Goal: Task Accomplishment & Management: Use online tool/utility

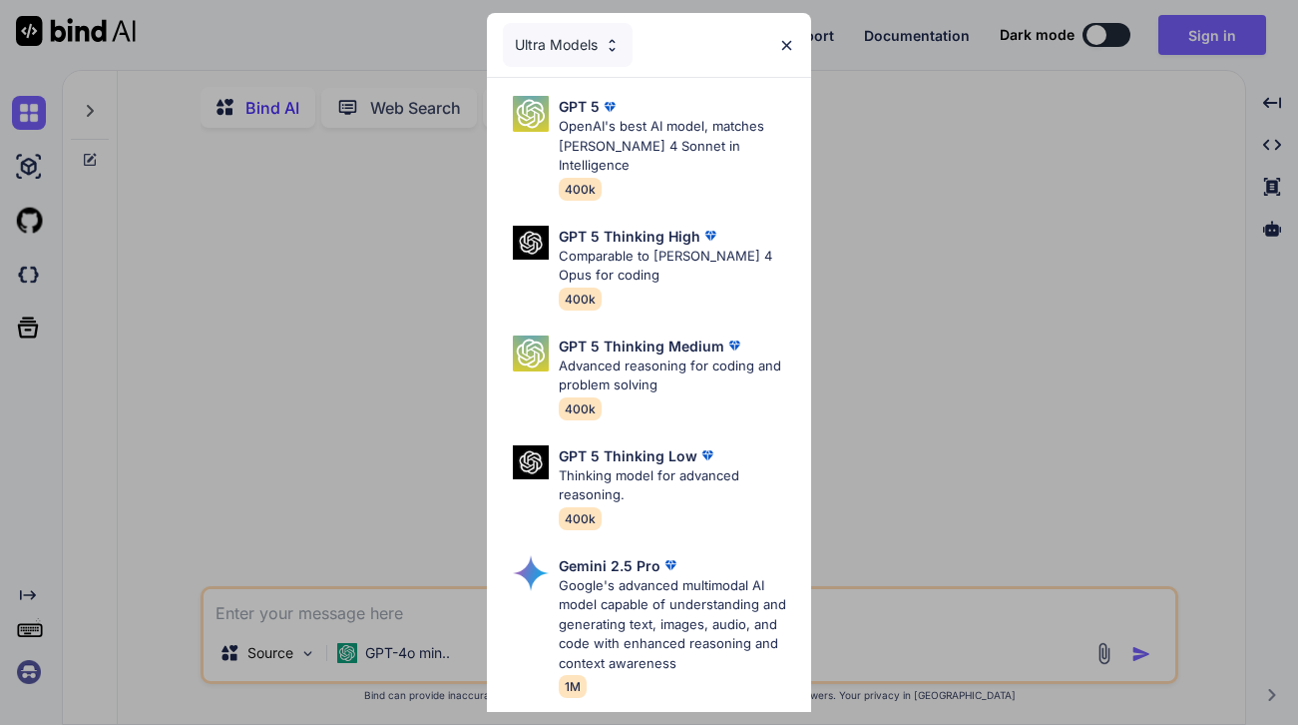
click at [785, 43] on img at bounding box center [786, 45] width 17 height 17
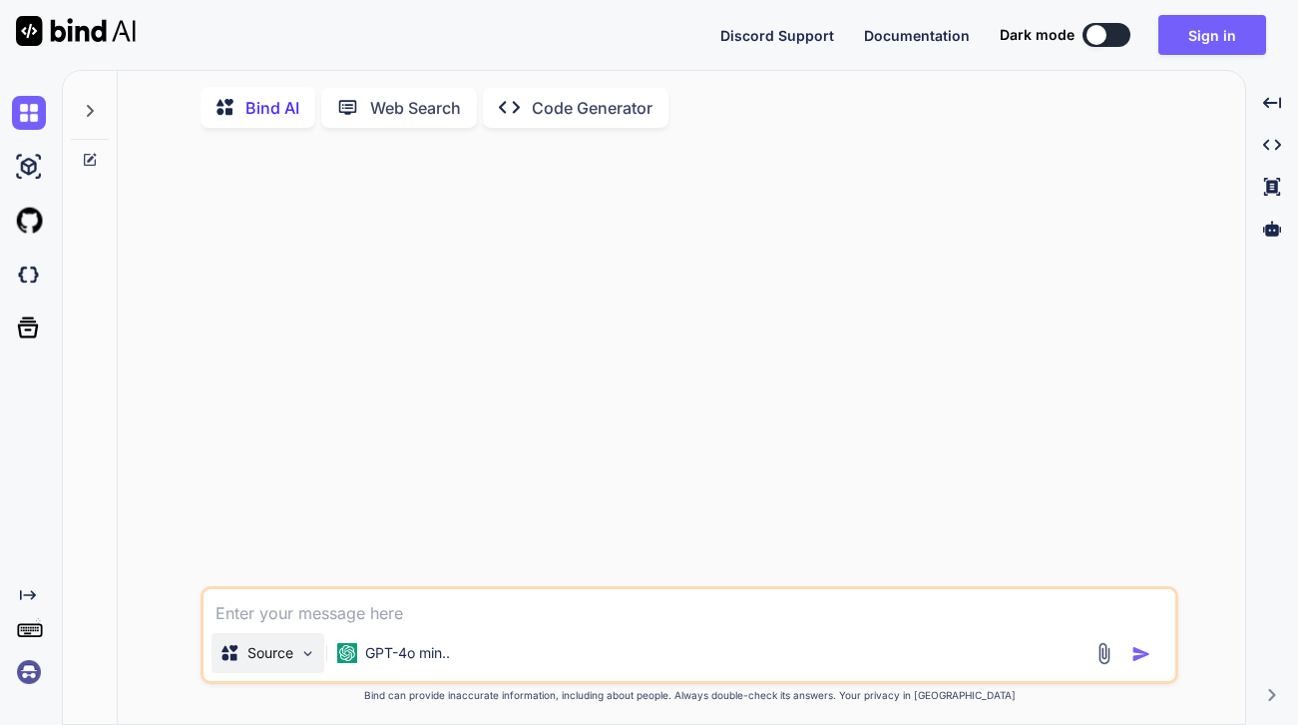
click at [306, 655] on img at bounding box center [307, 653] width 17 height 17
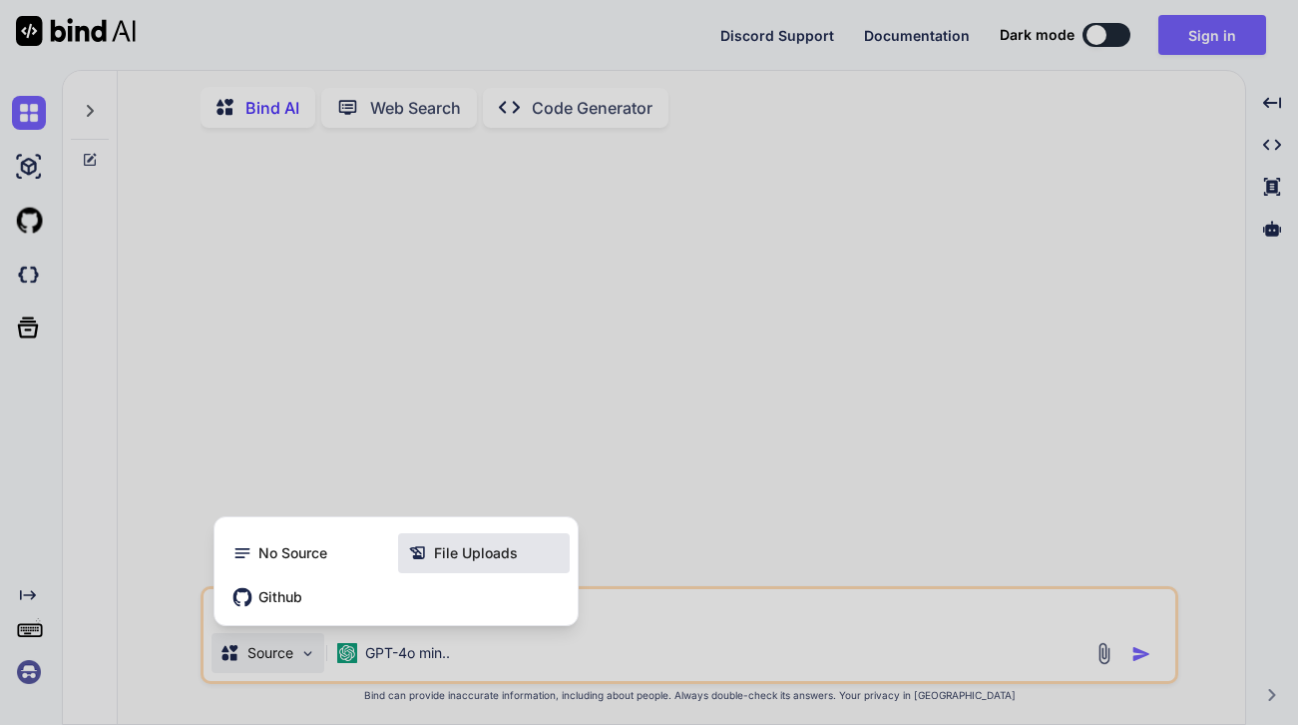
click at [450, 558] on span "File Uploads" at bounding box center [476, 553] width 84 height 20
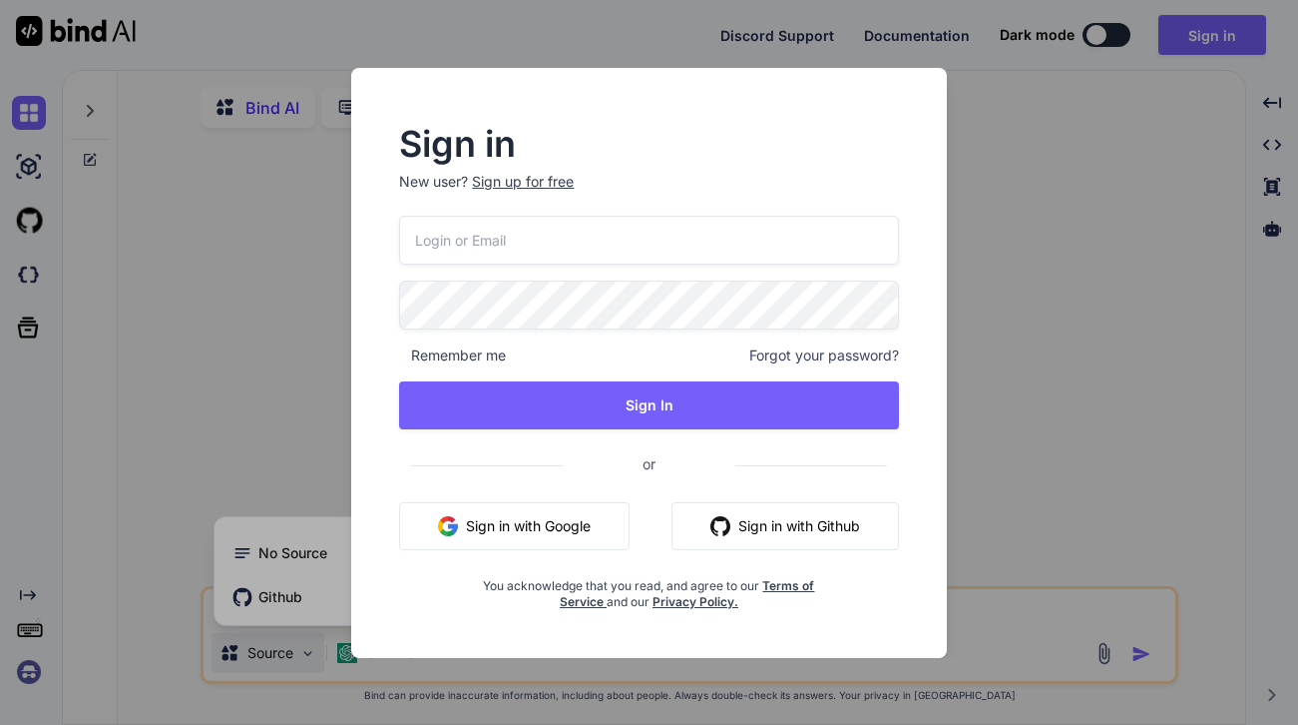
click at [520, 516] on button "Sign in with Google" at bounding box center [514, 526] width 231 height 48
click at [547, 178] on div "Sign up for free" at bounding box center [523, 182] width 102 height 20
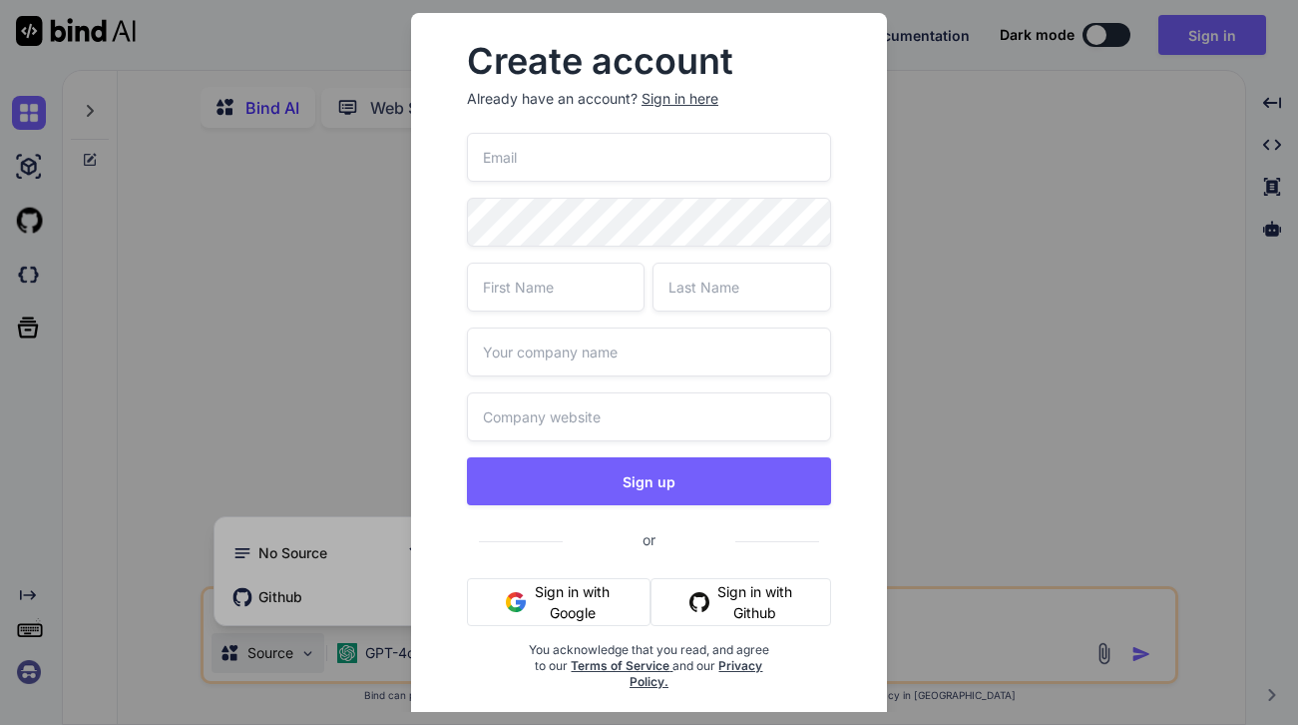
click at [548, 583] on button "Sign in with Google" at bounding box center [559, 602] width 184 height 48
click at [572, 609] on button "Sign in with Google" at bounding box center [559, 602] width 184 height 48
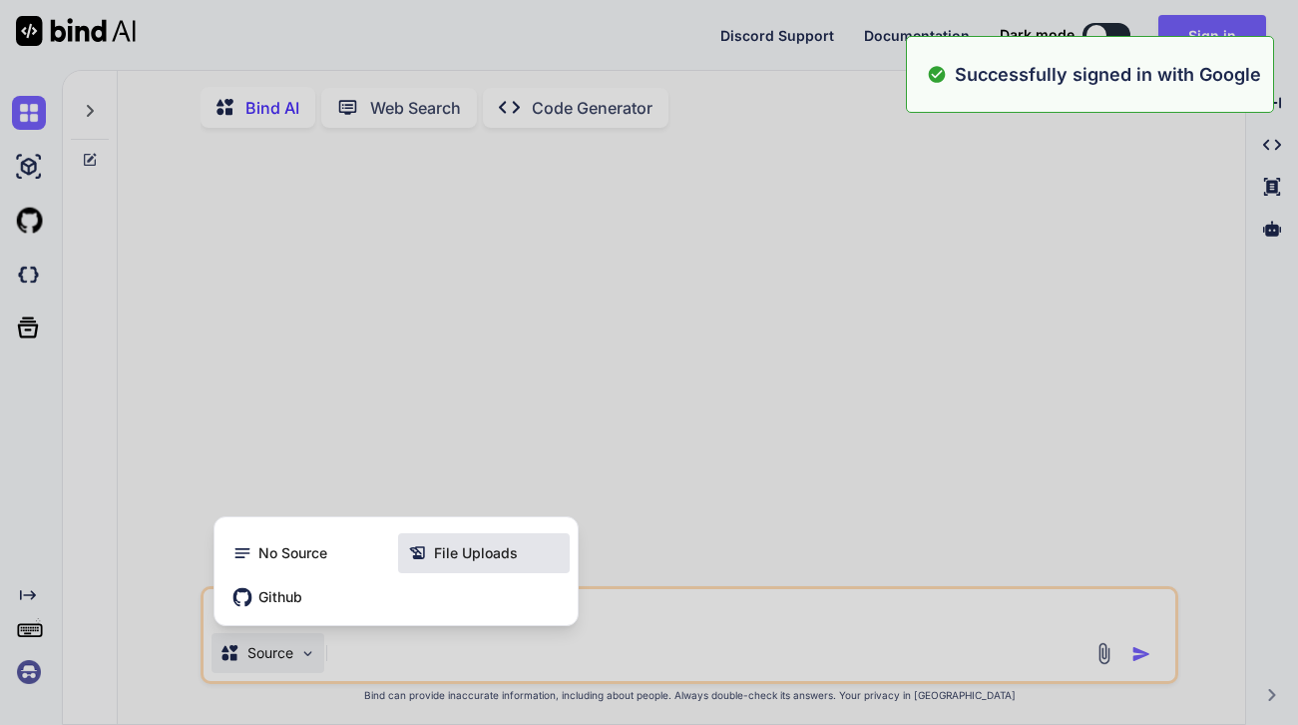
click at [453, 556] on span "File Uploads" at bounding box center [476, 553] width 84 height 20
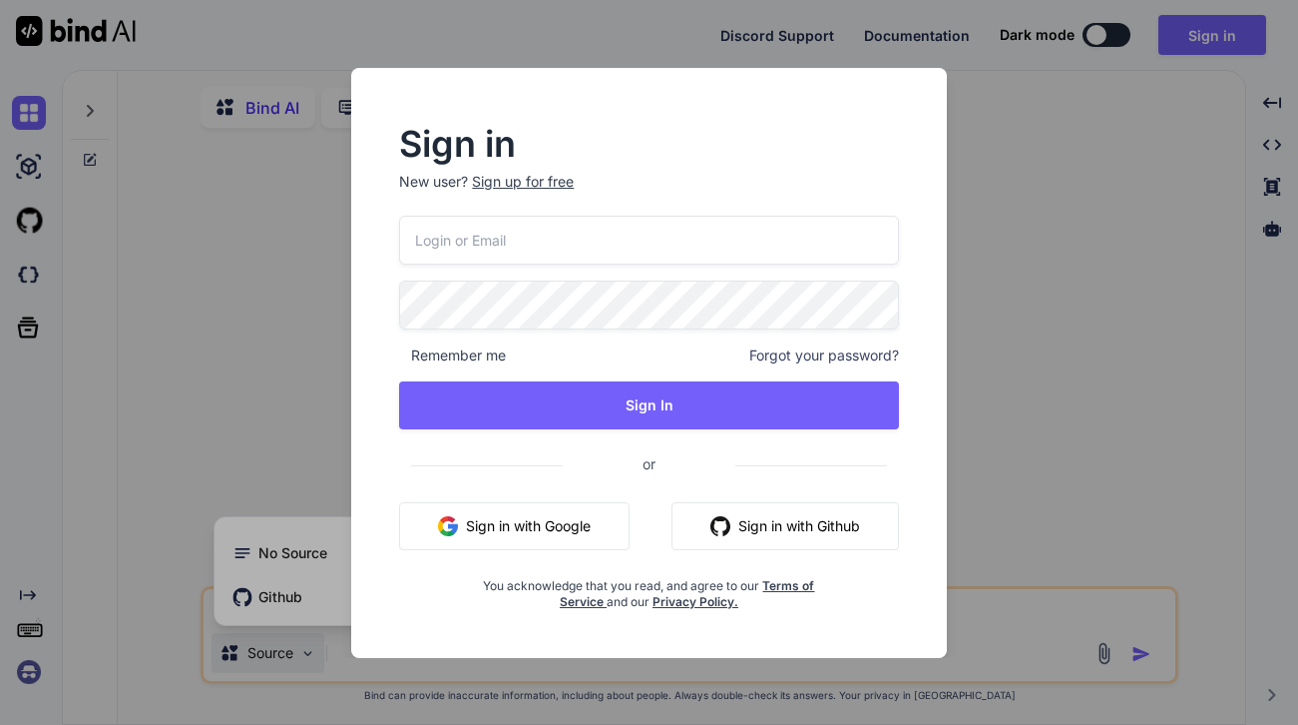
click at [521, 181] on div "Sign up for free" at bounding box center [523, 182] width 102 height 20
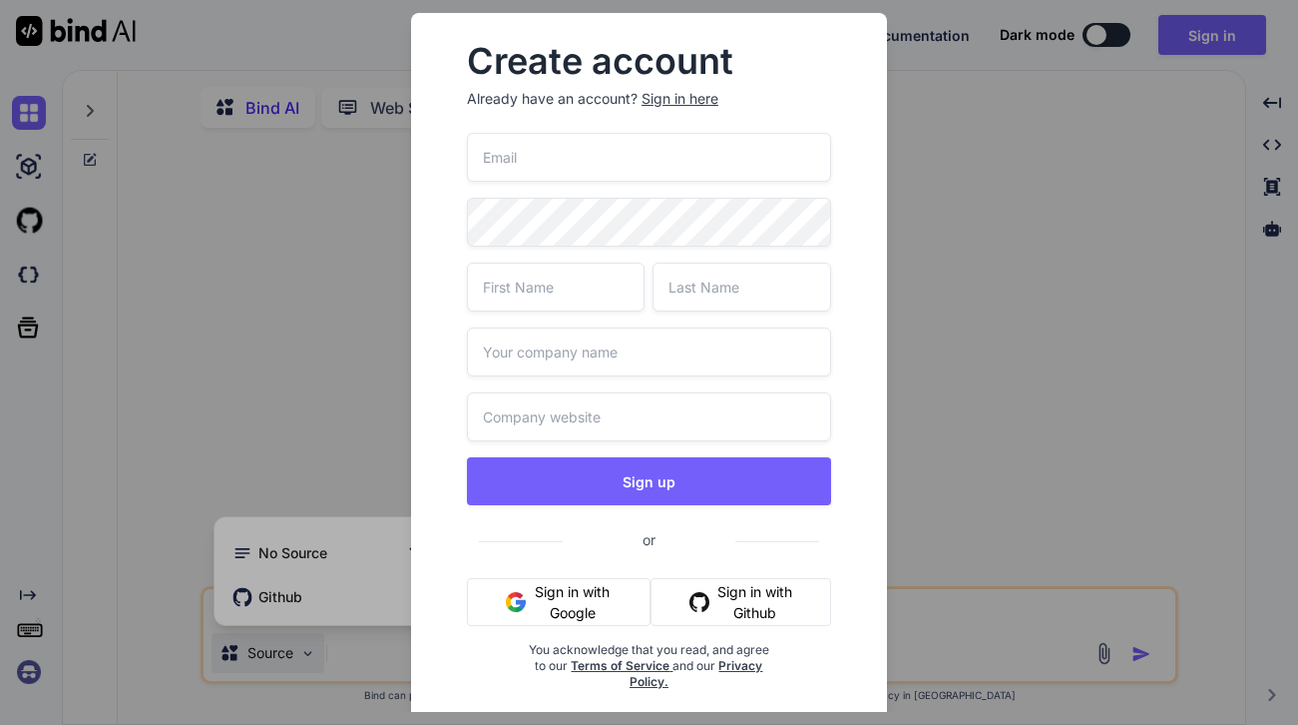
click at [559, 601] on button "Sign in with Google" at bounding box center [559, 602] width 184 height 48
click at [359, 496] on div "Create account Already have an account? Sign in here Sign up or Sign in with Go…" at bounding box center [649, 362] width 1298 height 725
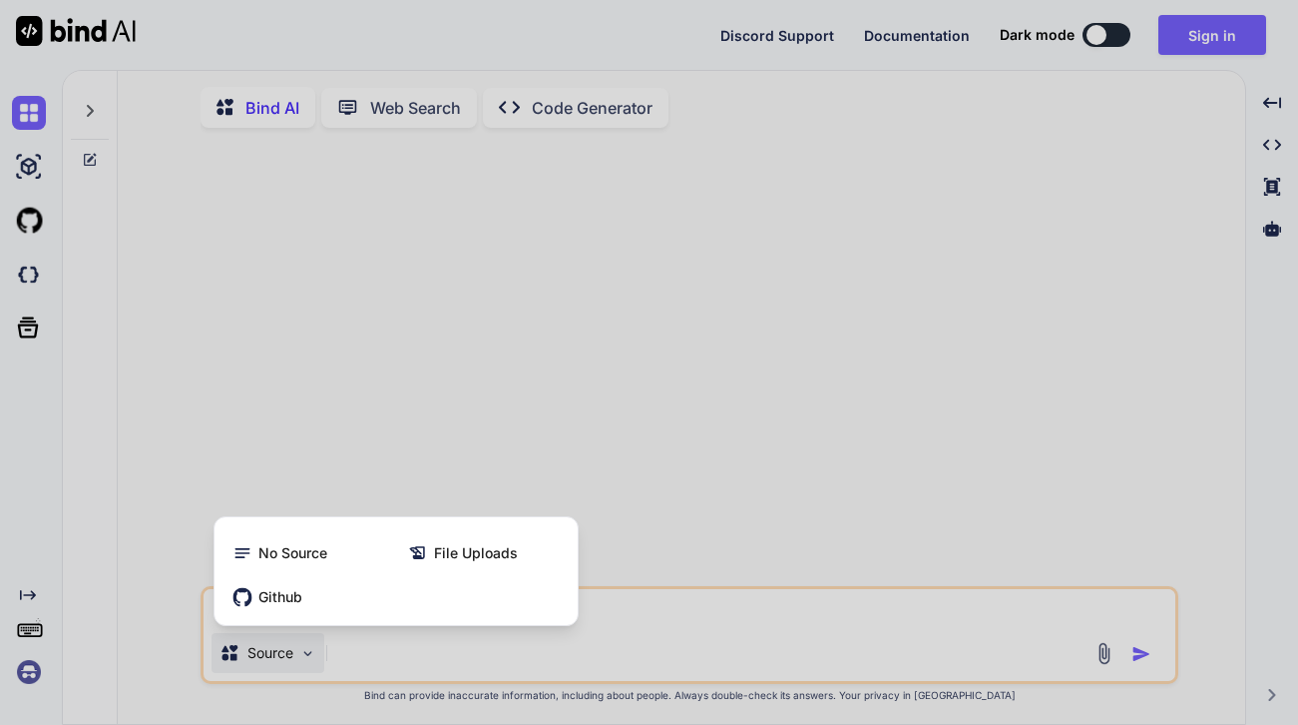
click at [335, 479] on div at bounding box center [649, 362] width 1298 height 725
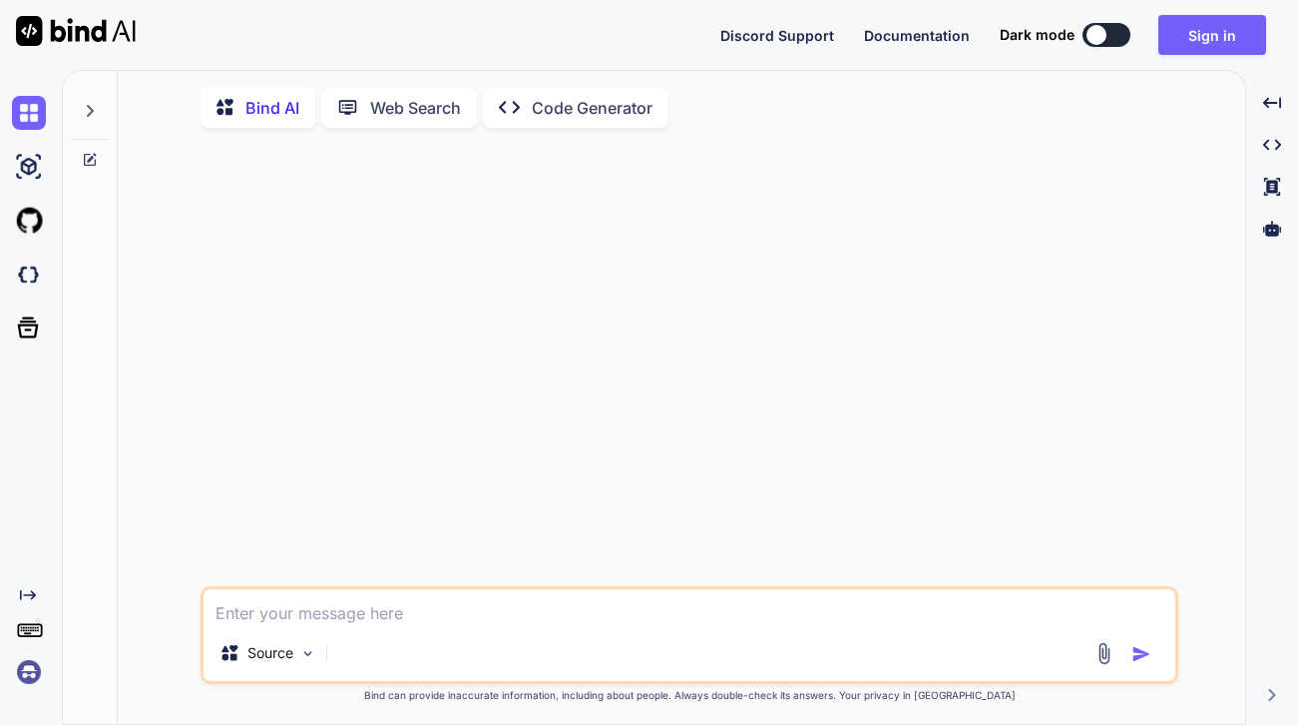
click at [568, 106] on p "Code Generator" at bounding box center [592, 108] width 121 height 24
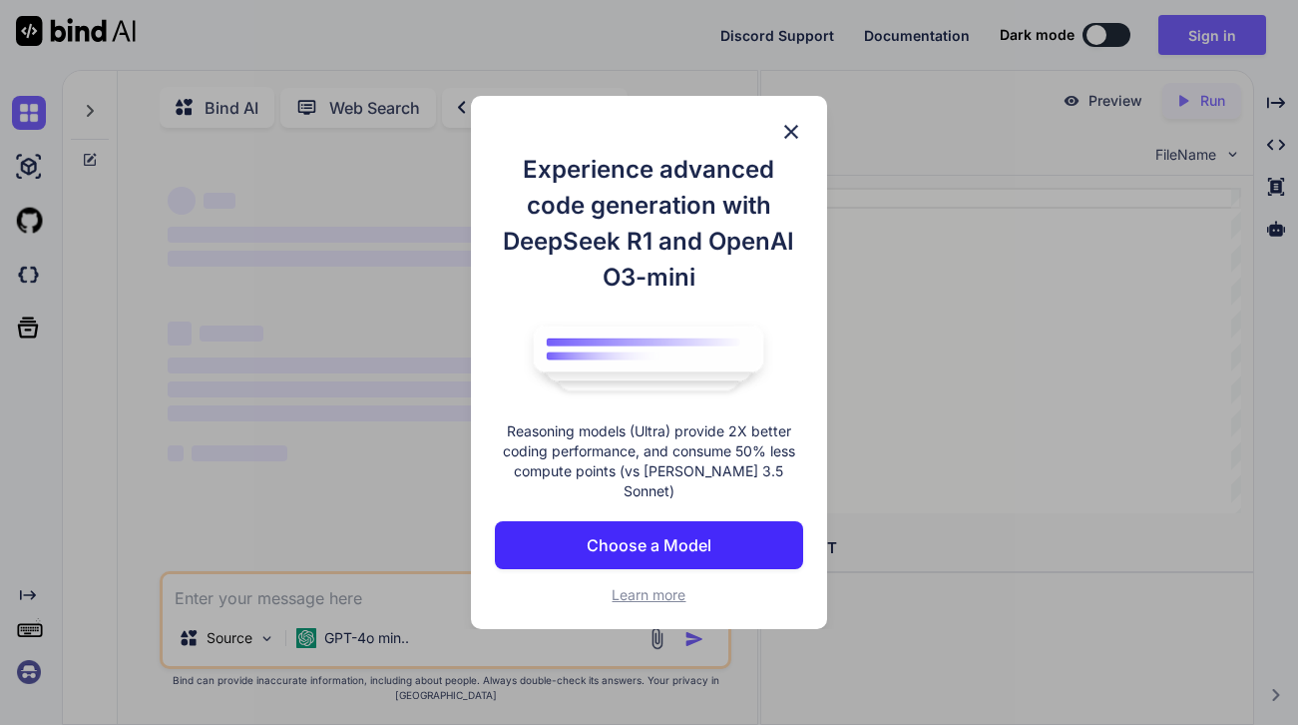
click at [789, 144] on img at bounding box center [791, 132] width 24 height 24
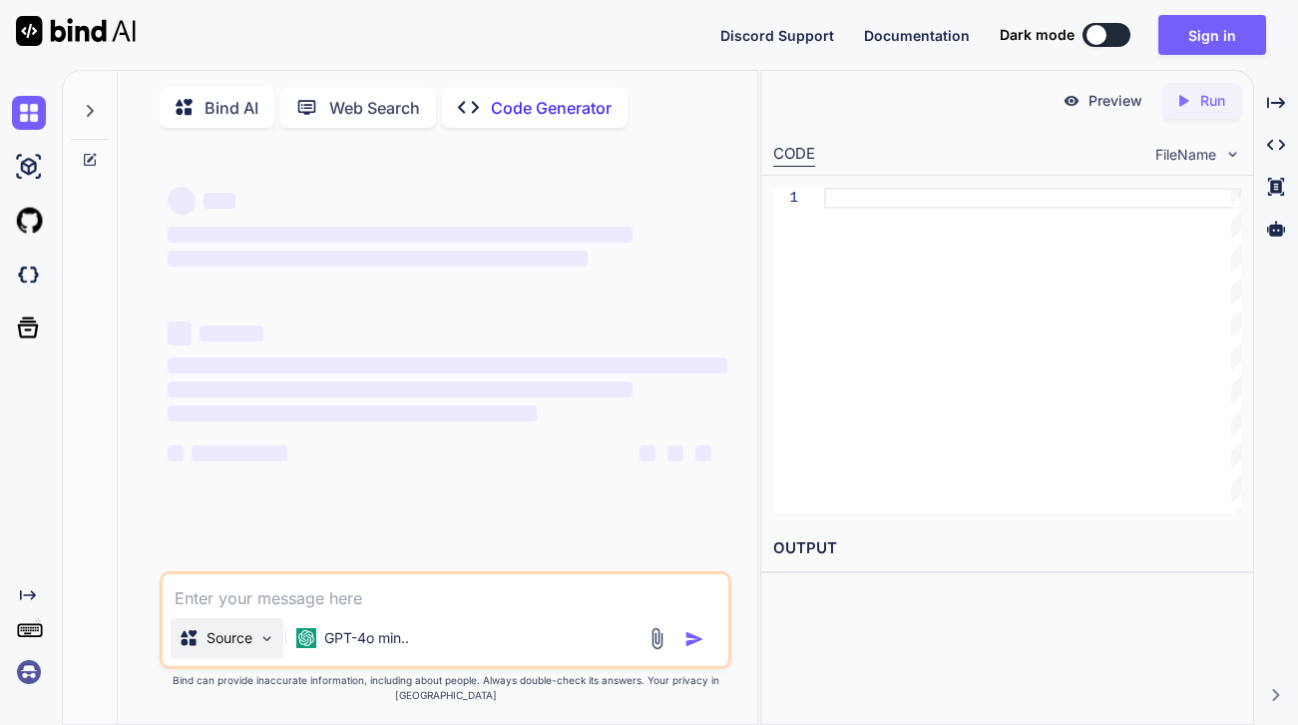
click at [271, 647] on img at bounding box center [266, 638] width 17 height 17
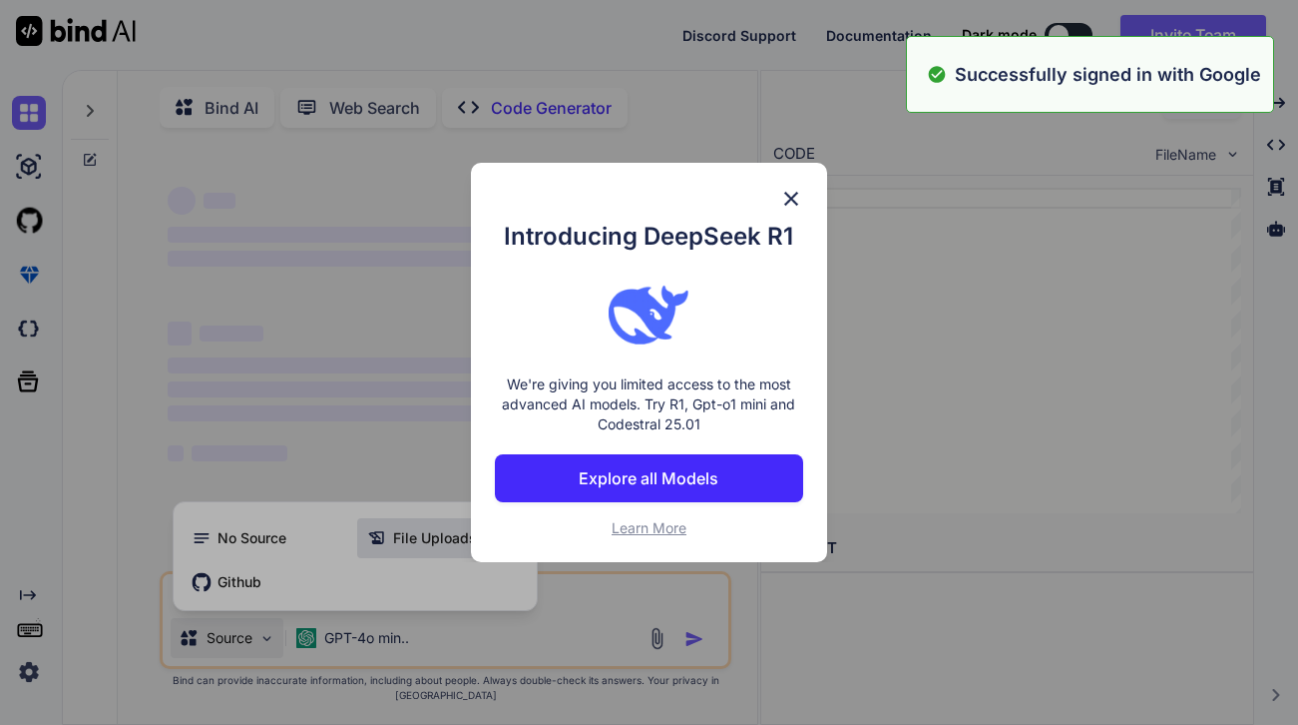
click at [405, 548] on div "Introducing DeepSeek R1 We're giving you limited access to the most advanced AI…" at bounding box center [649, 362] width 1298 height 725
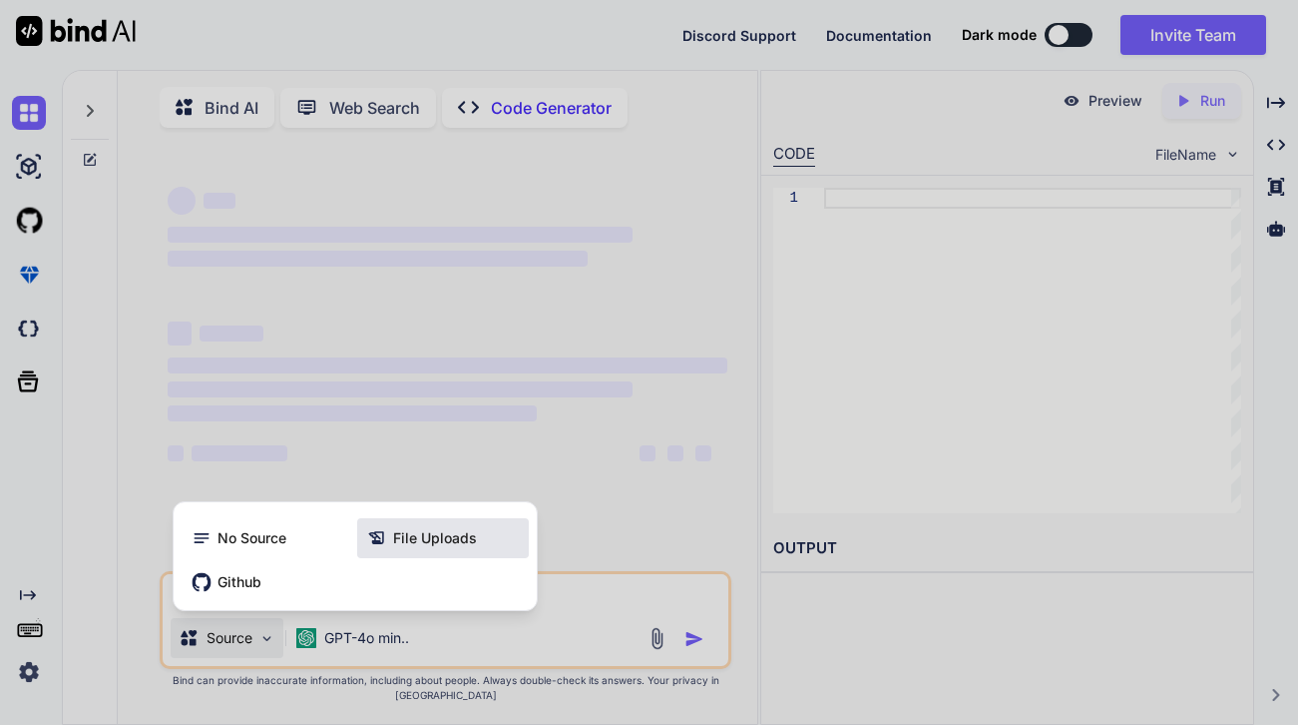
click at [419, 548] on span "File Uploads" at bounding box center [435, 538] width 84 height 20
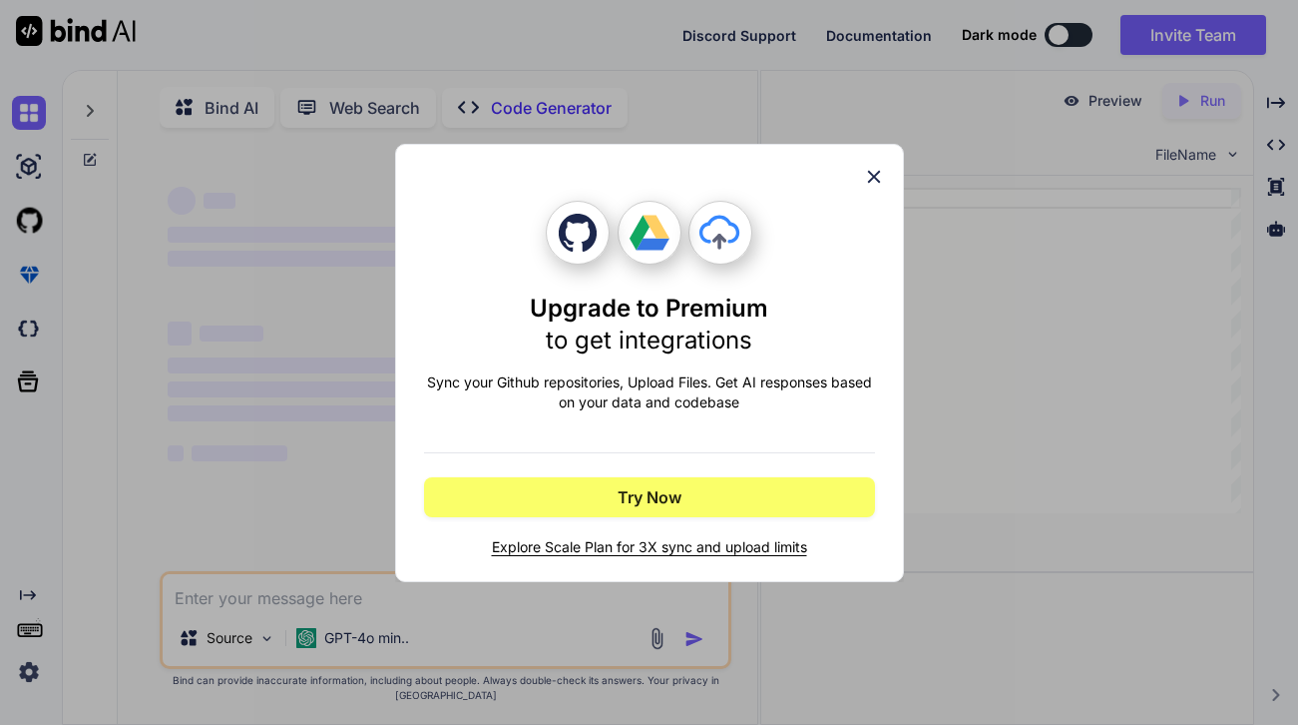
click at [874, 178] on icon at bounding box center [873, 176] width 13 height 13
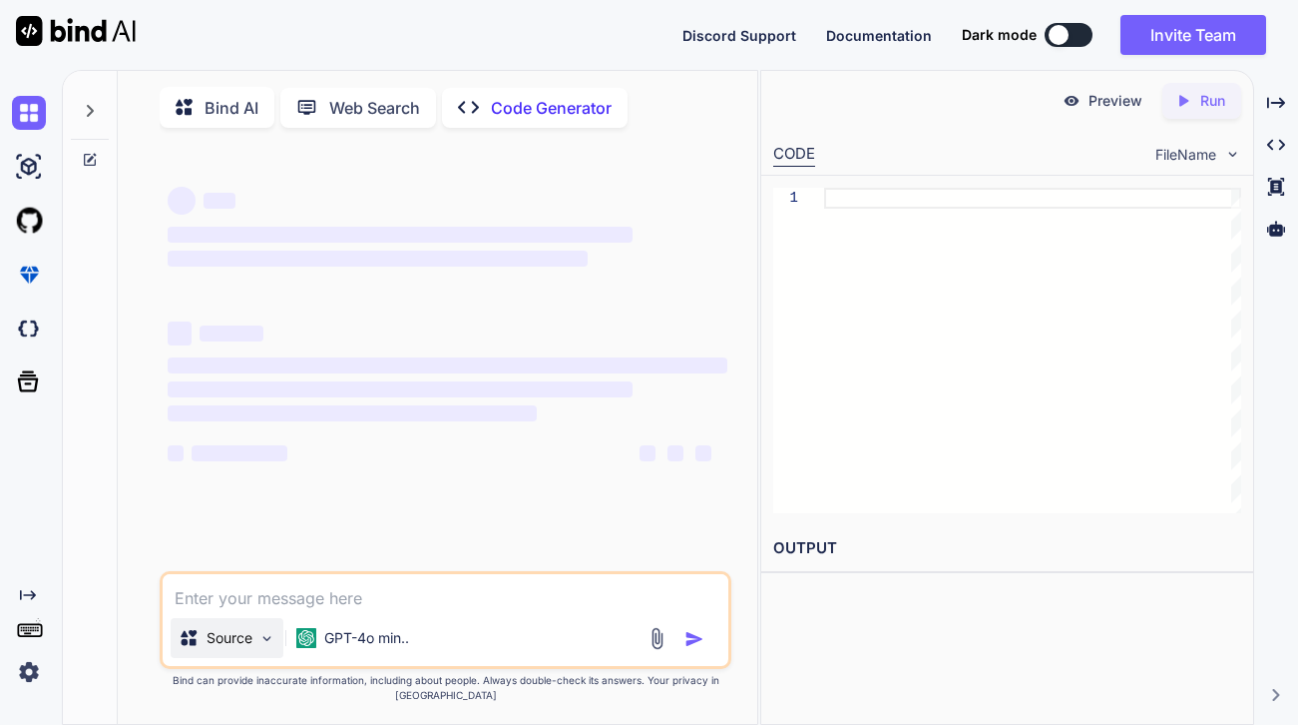
click at [278, 649] on div "Source" at bounding box center [227, 638] width 113 height 40
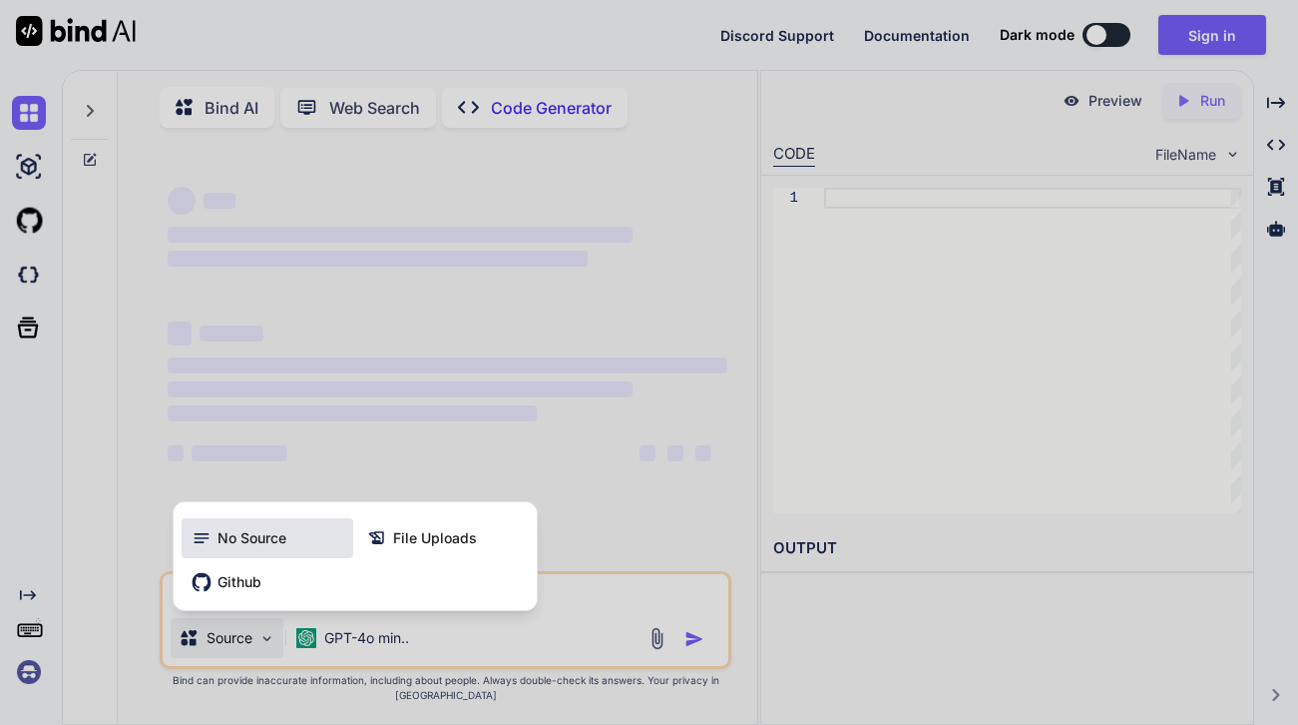
click at [252, 548] on span "No Source" at bounding box center [252, 538] width 69 height 20
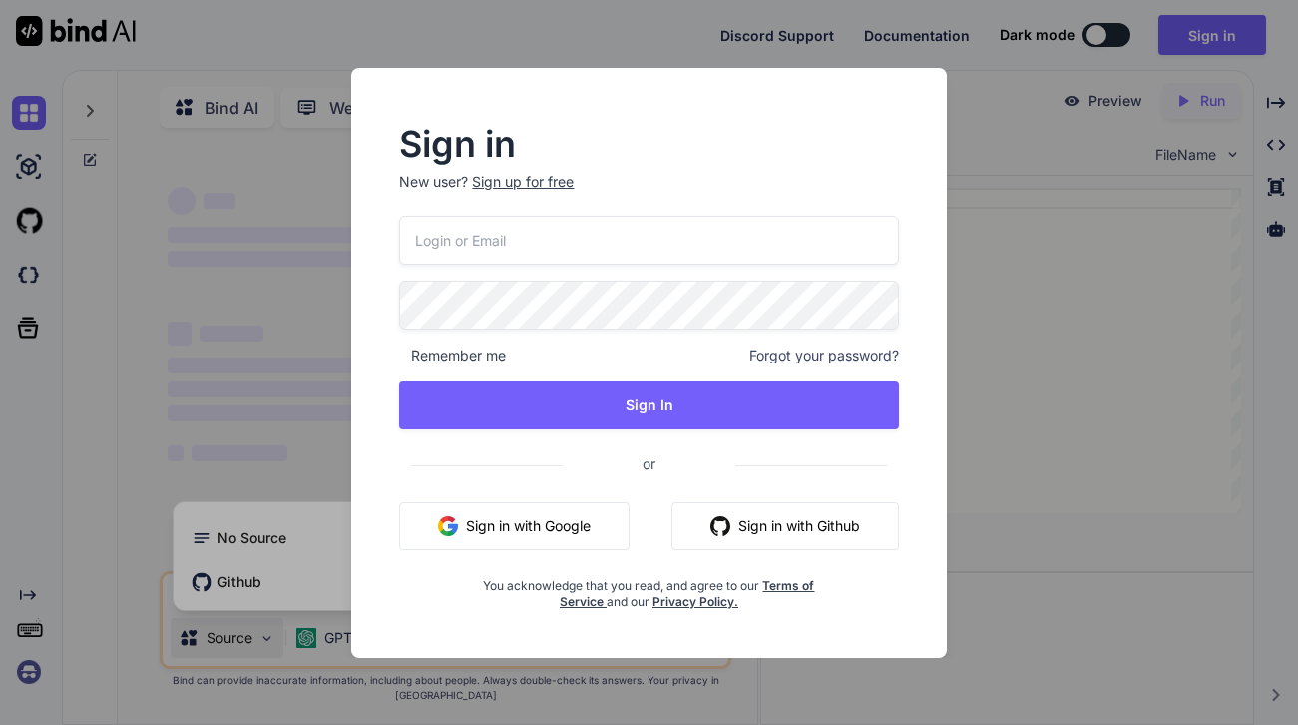
click at [250, 455] on div "Sign in New user? Sign up for free Remember me Forgot your password? Sign In or…" at bounding box center [649, 362] width 1298 height 725
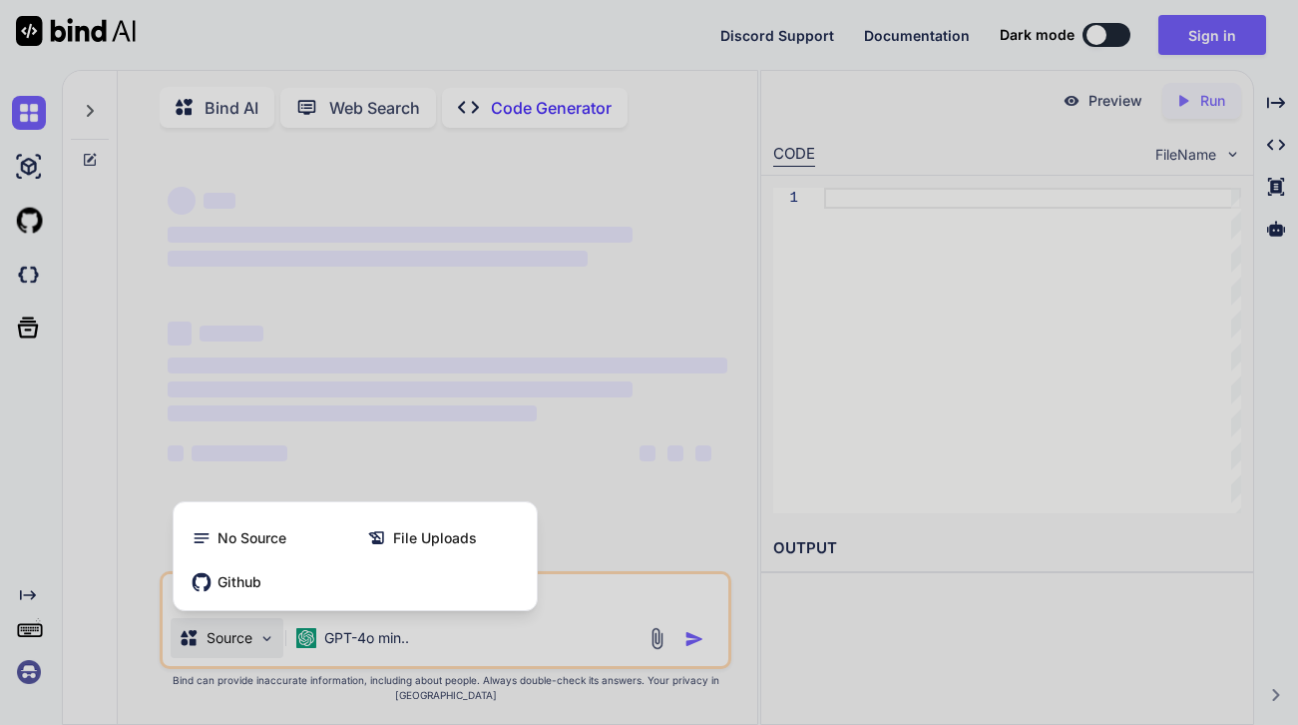
click at [336, 487] on div at bounding box center [649, 362] width 1298 height 725
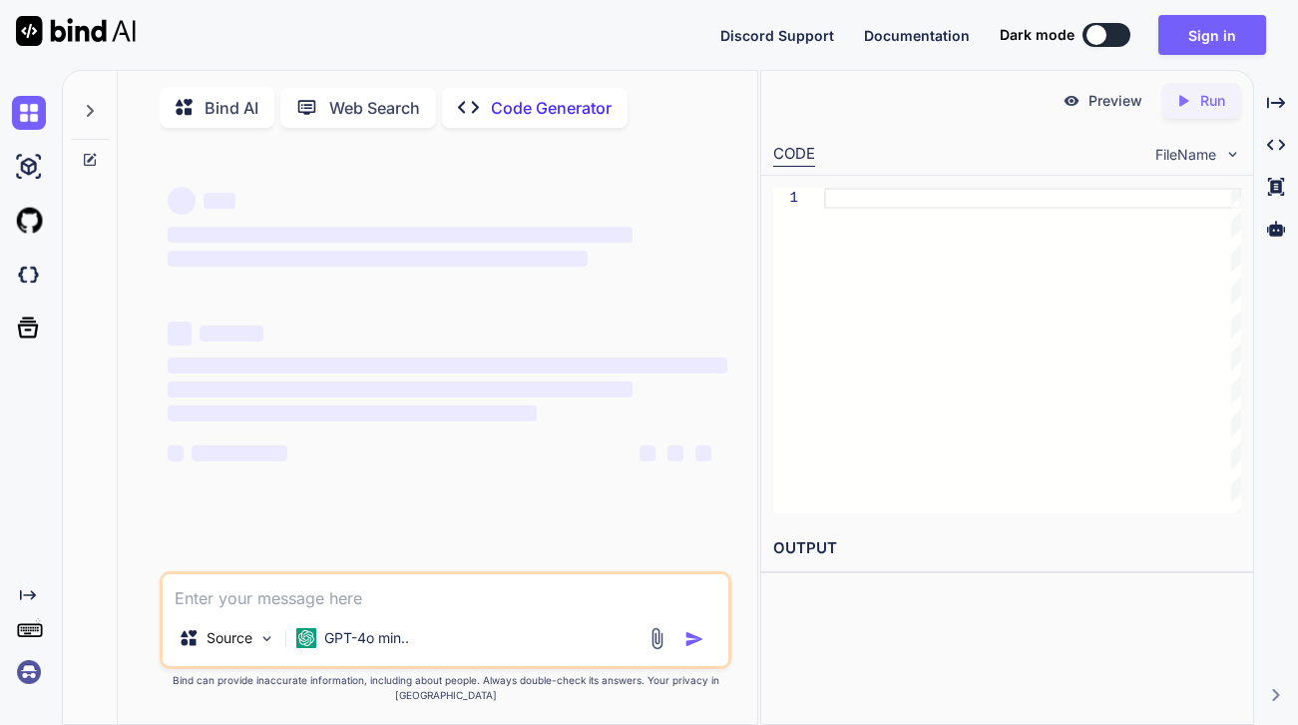
click at [658, 650] on img at bounding box center [657, 638] width 23 height 23
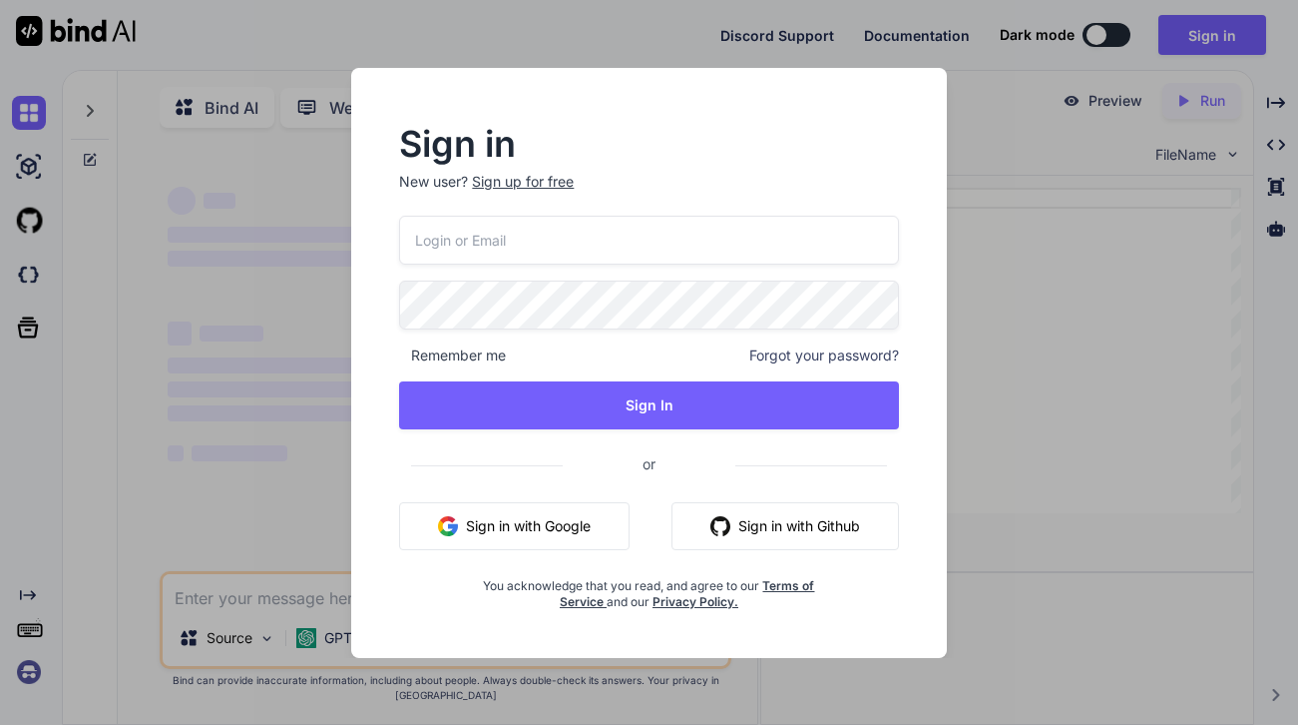
click at [549, 177] on div "Sign up for free" at bounding box center [523, 182] width 102 height 20
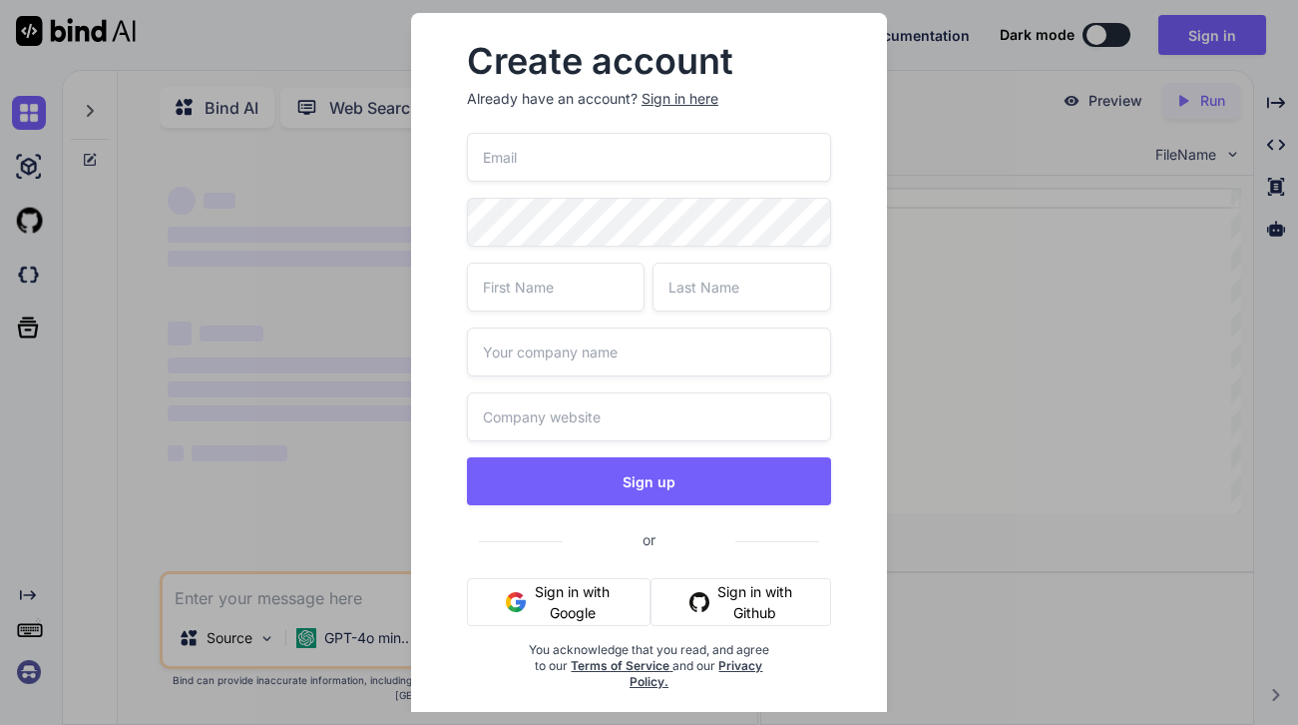
click at [585, 583] on button "Sign in with Google" at bounding box center [559, 602] width 184 height 48
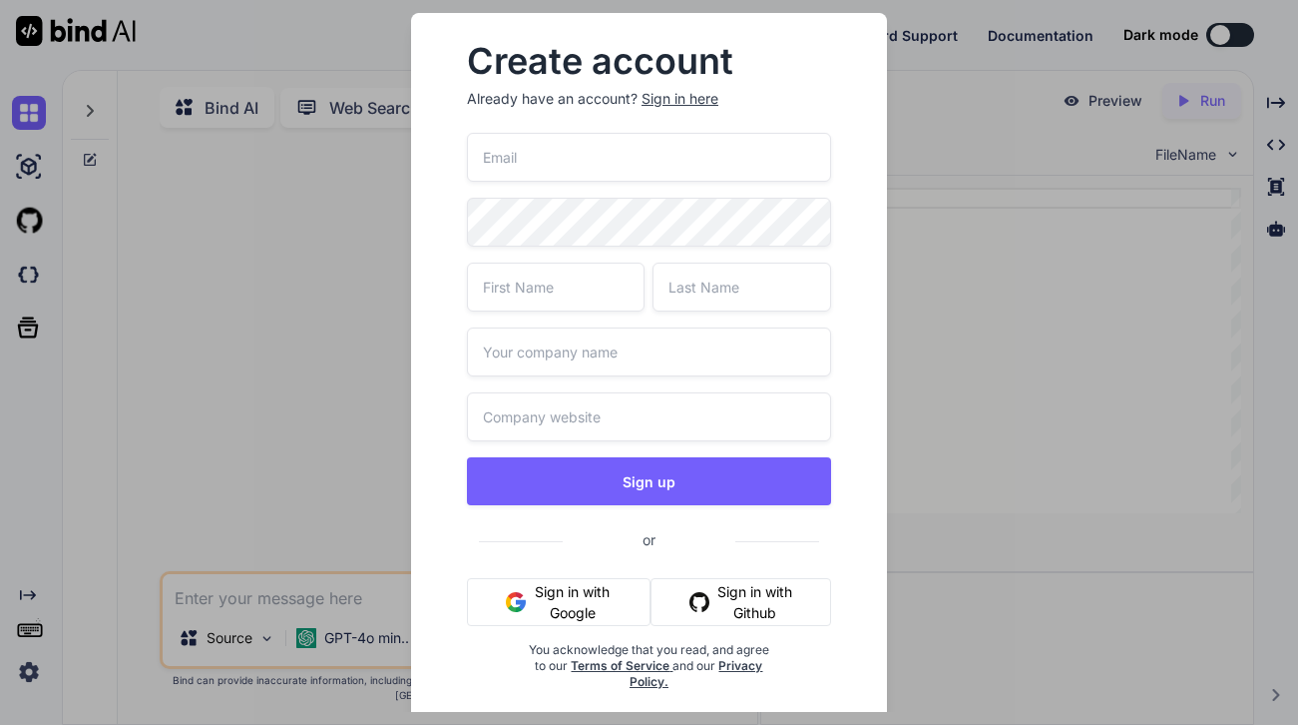
click at [936, 511] on div "Create account Already have an account? Sign in here Sign up or Sign in with Go…" at bounding box center [649, 362] width 1298 height 725
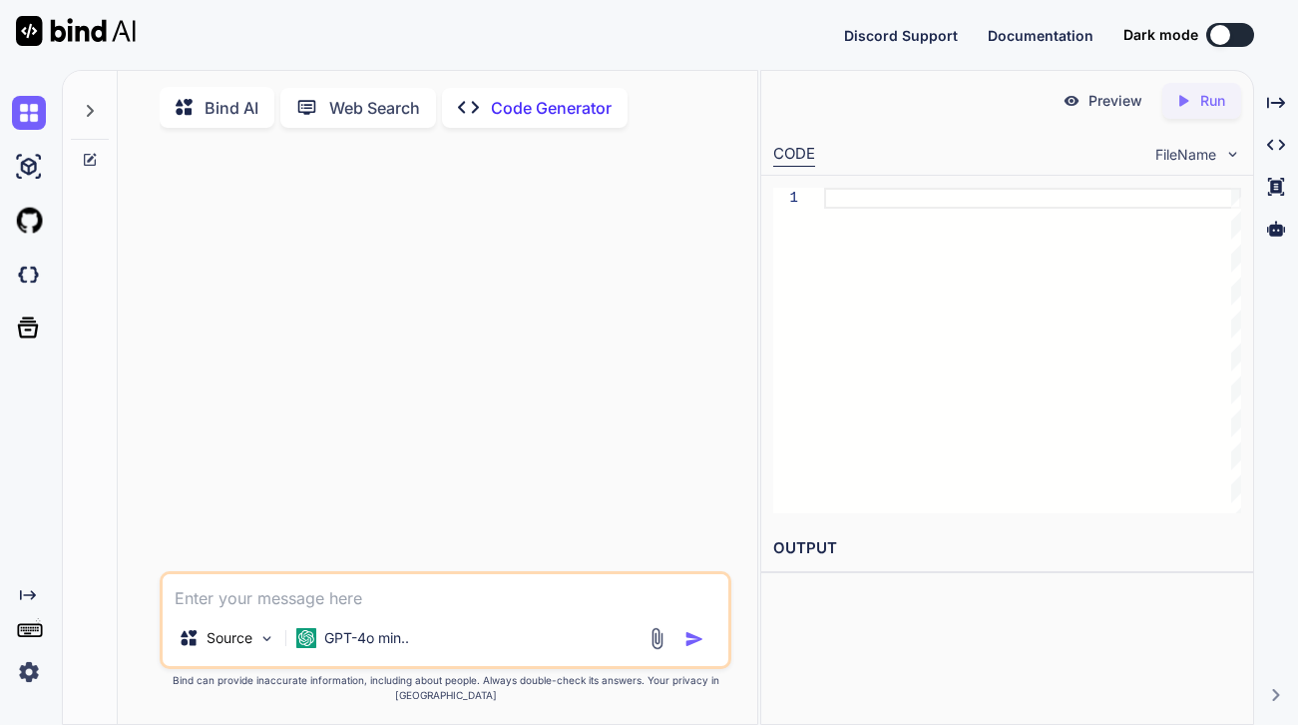
click at [26, 661] on img at bounding box center [29, 672] width 34 height 34
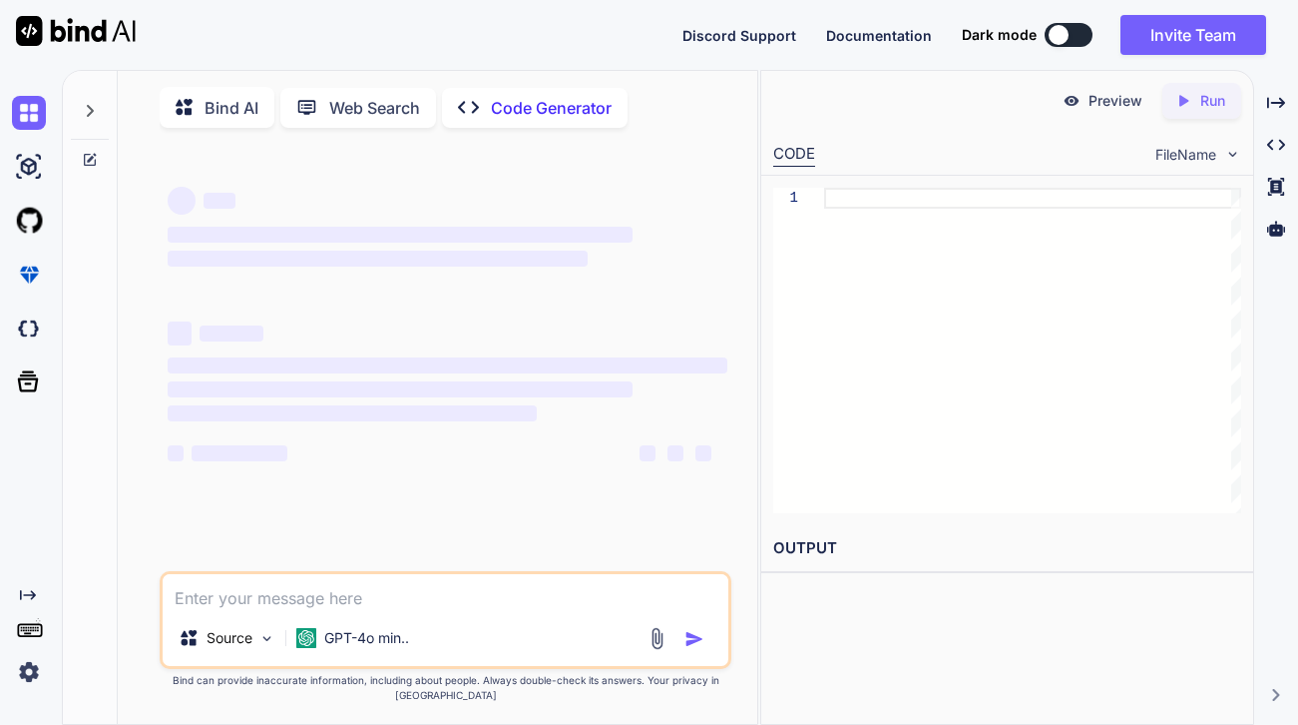
click at [235, 120] on div "Bind AI" at bounding box center [217, 107] width 115 height 41
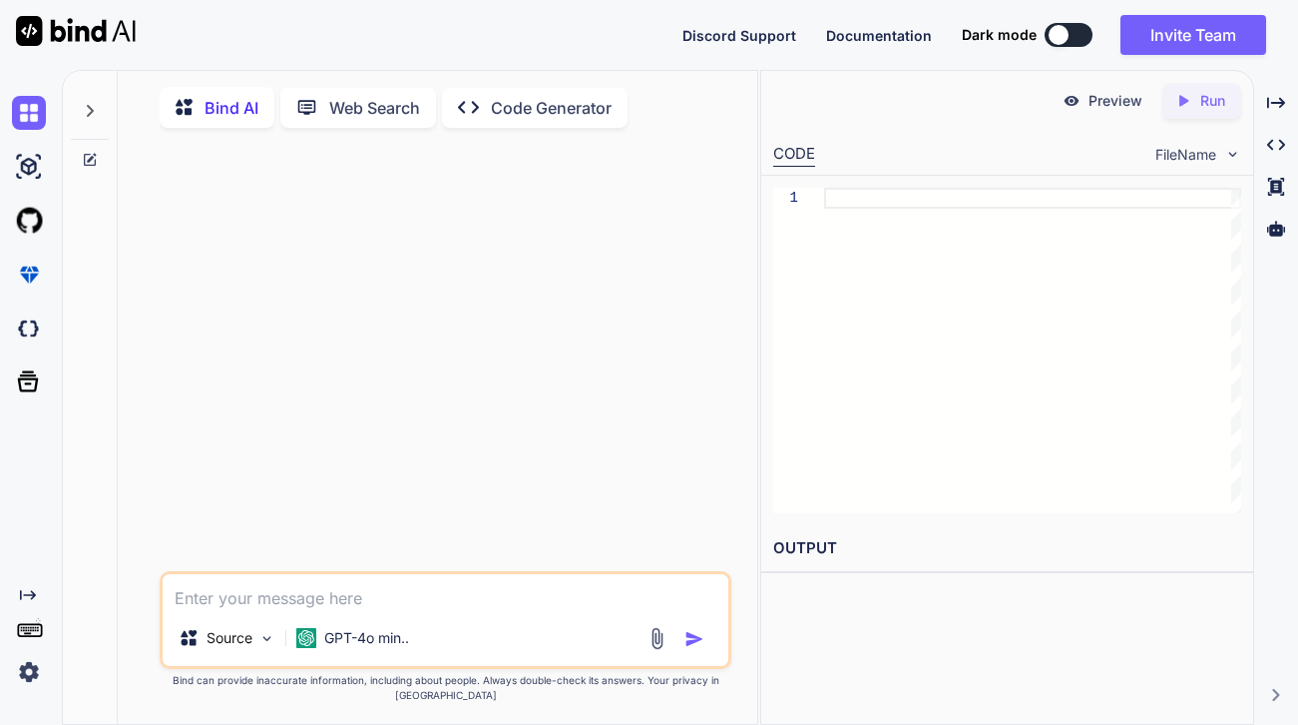
click at [224, 108] on p "Bind AI" at bounding box center [232, 108] width 54 height 24
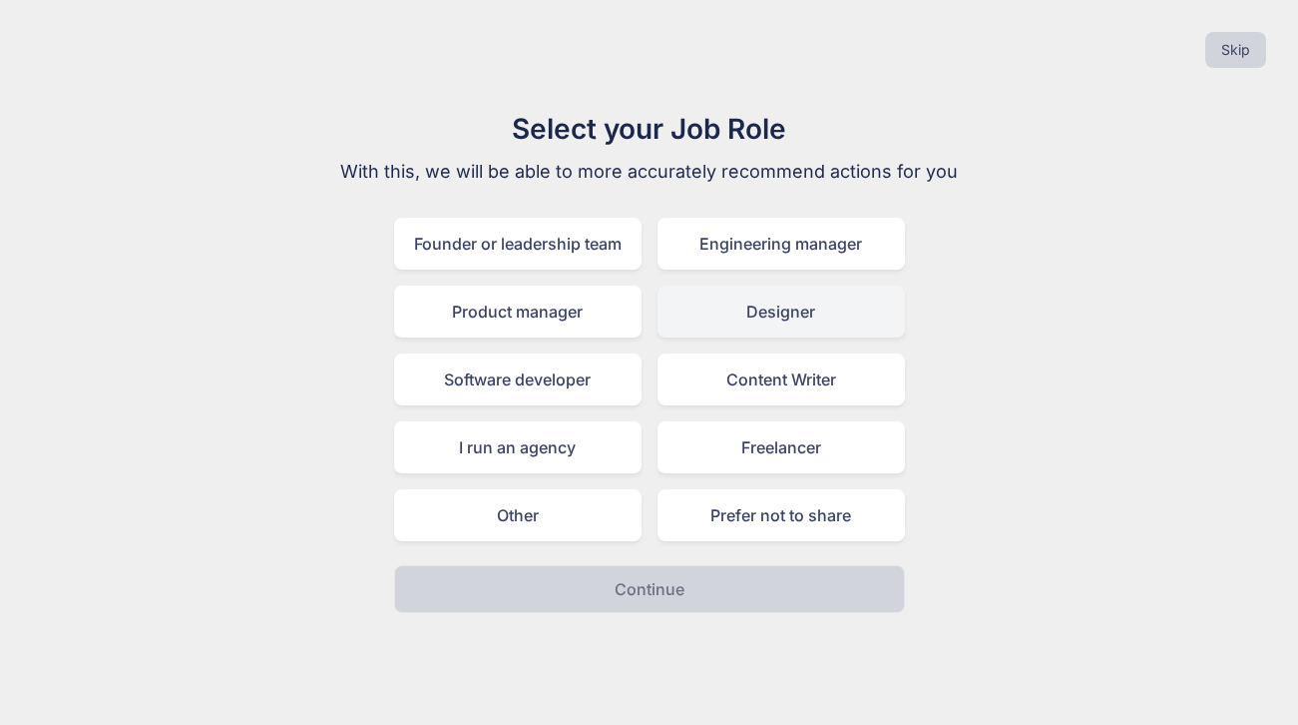
click at [760, 319] on div "Designer" at bounding box center [782, 311] width 248 height 52
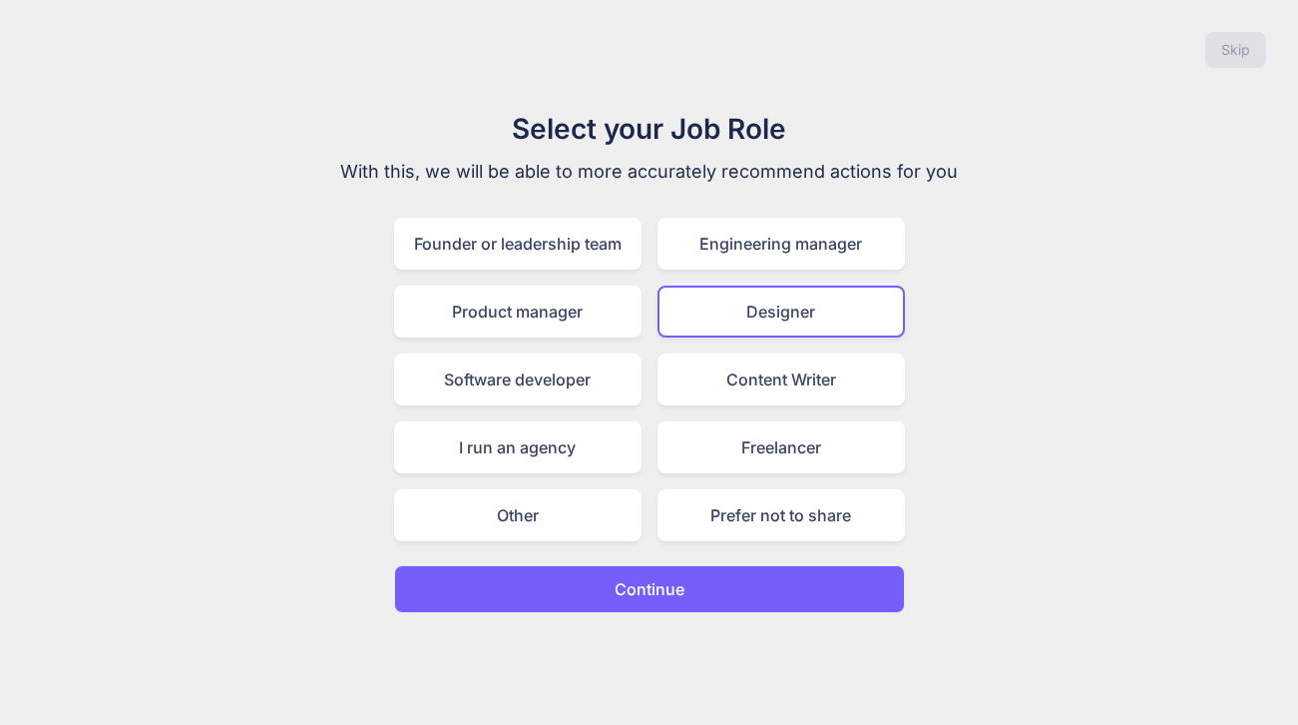
click at [655, 587] on p "Continue" at bounding box center [650, 589] width 70 height 24
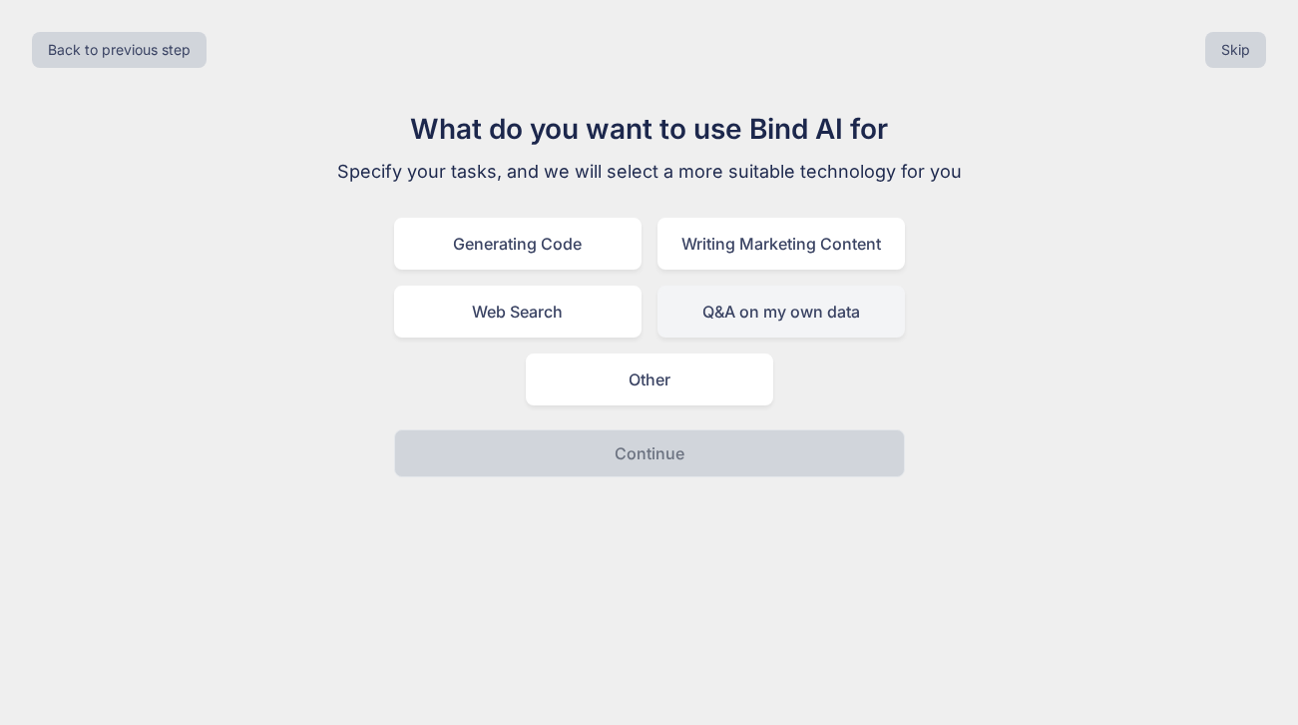
click at [764, 320] on div "Q&A on my own data" at bounding box center [782, 311] width 248 height 52
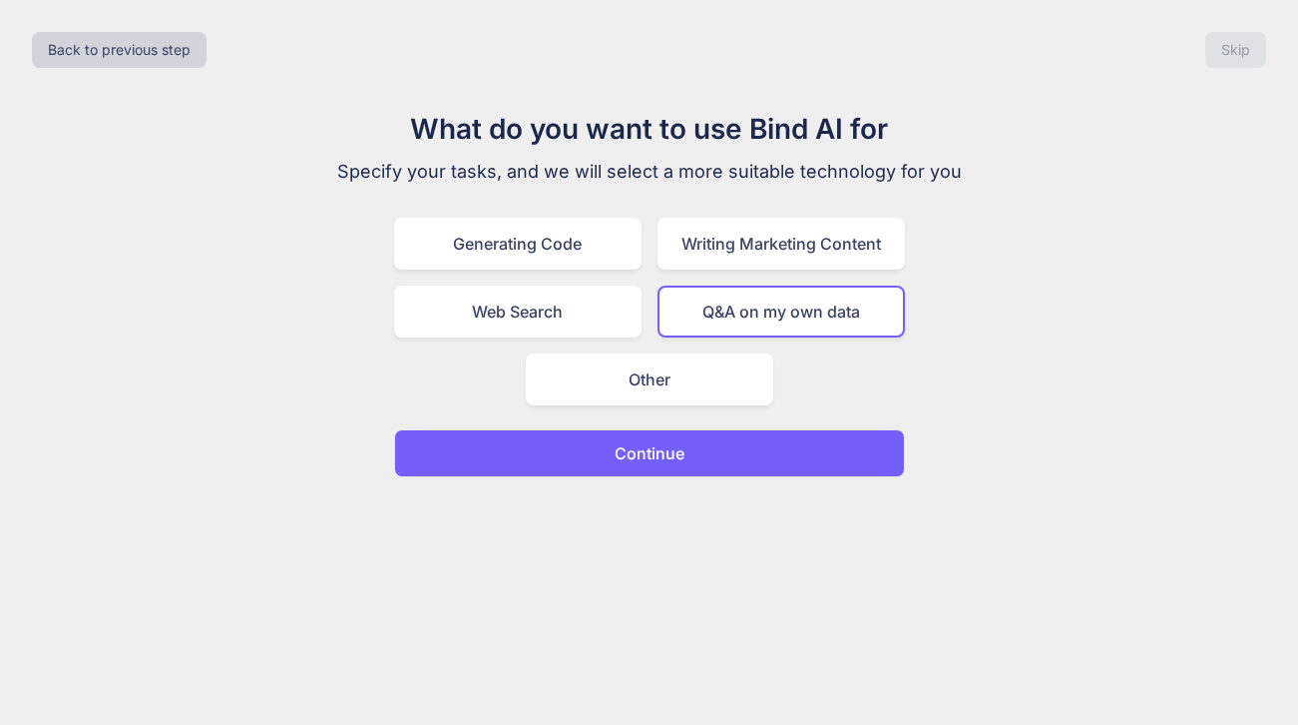
click at [659, 447] on p "Continue" at bounding box center [650, 453] width 70 height 24
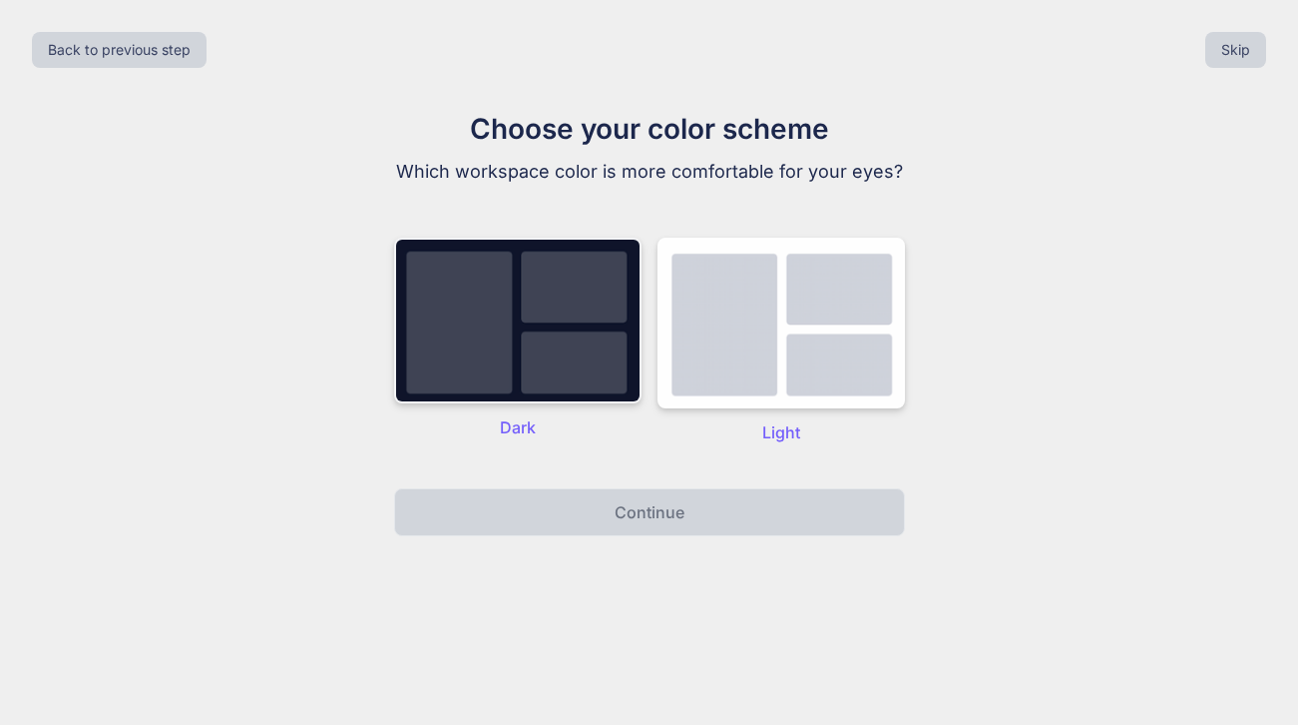
click at [545, 321] on img at bounding box center [518, 321] width 248 height 166
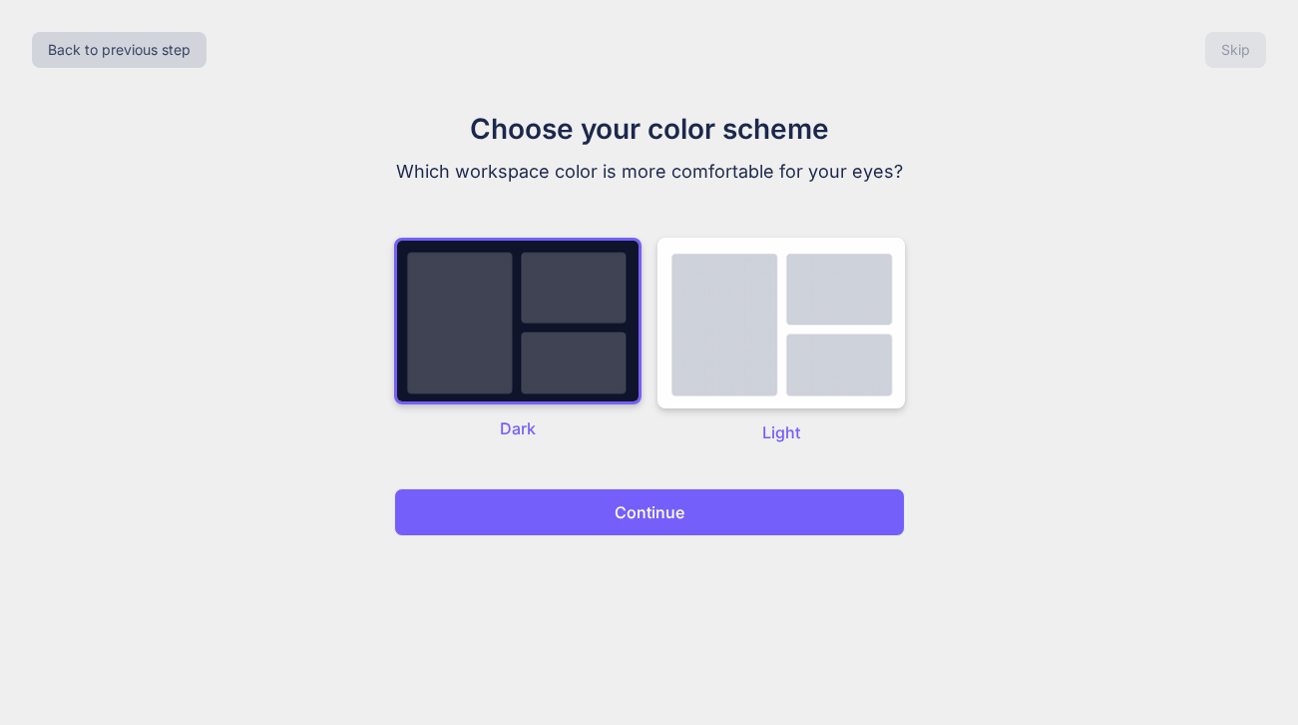
click at [656, 499] on button "Continue" at bounding box center [649, 512] width 511 height 48
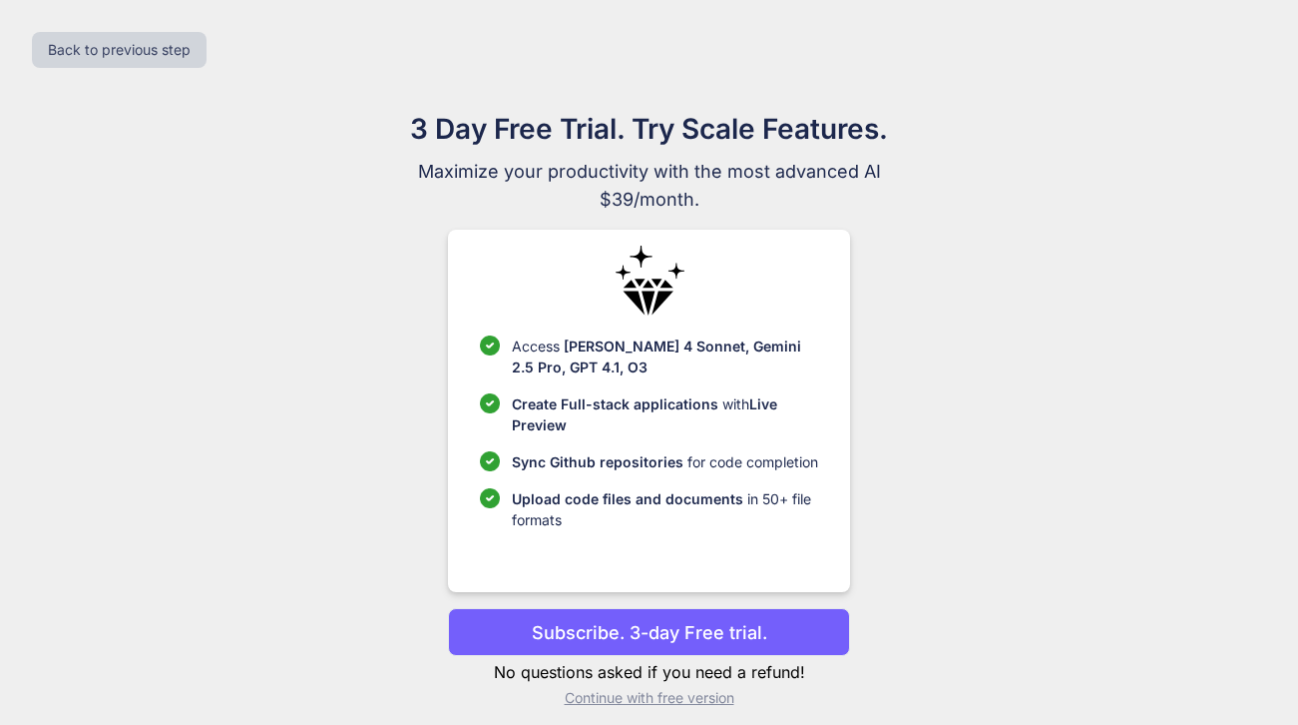
scroll to position [15, 0]
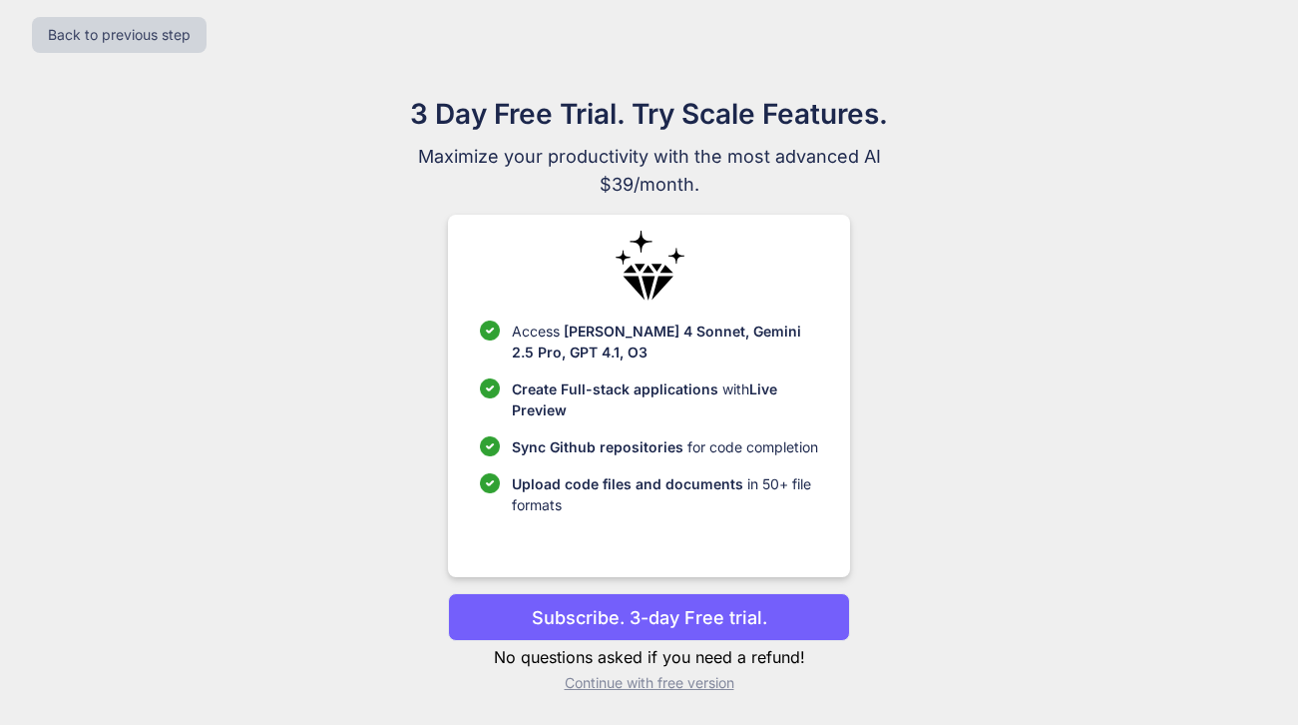
click at [624, 687] on p "Continue with free version" at bounding box center [649, 683] width 402 height 20
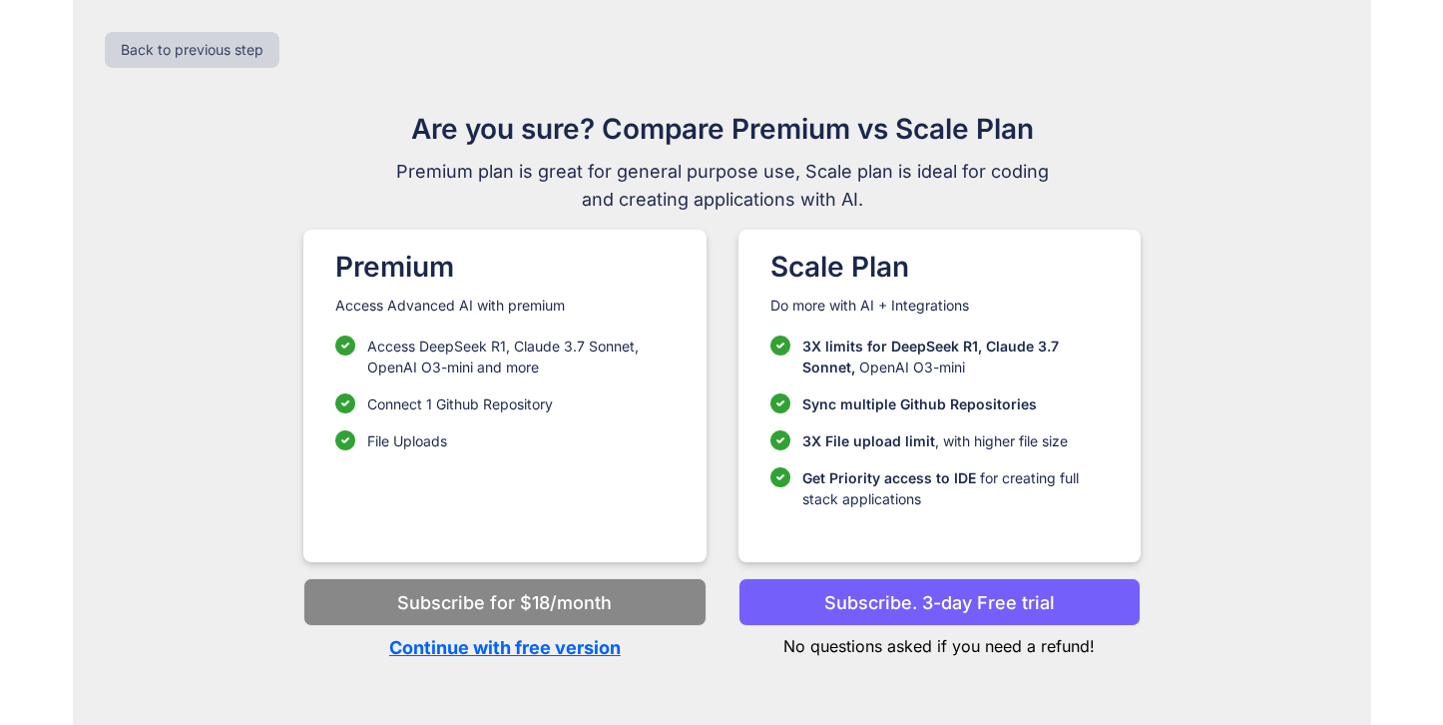
scroll to position [0, 0]
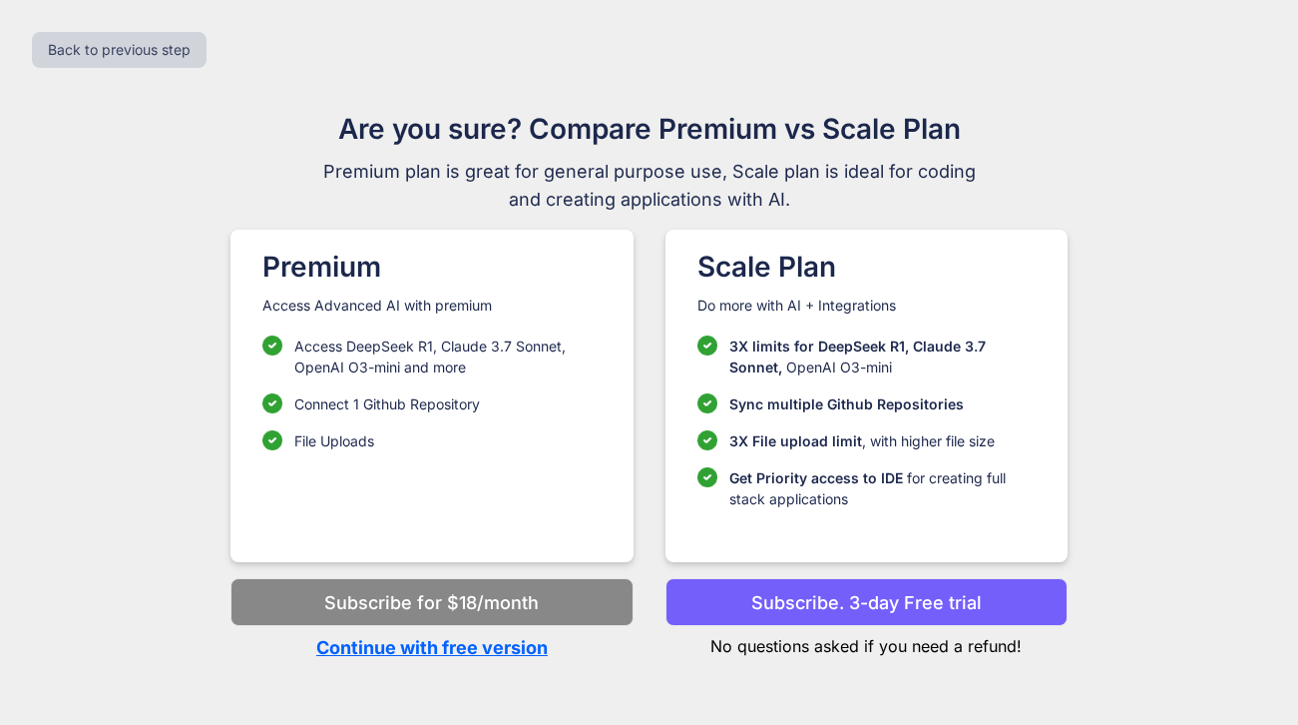
click at [480, 652] on p "Continue with free version" at bounding box center [432, 647] width 402 height 27
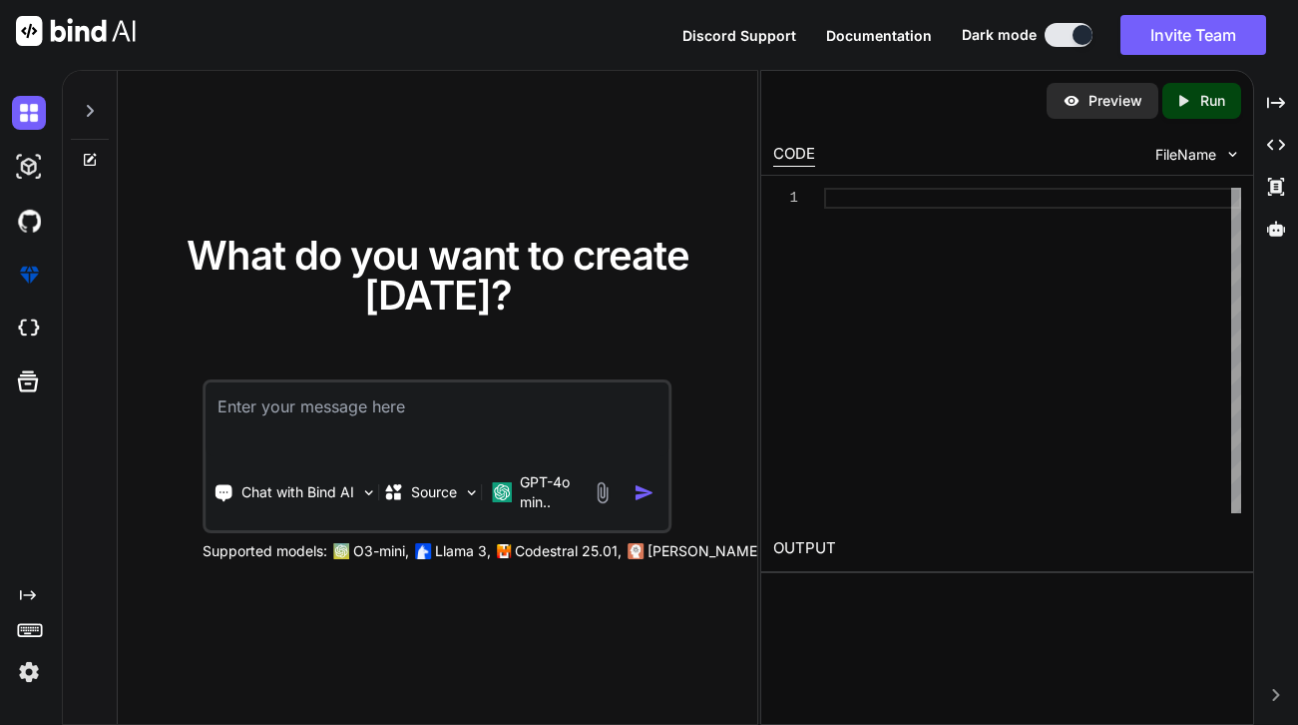
click at [598, 486] on img at bounding box center [603, 492] width 23 height 23
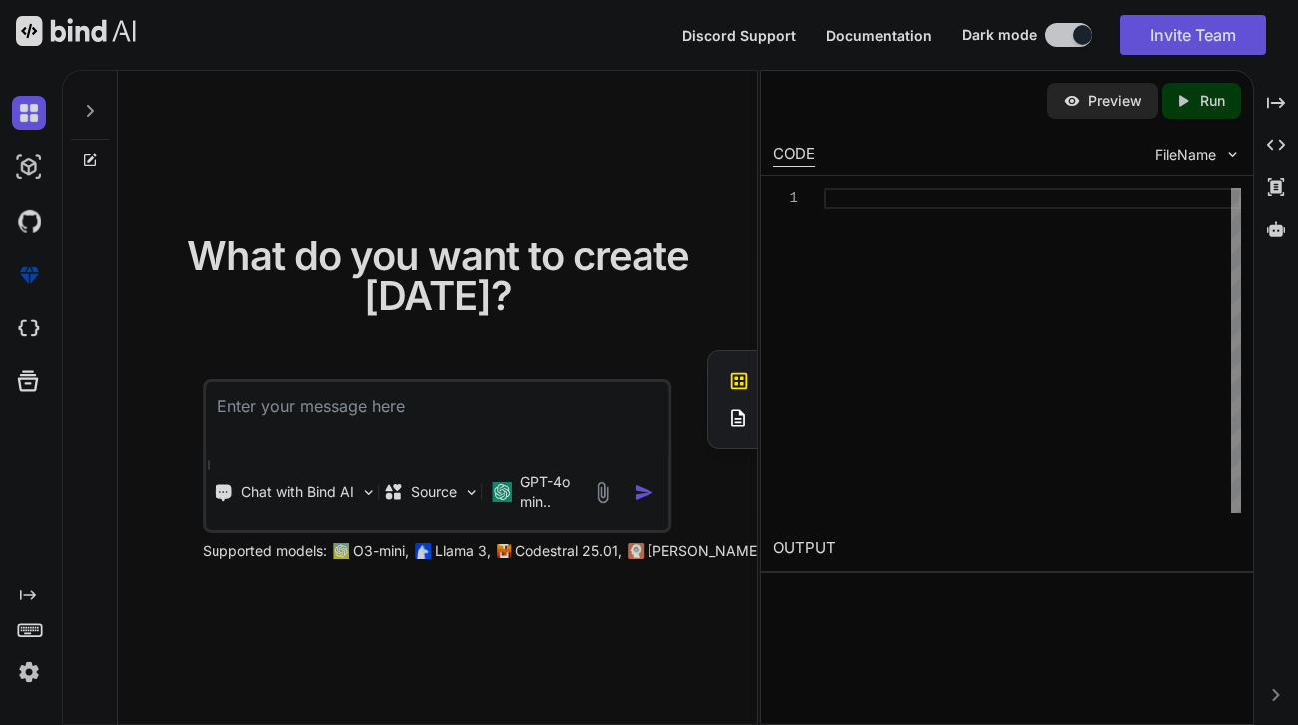
drag, startPoint x: 759, startPoint y: 416, endPoint x: 867, endPoint y: 419, distance: 107.8
click at [867, 419] on div at bounding box center [649, 362] width 1298 height 725
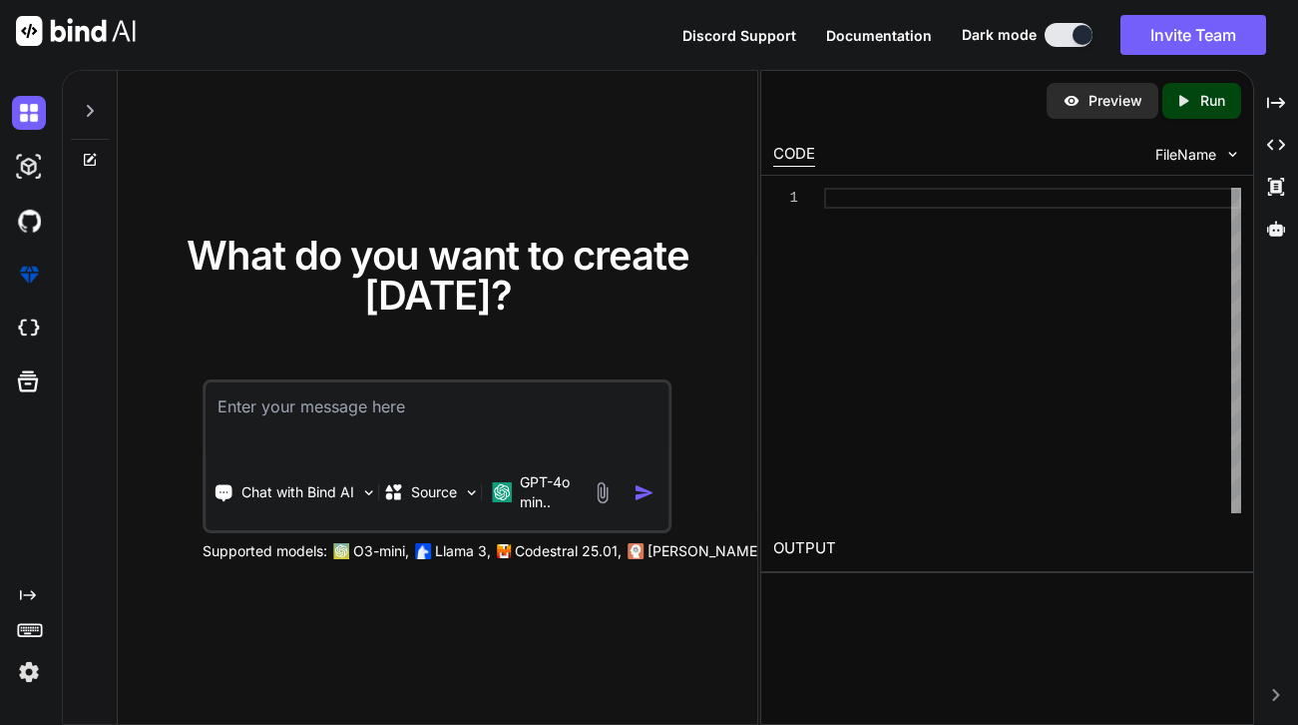
click at [762, 414] on div "1" at bounding box center [1007, 350] width 493 height 349
drag, startPoint x: 758, startPoint y: 414, endPoint x: 1149, endPoint y: 473, distance: 394.6
click at [1149, 473] on div "What do you want to create [DATE]? Chat with Bind AI Source GPT-4o min.. Suppor…" at bounding box center [680, 397] width 1237 height 655
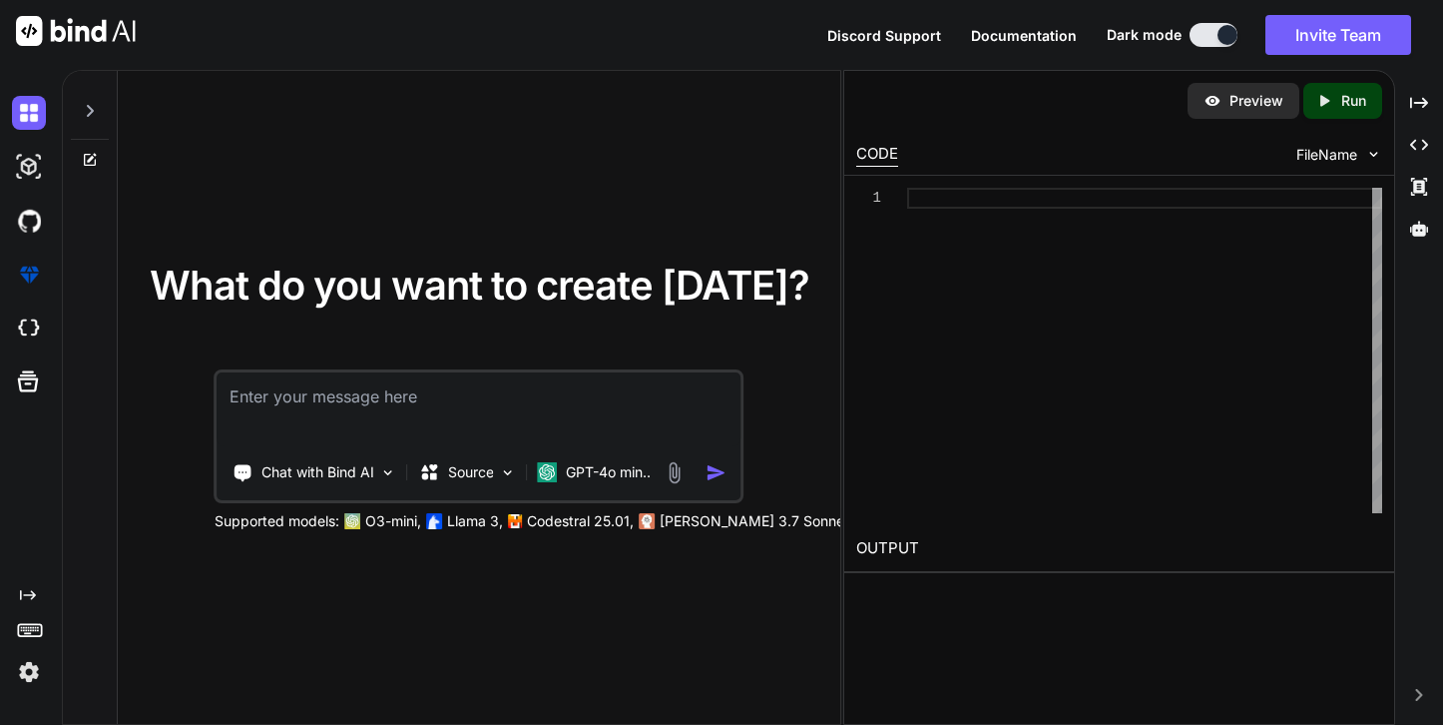
click at [679, 479] on img at bounding box center [675, 472] width 23 height 23
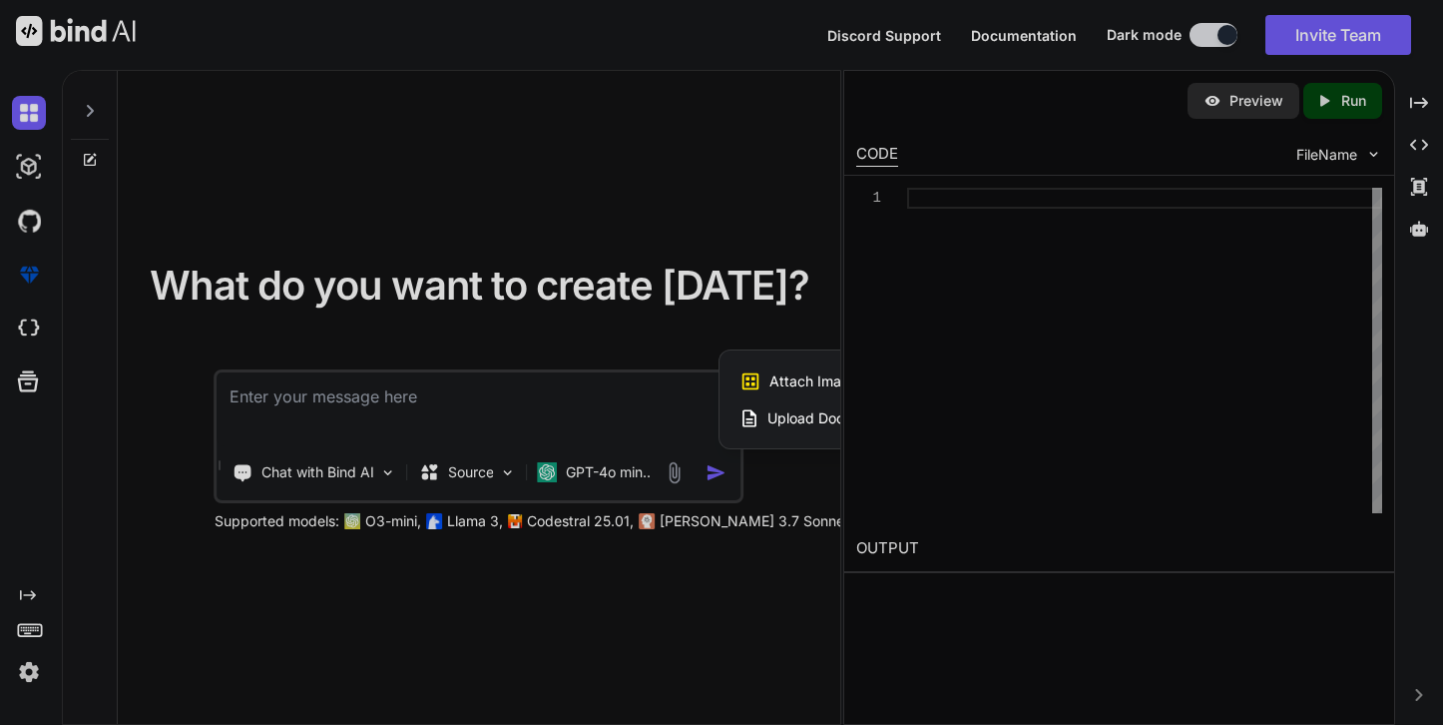
click at [784, 418] on span "Upload Documents and Code Files" at bounding box center [880, 418] width 226 height 20
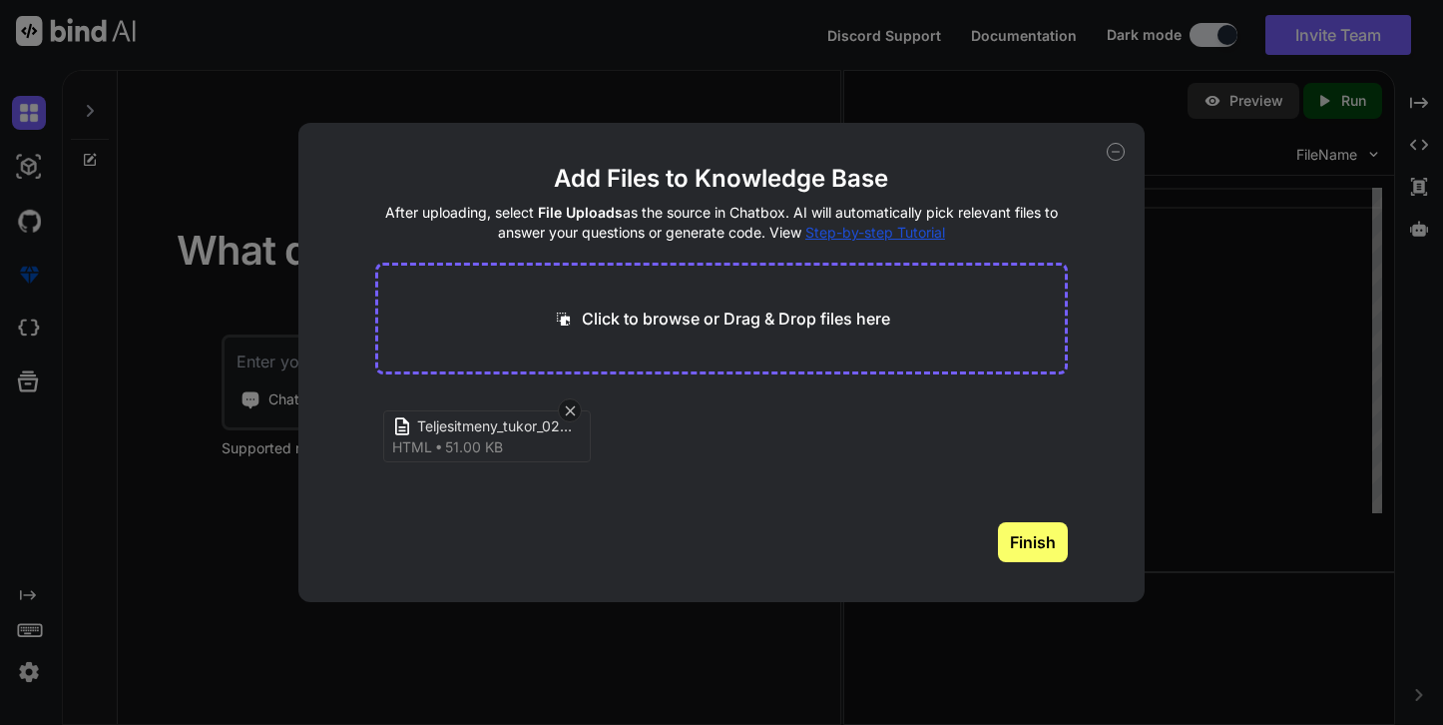
click at [1017, 557] on button "Finish" at bounding box center [1033, 542] width 70 height 40
click at [1118, 157] on icon at bounding box center [1116, 152] width 18 height 18
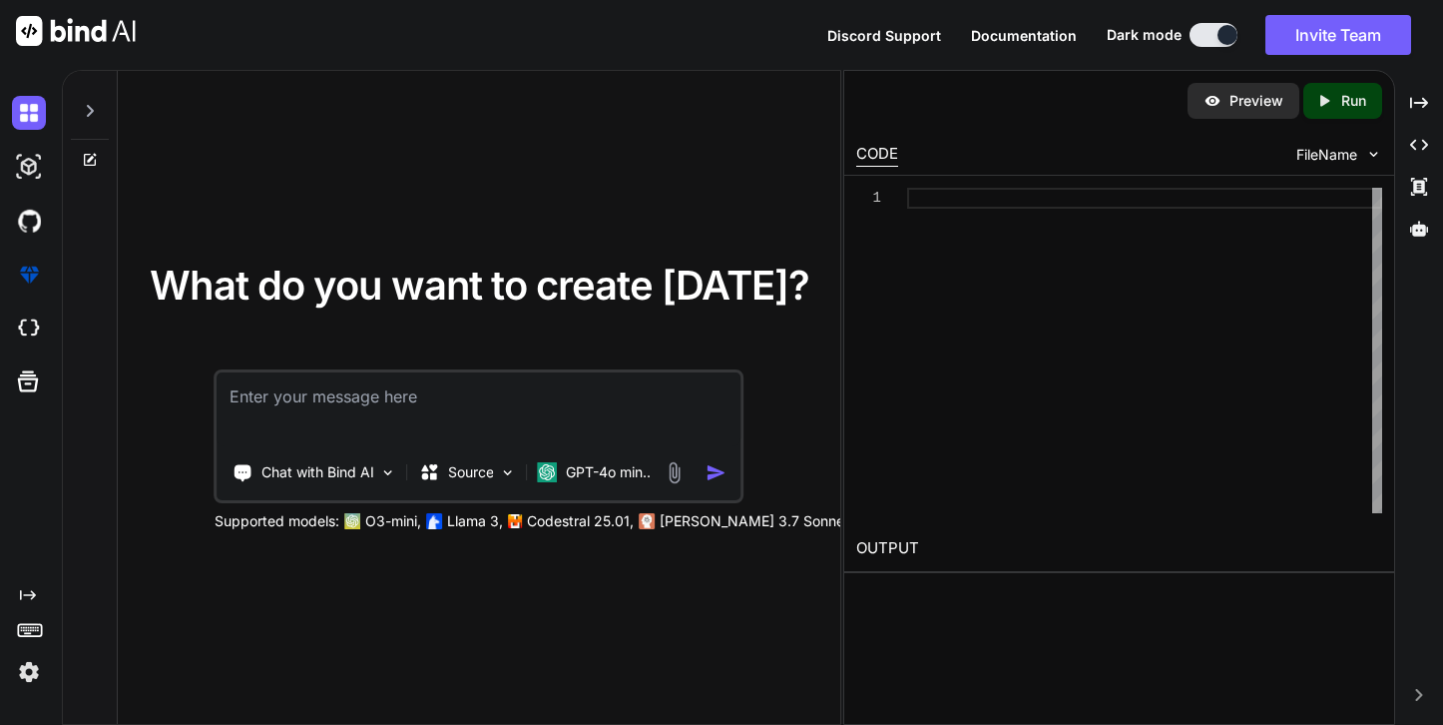
click at [456, 400] on textarea at bounding box center [480, 409] width 524 height 74
click at [384, 473] on img at bounding box center [388, 472] width 17 height 17
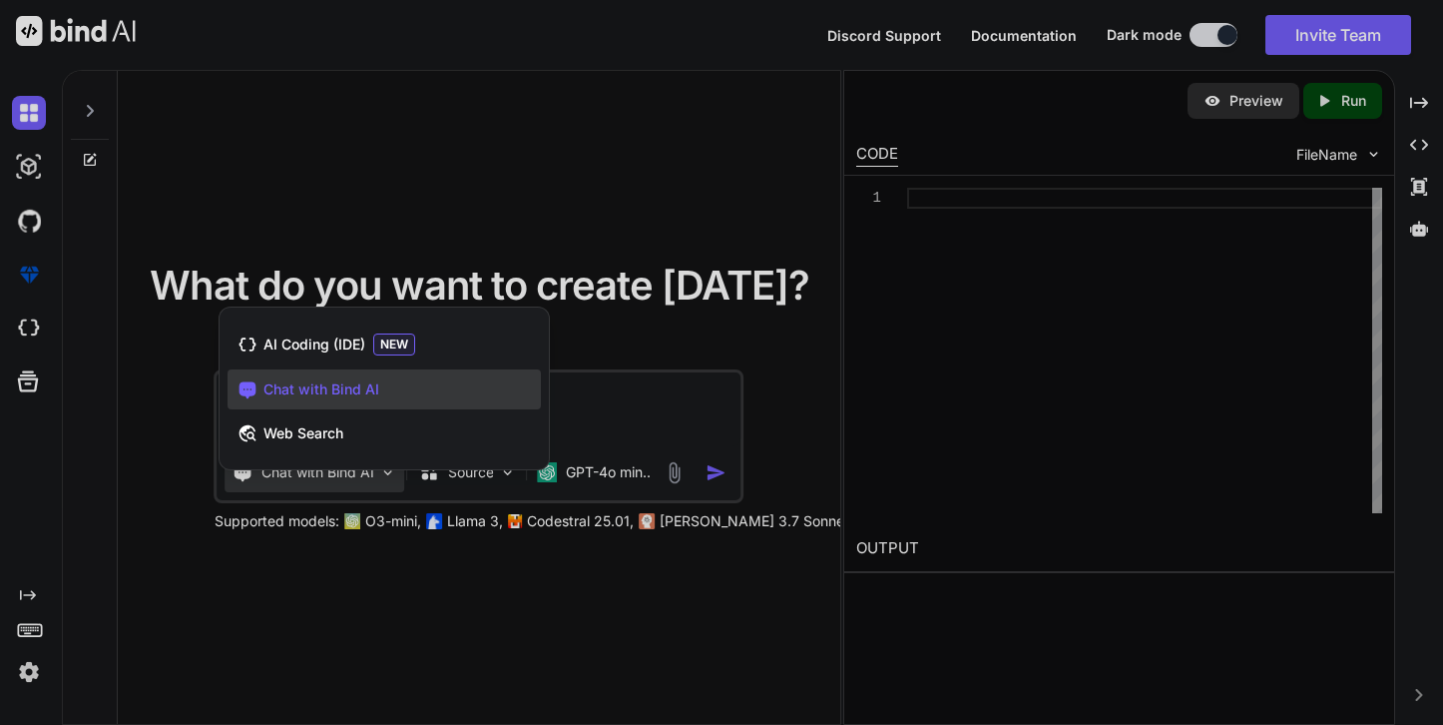
click at [594, 423] on div at bounding box center [721, 362] width 1443 height 725
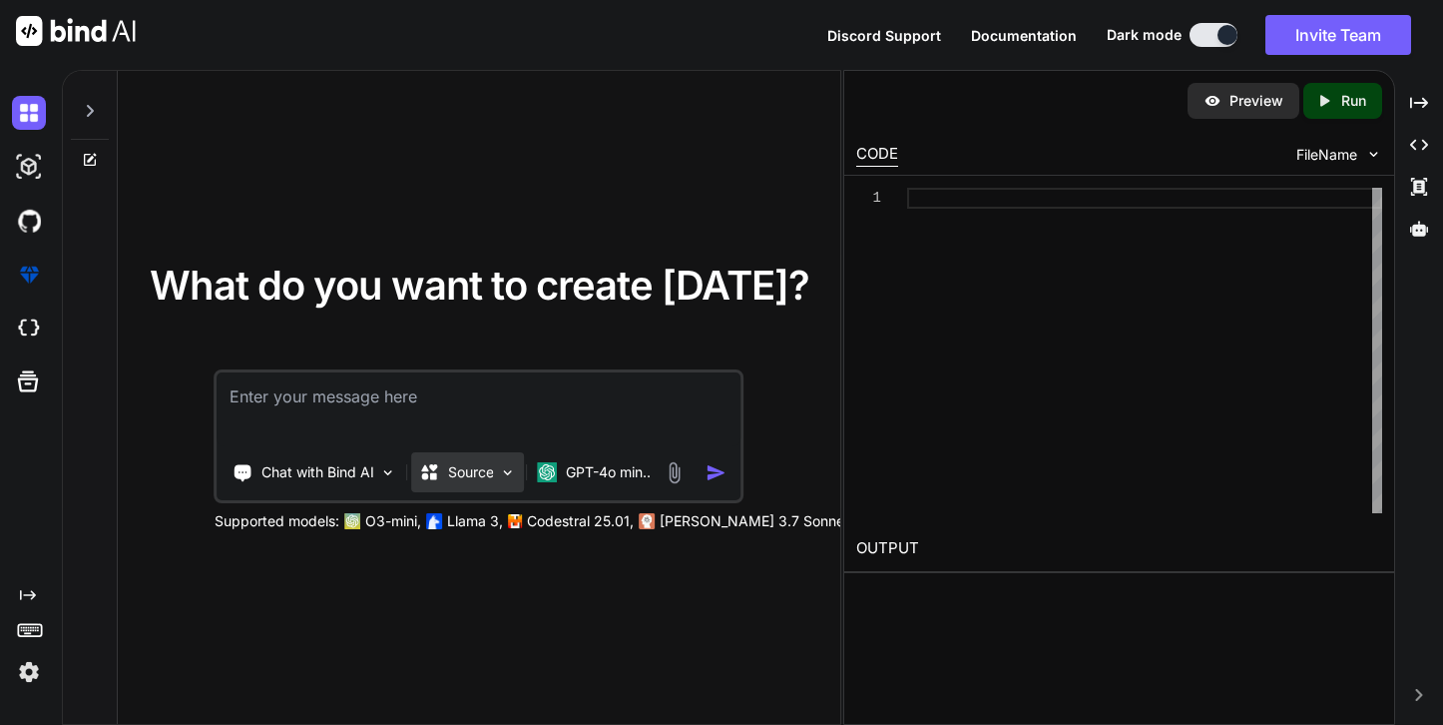
click at [493, 481] on div "Source" at bounding box center [468, 472] width 113 height 40
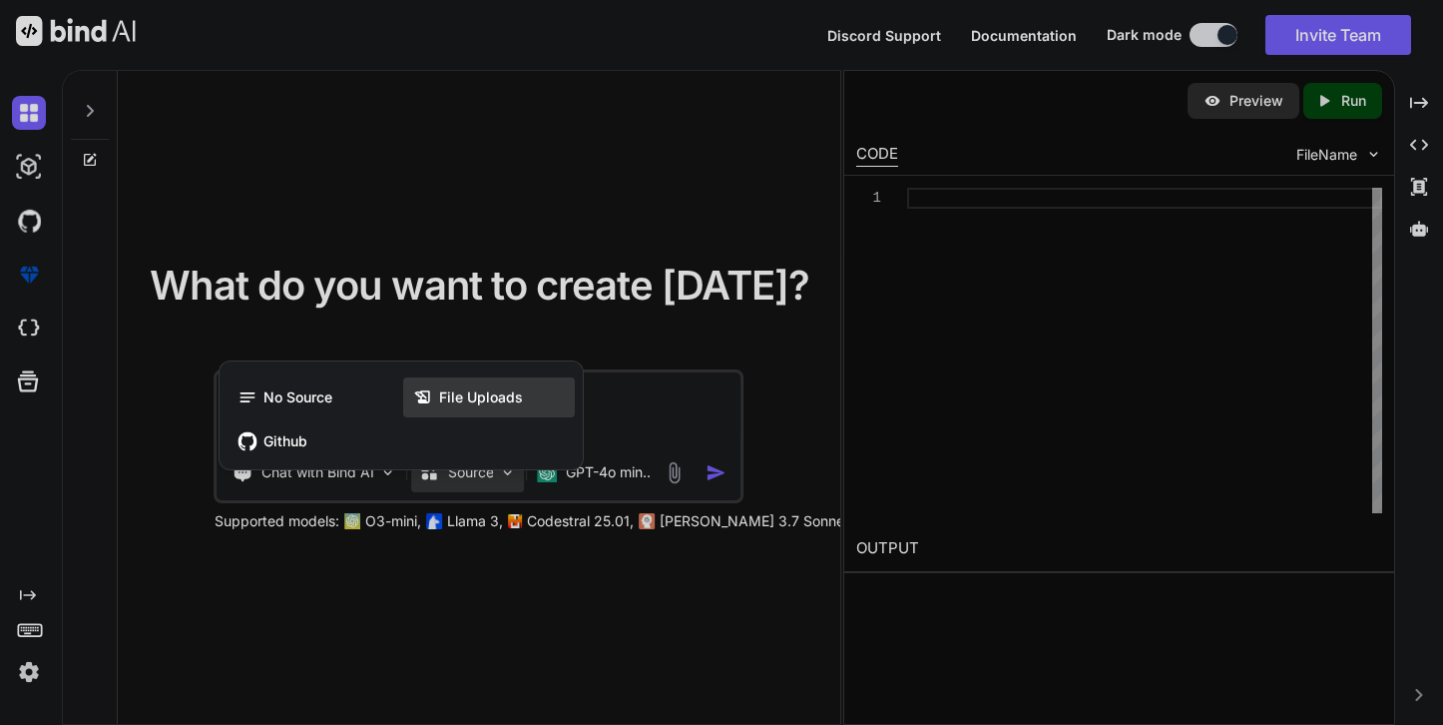
click at [496, 393] on span "File Uploads" at bounding box center [481, 397] width 84 height 20
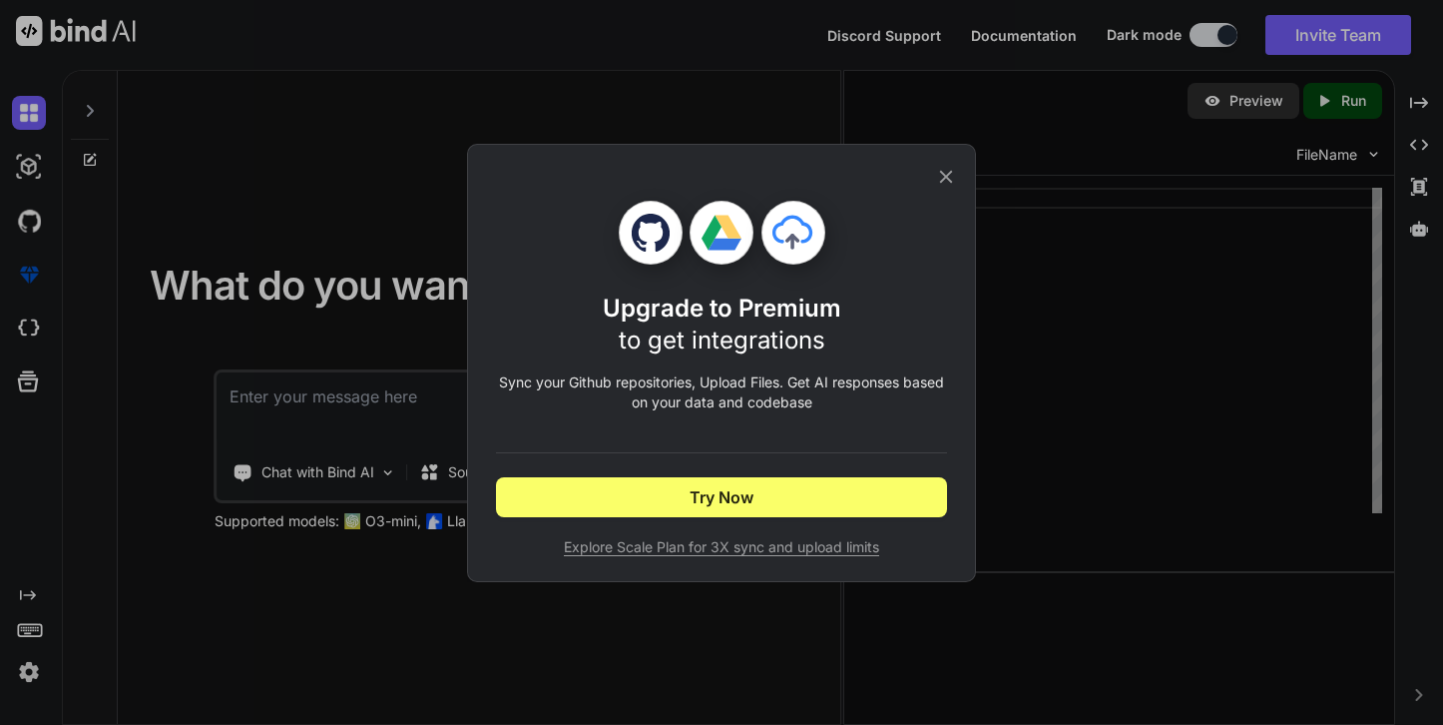
click at [943, 175] on icon at bounding box center [946, 177] width 22 height 22
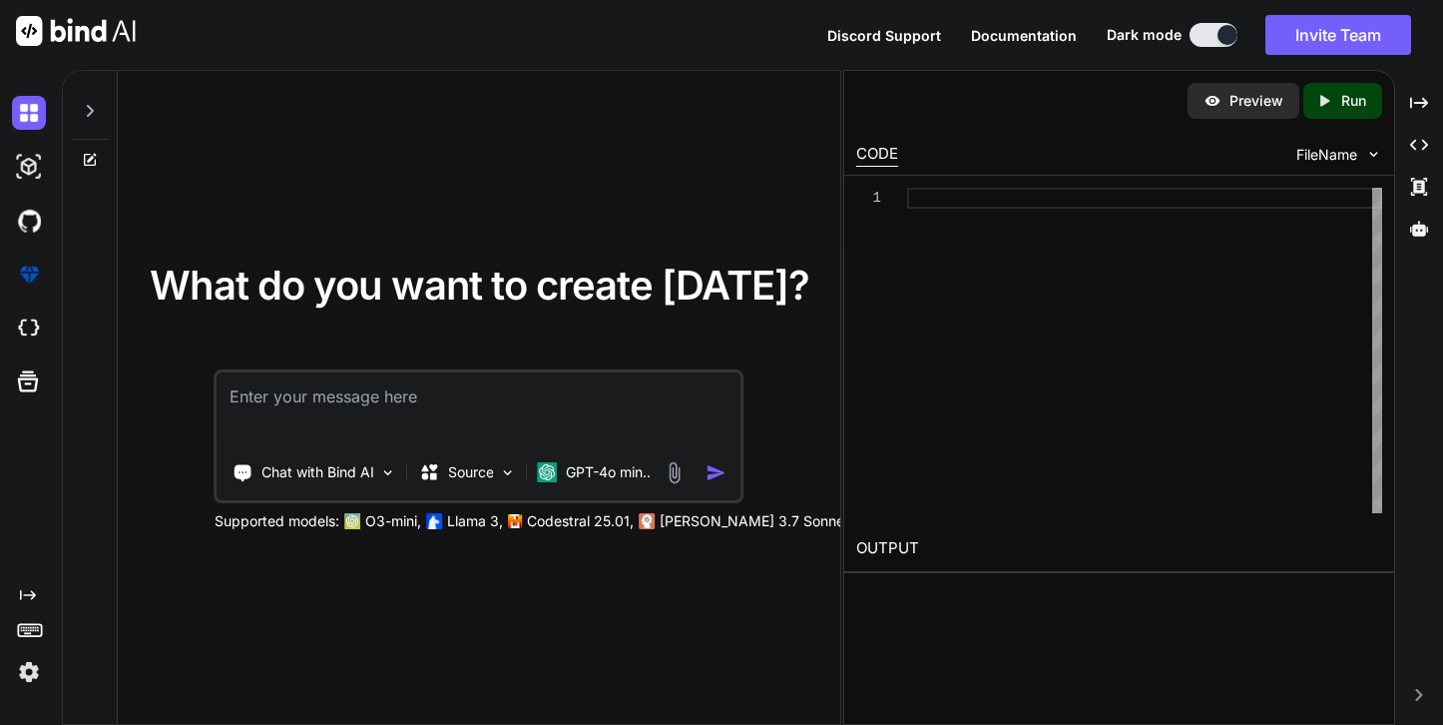
click at [680, 477] on img at bounding box center [675, 472] width 23 height 23
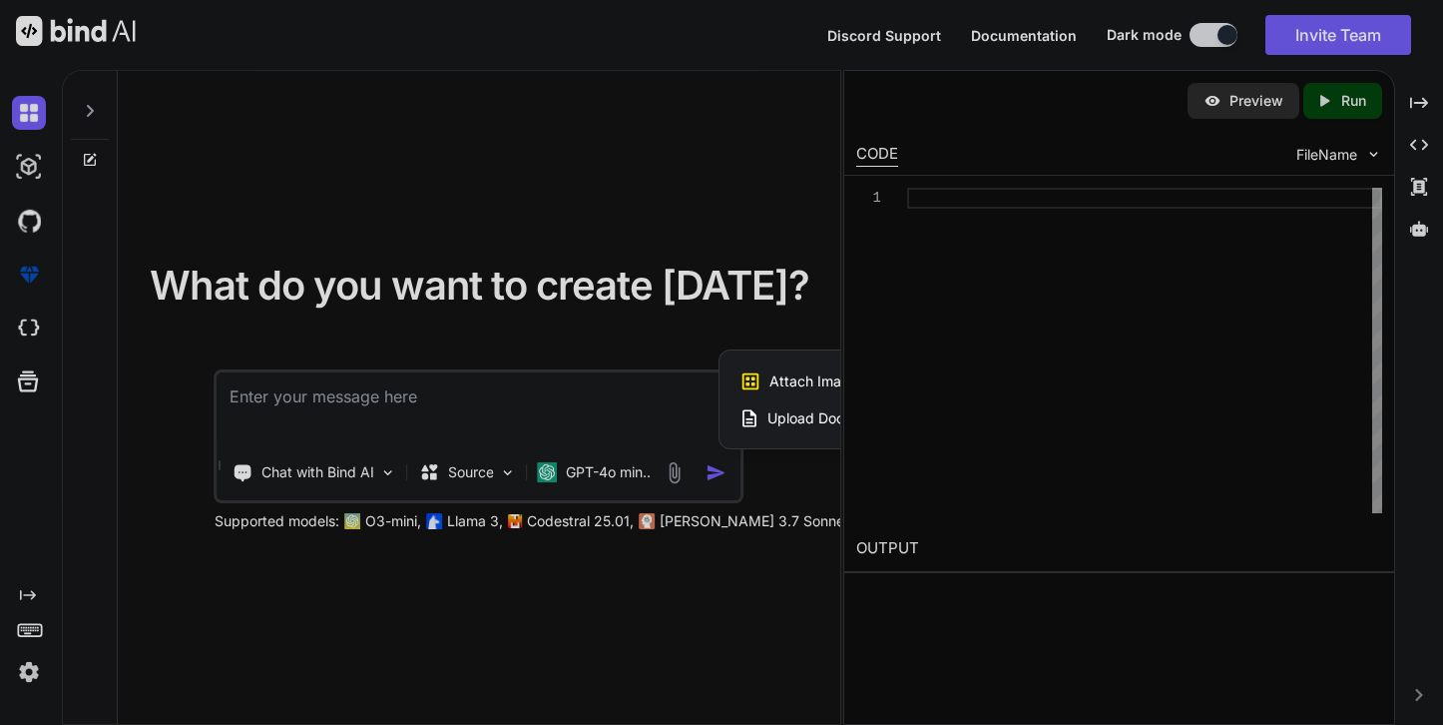
click at [805, 418] on span "Upload Documents and Code Files" at bounding box center [880, 418] width 226 height 20
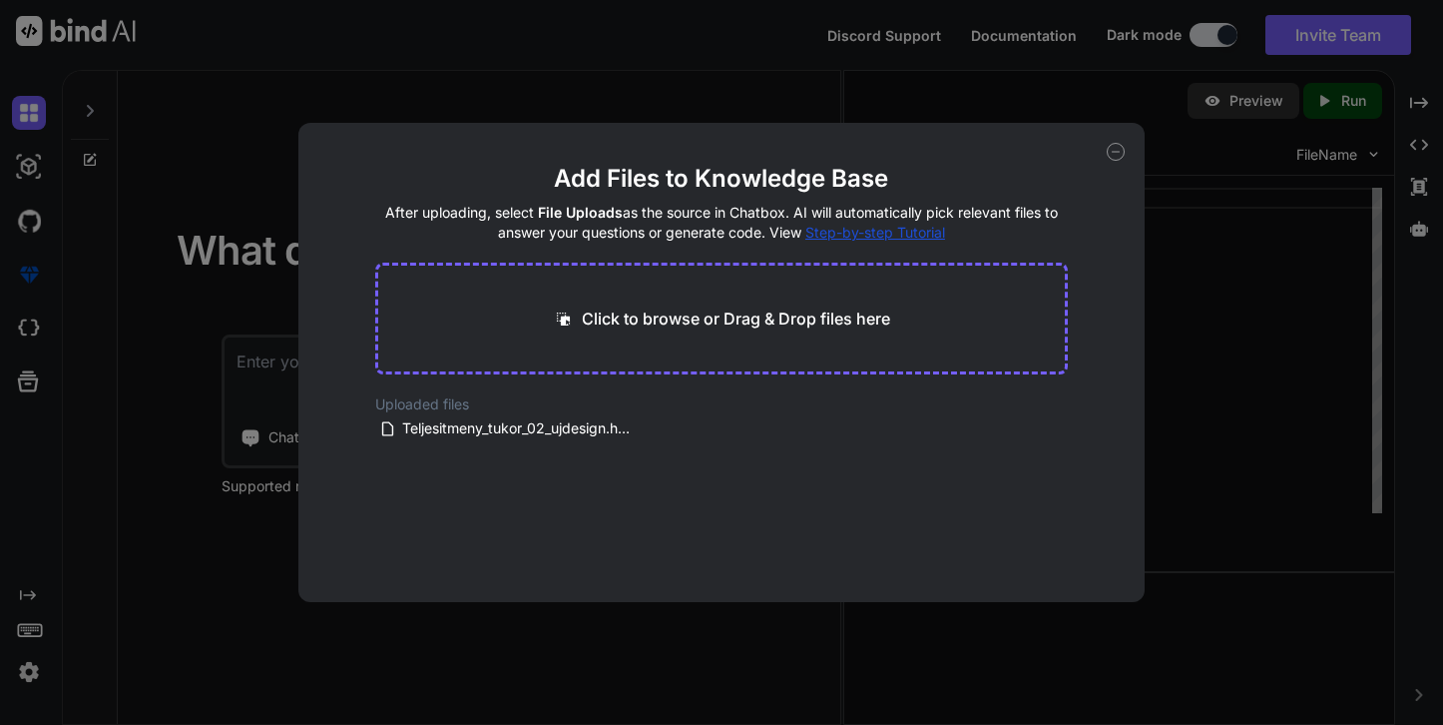
click at [1121, 154] on icon at bounding box center [1116, 152] width 18 height 18
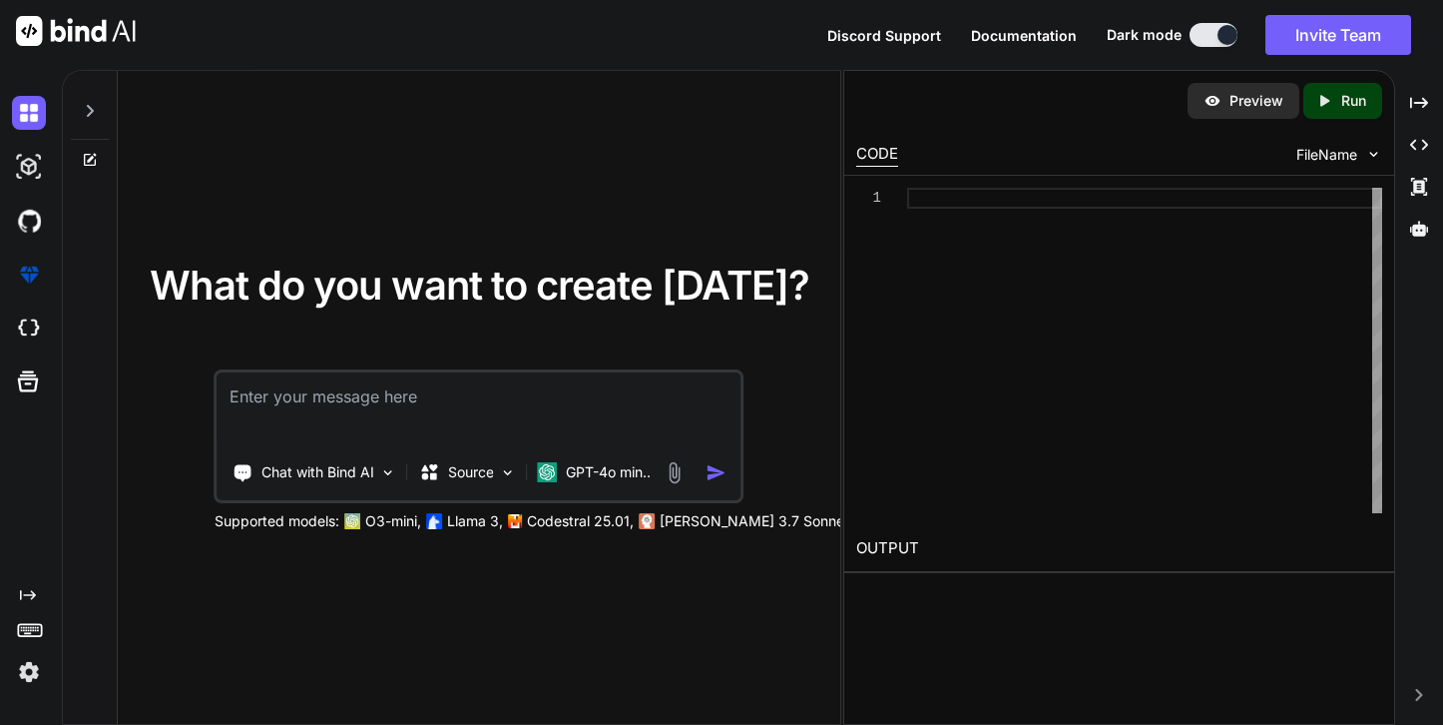
click at [287, 395] on textarea at bounding box center [480, 409] width 524 height 74
type textarea "x"
type textarea "P"
type textarea "x"
type textarea "Pl"
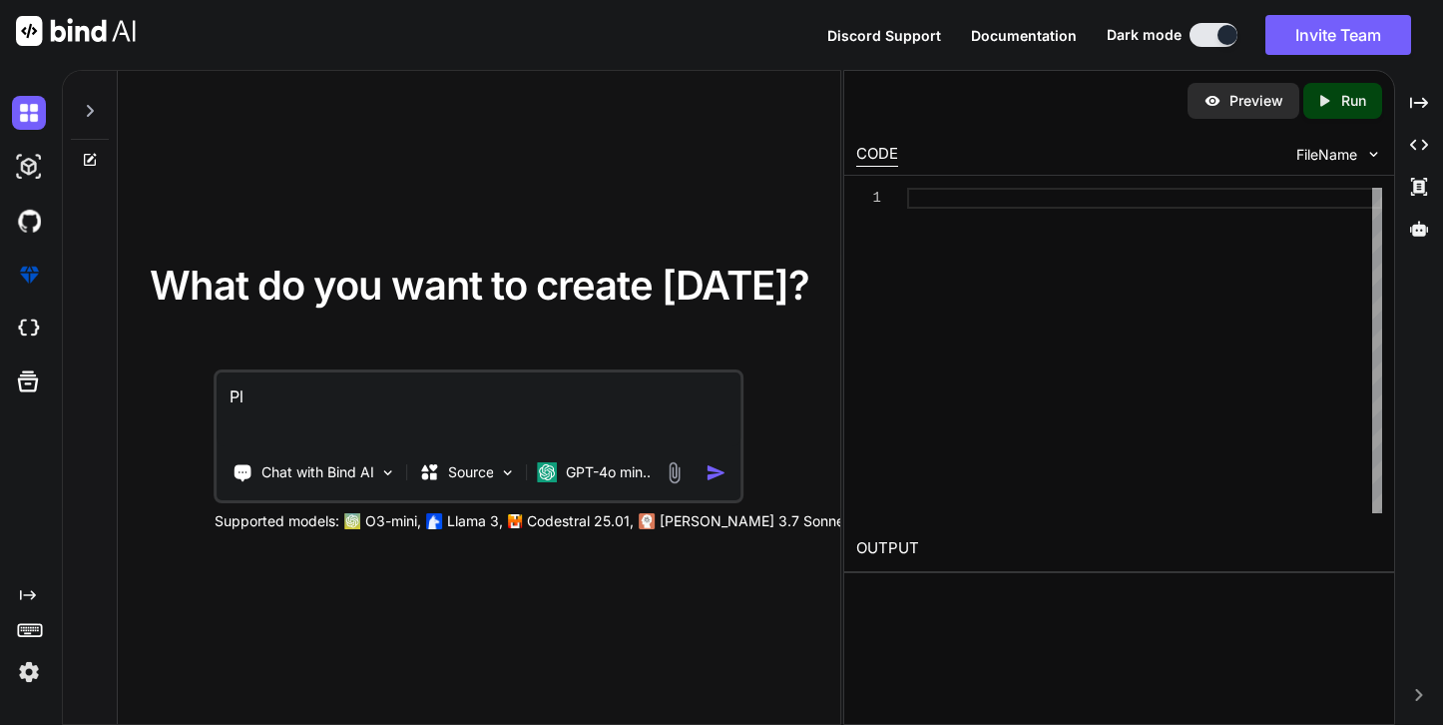
type textarea "x"
type textarea "Ple"
type textarea "x"
type textarea "Plea"
type textarea "x"
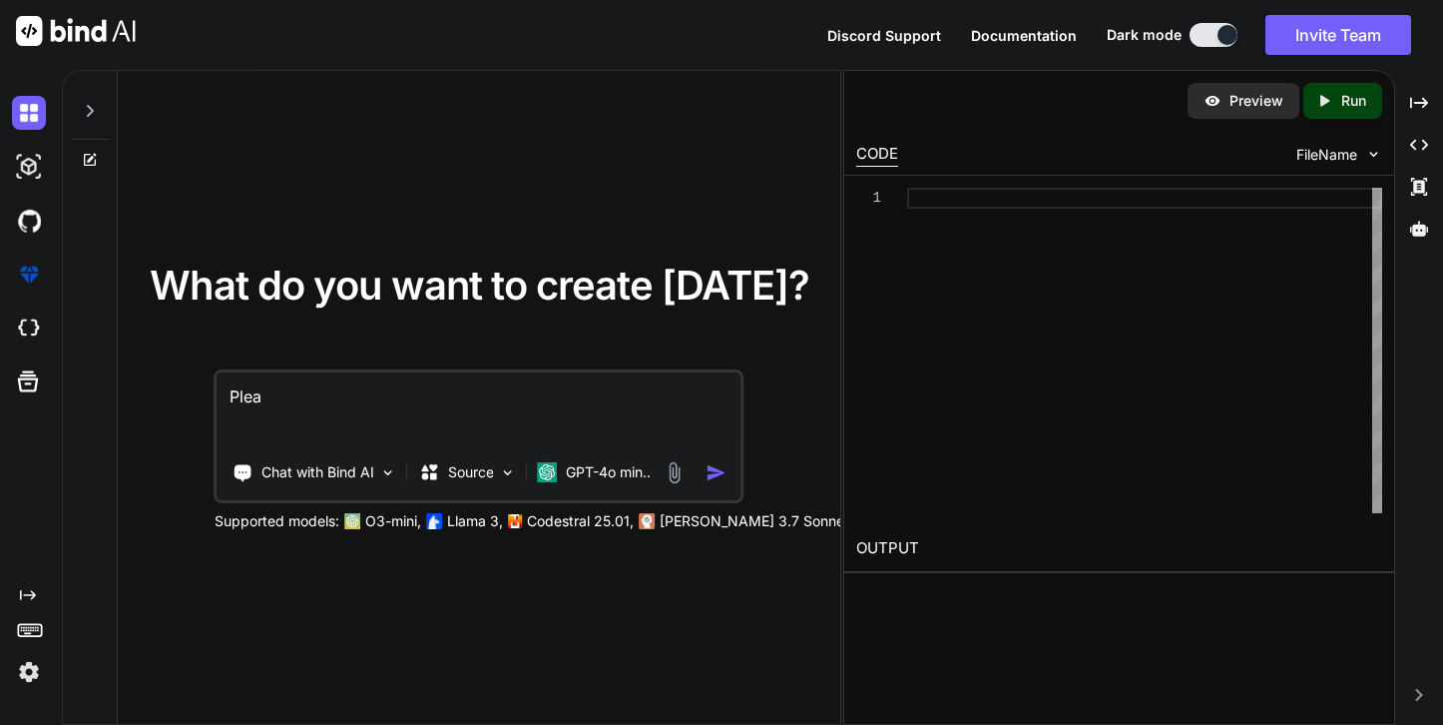
type textarea "Pleas"
type textarea "x"
type textarea "Please"
type textarea "x"
type textarea "Please"
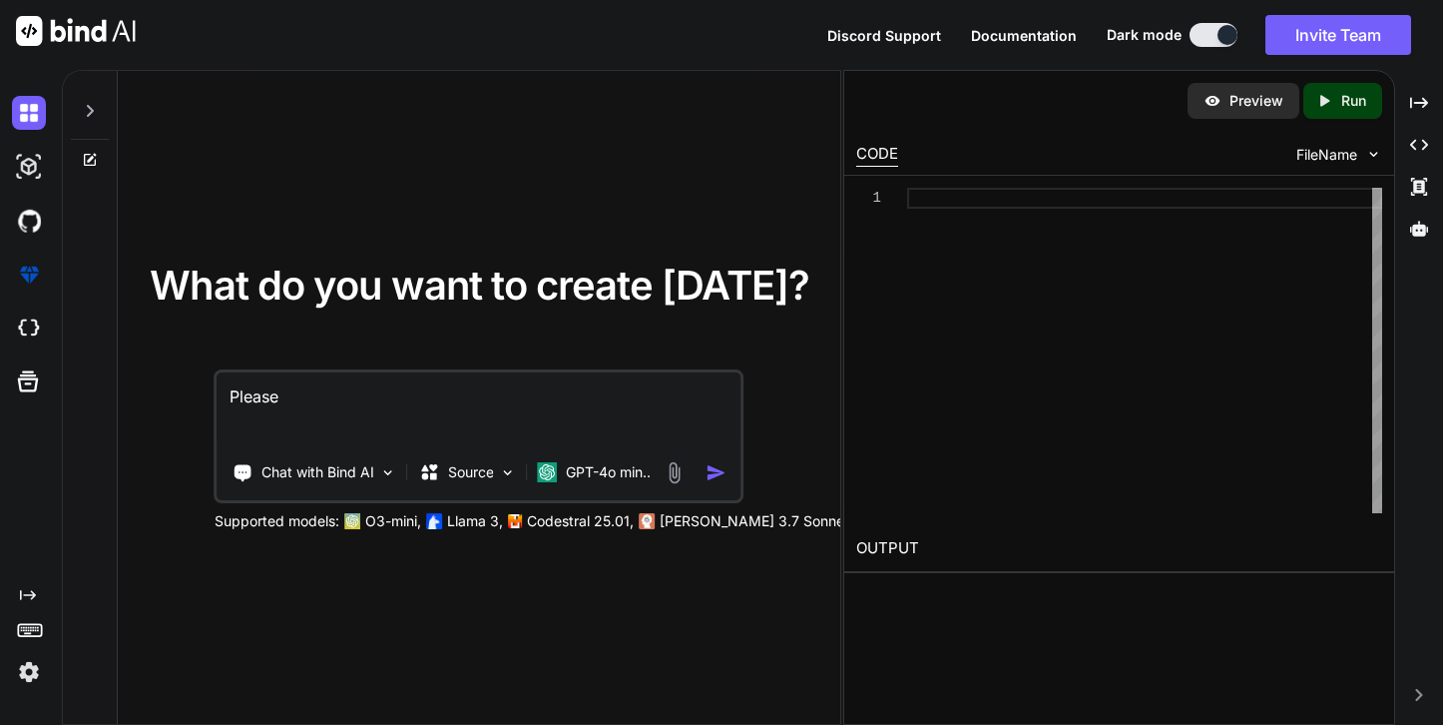
type textarea "x"
type textarea "Please m"
type textarea "x"
type textarea "Please ma"
type textarea "x"
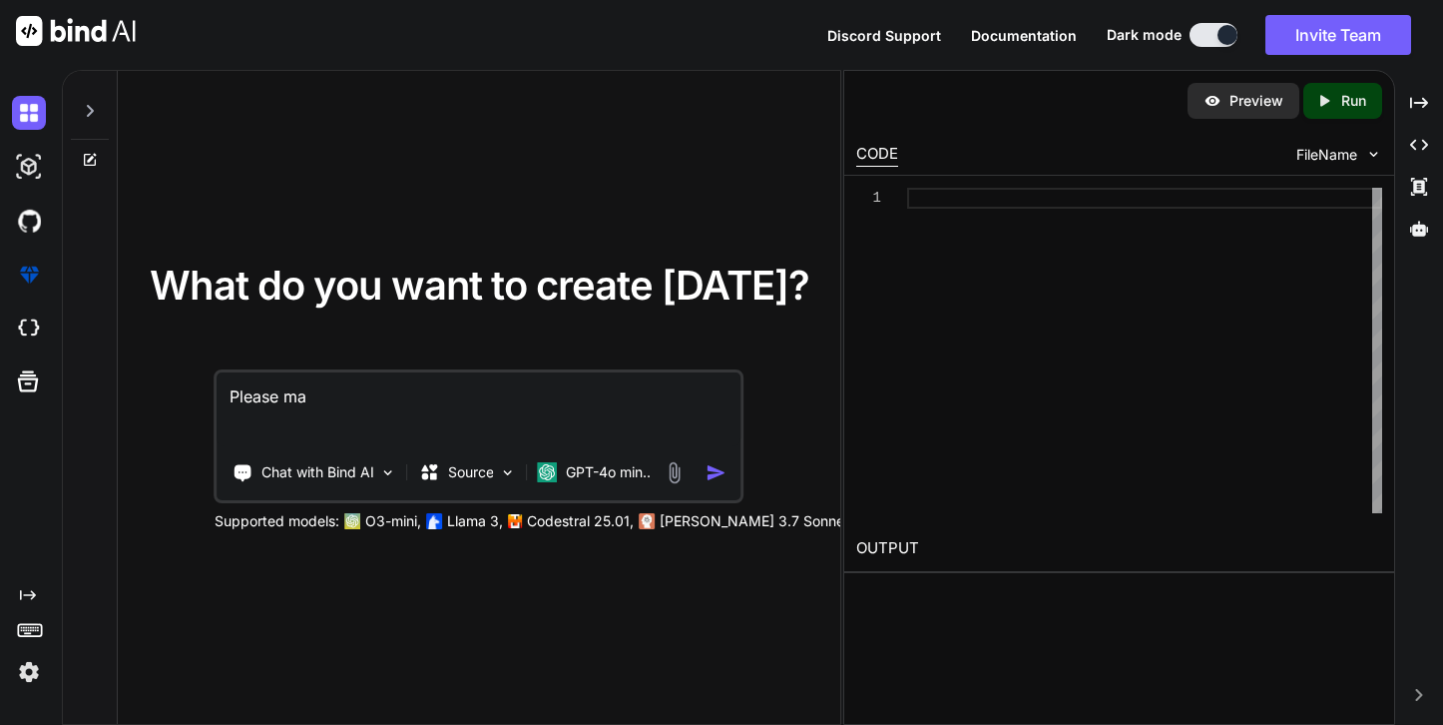
type textarea "Please mak"
type textarea "x"
type textarea "Please make"
type textarea "x"
type textarea "Please make"
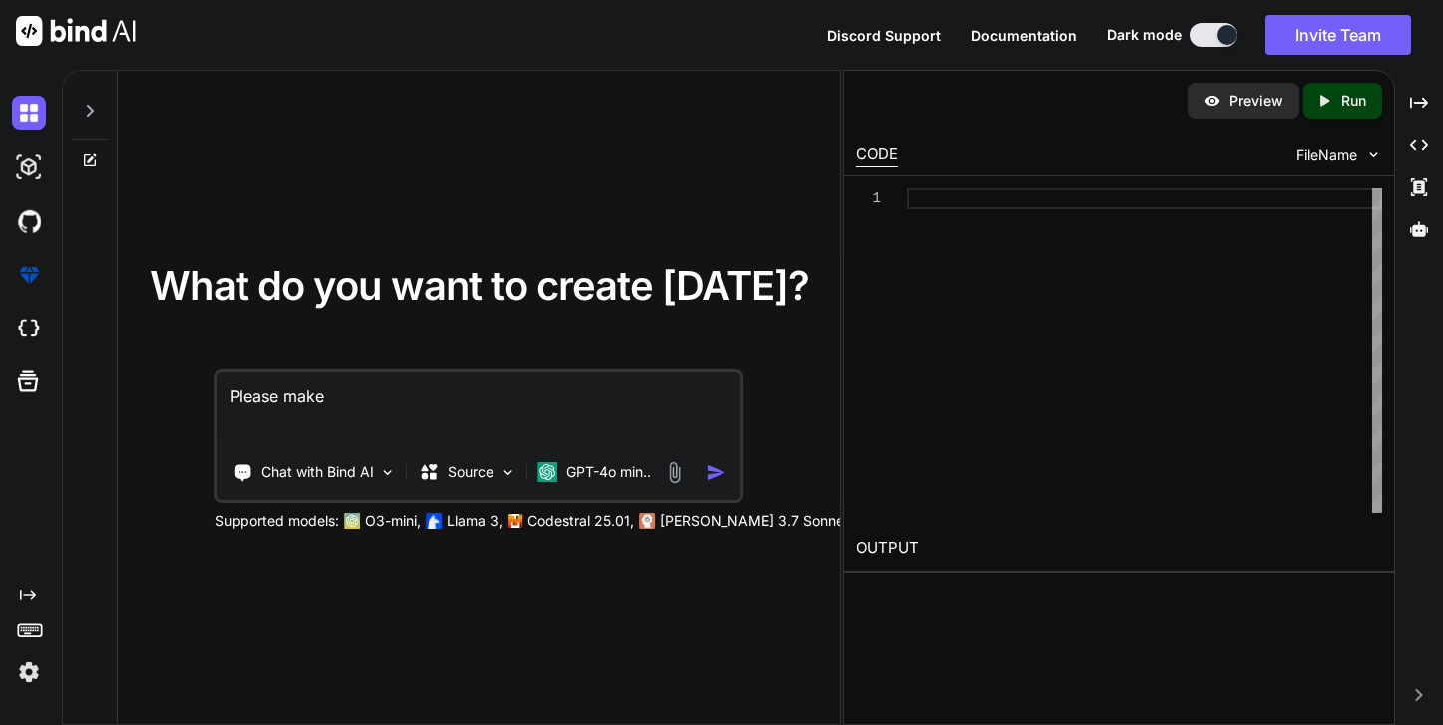
type textarea "x"
type textarea "Please make i"
type textarea "x"
type textarea "Please make it"
type textarea "x"
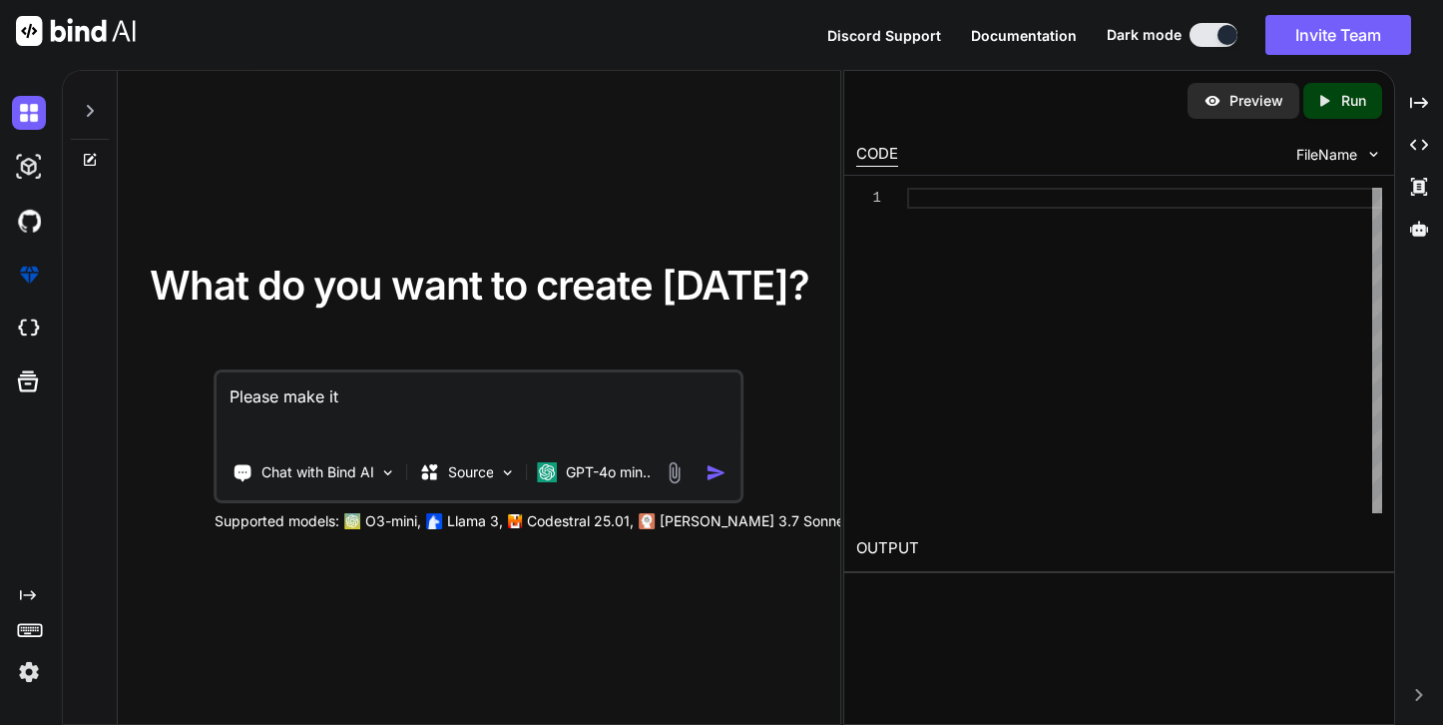
type textarea "Please make it"
type textarea "x"
type textarea "Please make it g"
type textarea "x"
type textarea "Please make it gr"
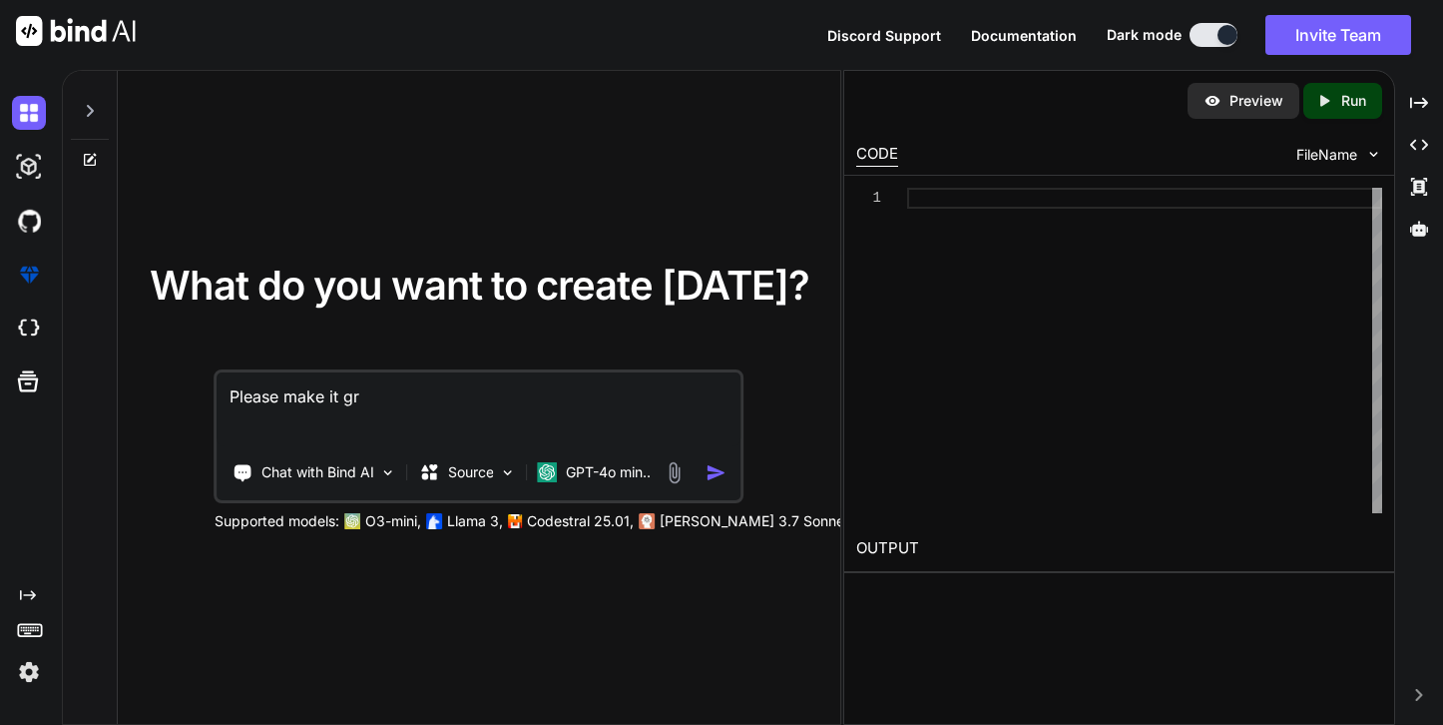
type textarea "x"
type textarea "Please make it gra"
type textarea "x"
type textarea "Please make it grat"
type textarea "x"
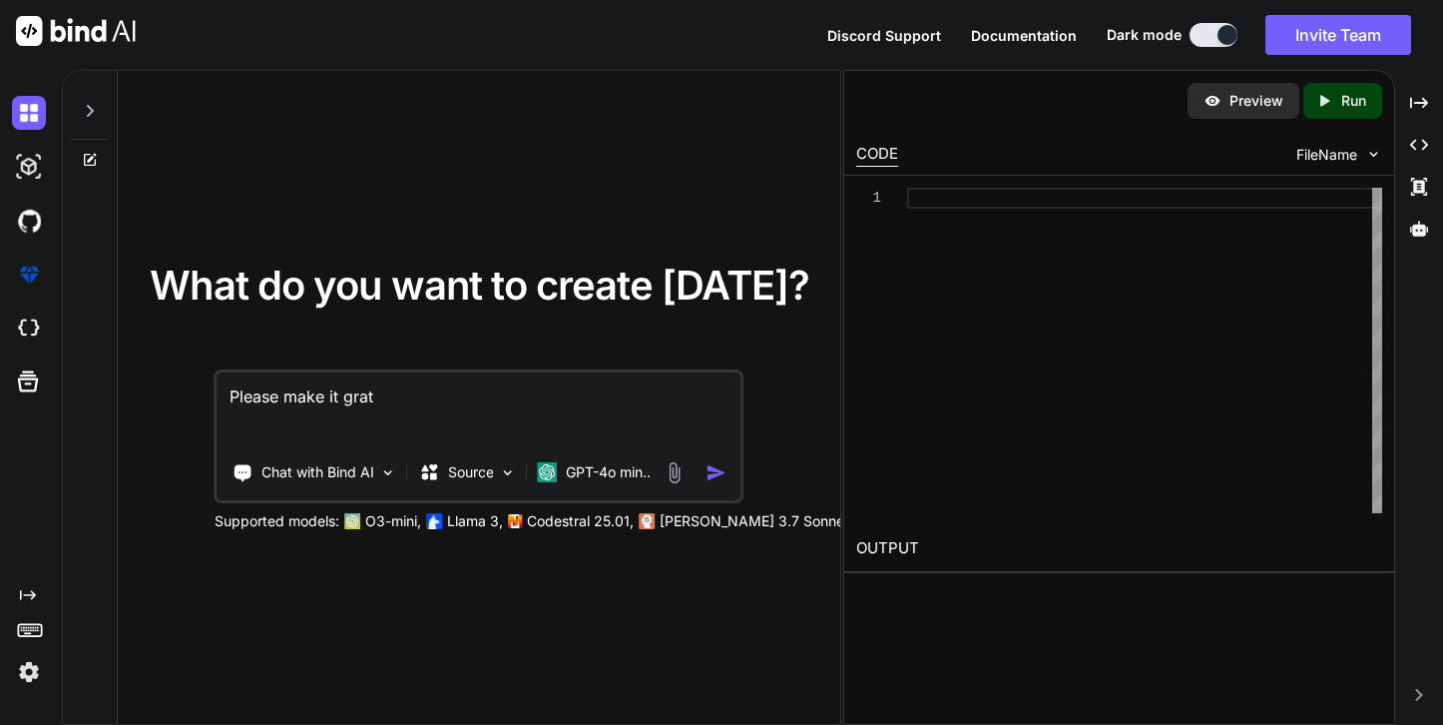
type textarea "Please make it grate"
type textarea "x"
type textarea "Please make it grater"
click at [717, 479] on img "button" at bounding box center [717, 472] width 21 height 21
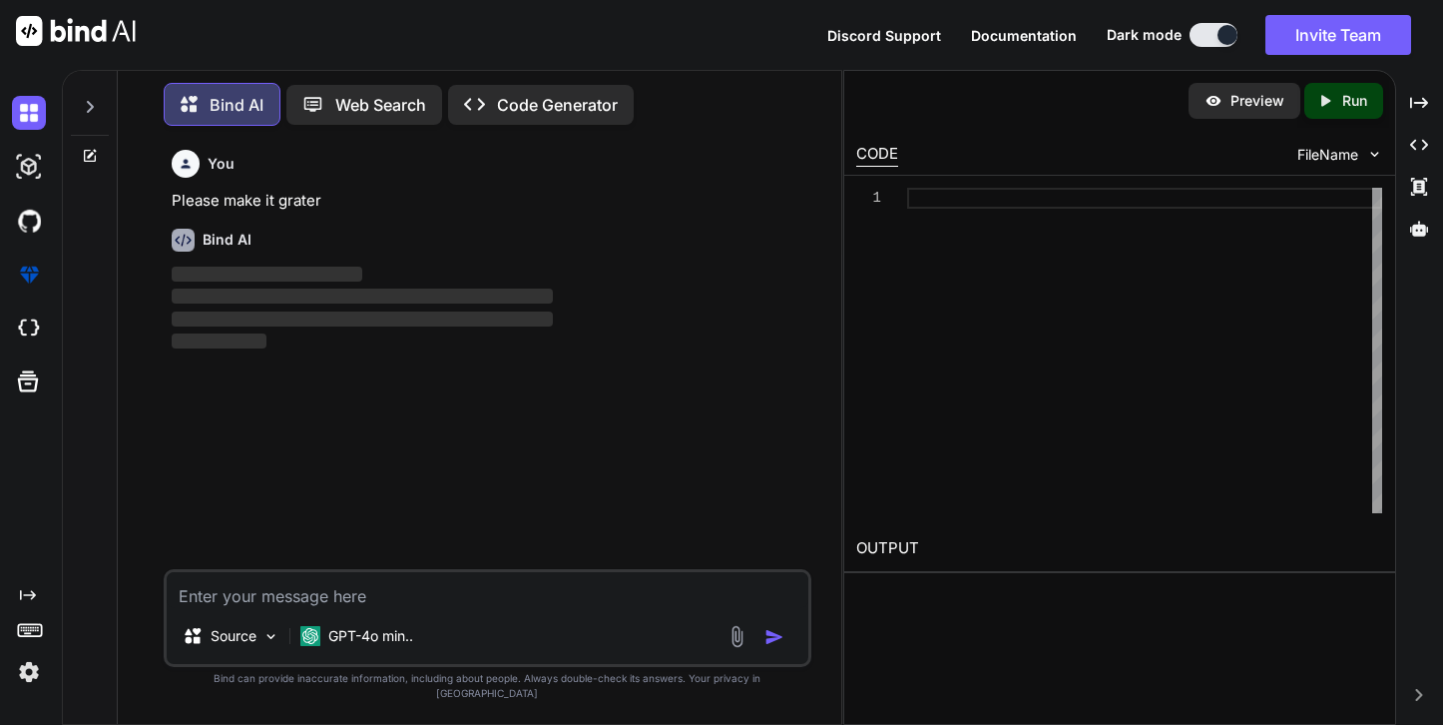
scroll to position [5, 0]
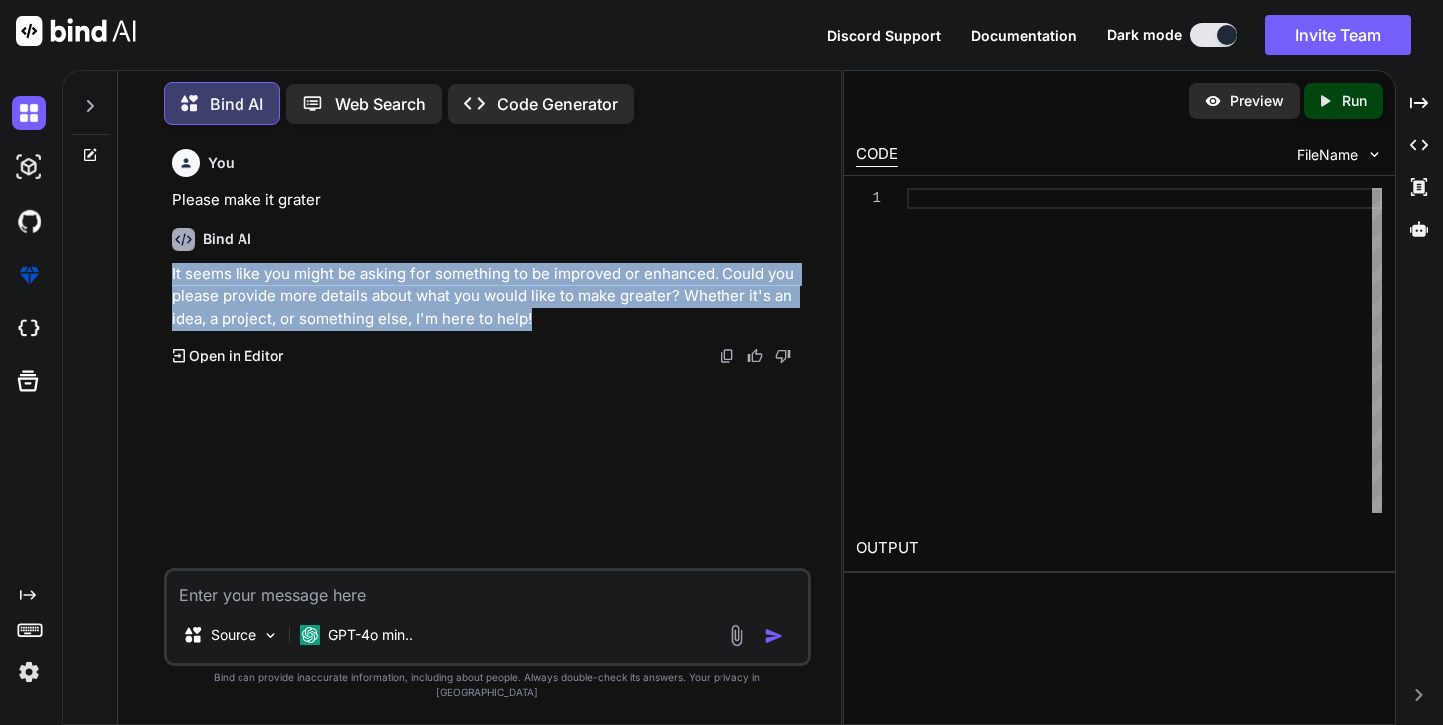
drag, startPoint x: 555, startPoint y: 319, endPoint x: 169, endPoint y: 271, distance: 389.2
click at [169, 270] on div "You Please make it grater Bind AI It seems like you might be asking for somethi…" at bounding box center [490, 354] width 645 height 427
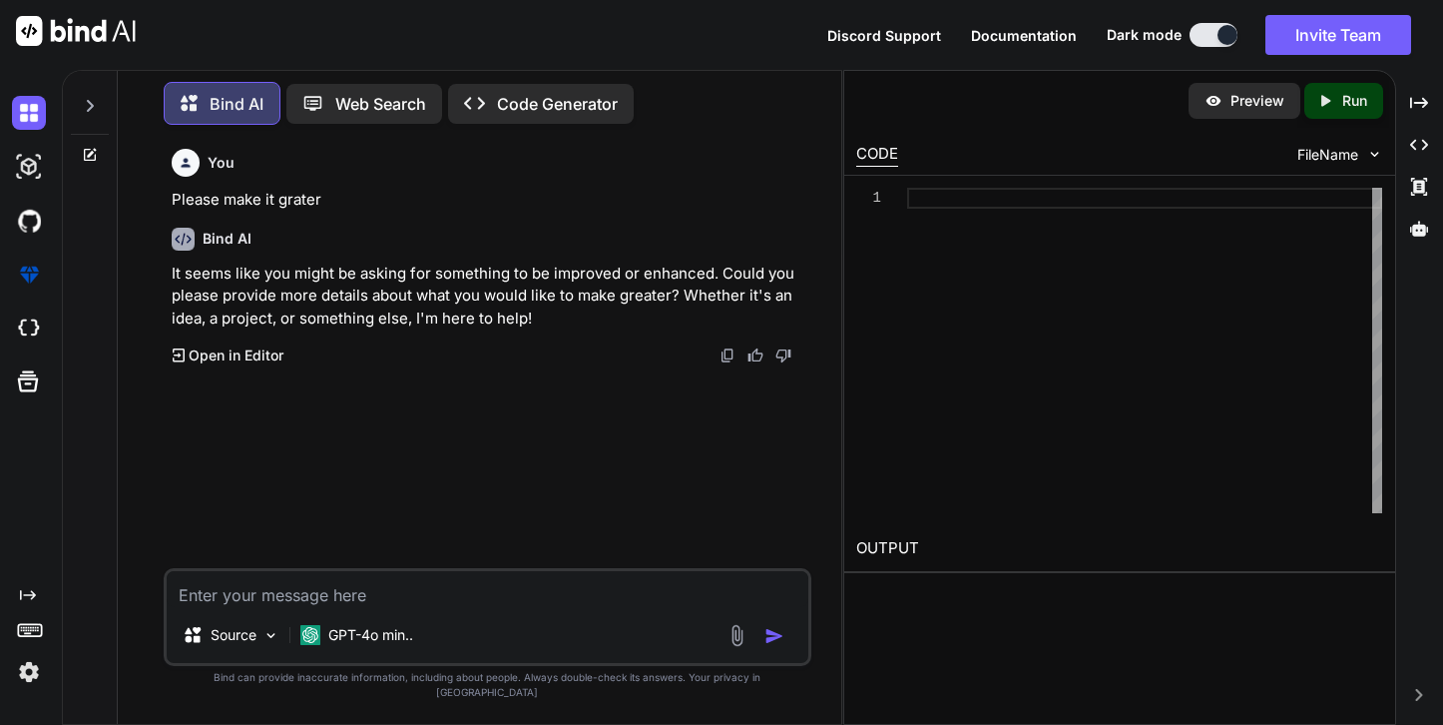
click at [22, 724] on div at bounding box center [11, 736] width 22 height 22
click at [242, 414] on div "You Please make it grater Bind AI It seems like you might be asking for somethi…" at bounding box center [490, 354] width 645 height 427
click at [270, 644] on img at bounding box center [270, 635] width 17 height 17
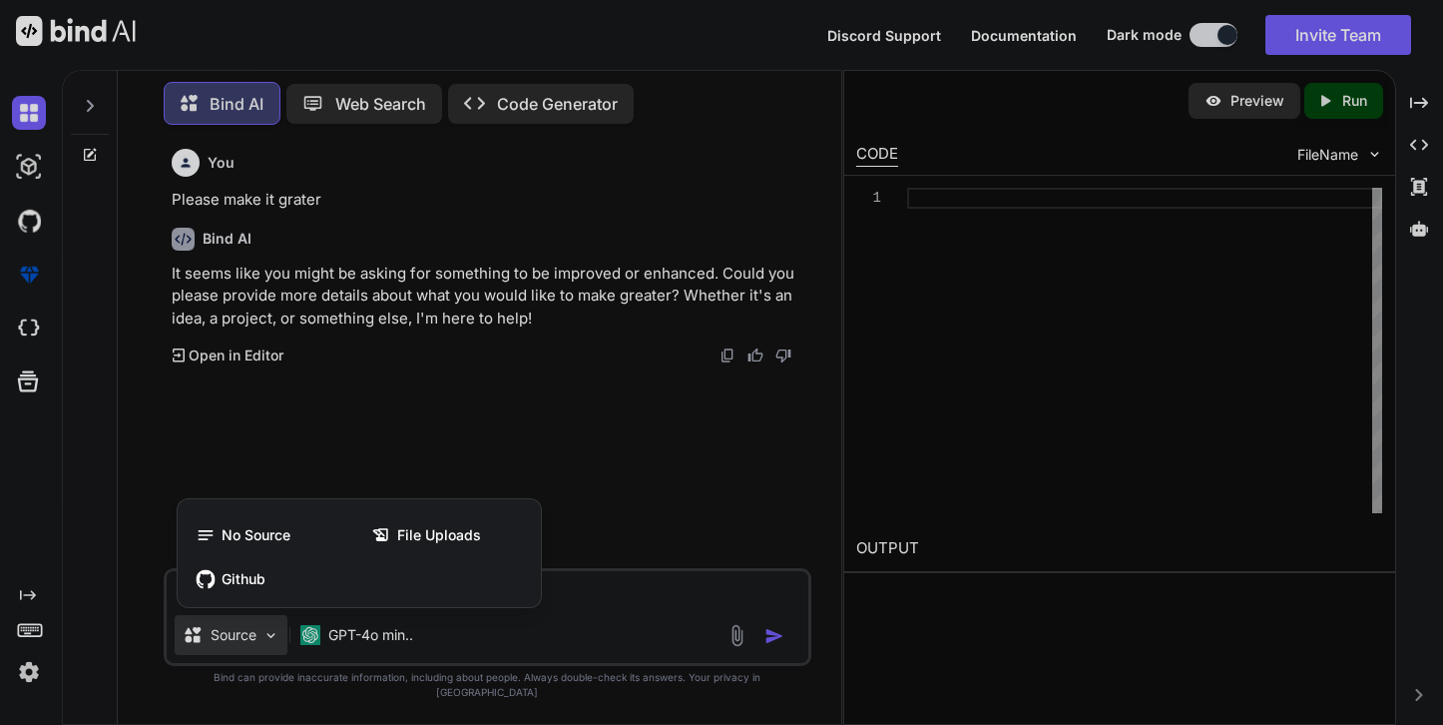
click at [271, 656] on div at bounding box center [721, 362] width 1443 height 725
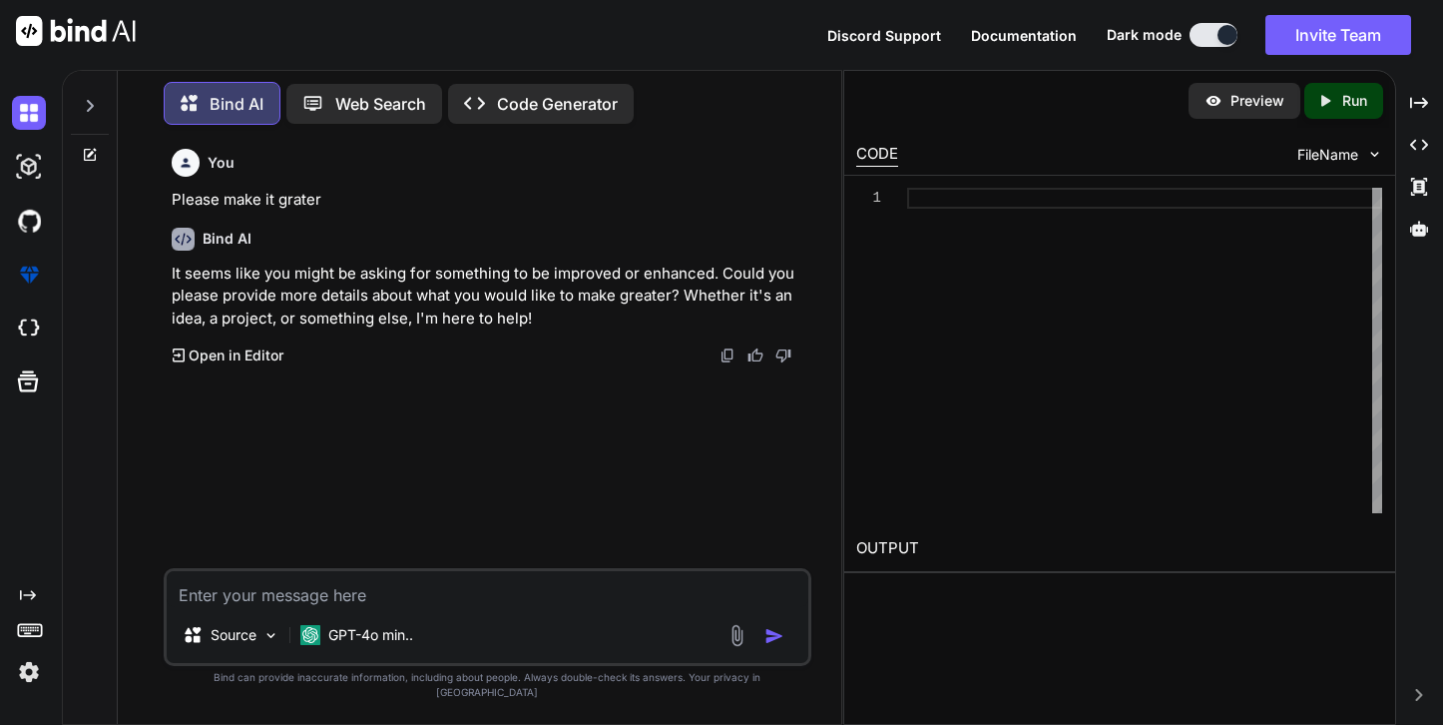
click at [740, 641] on img at bounding box center [737, 635] width 23 height 23
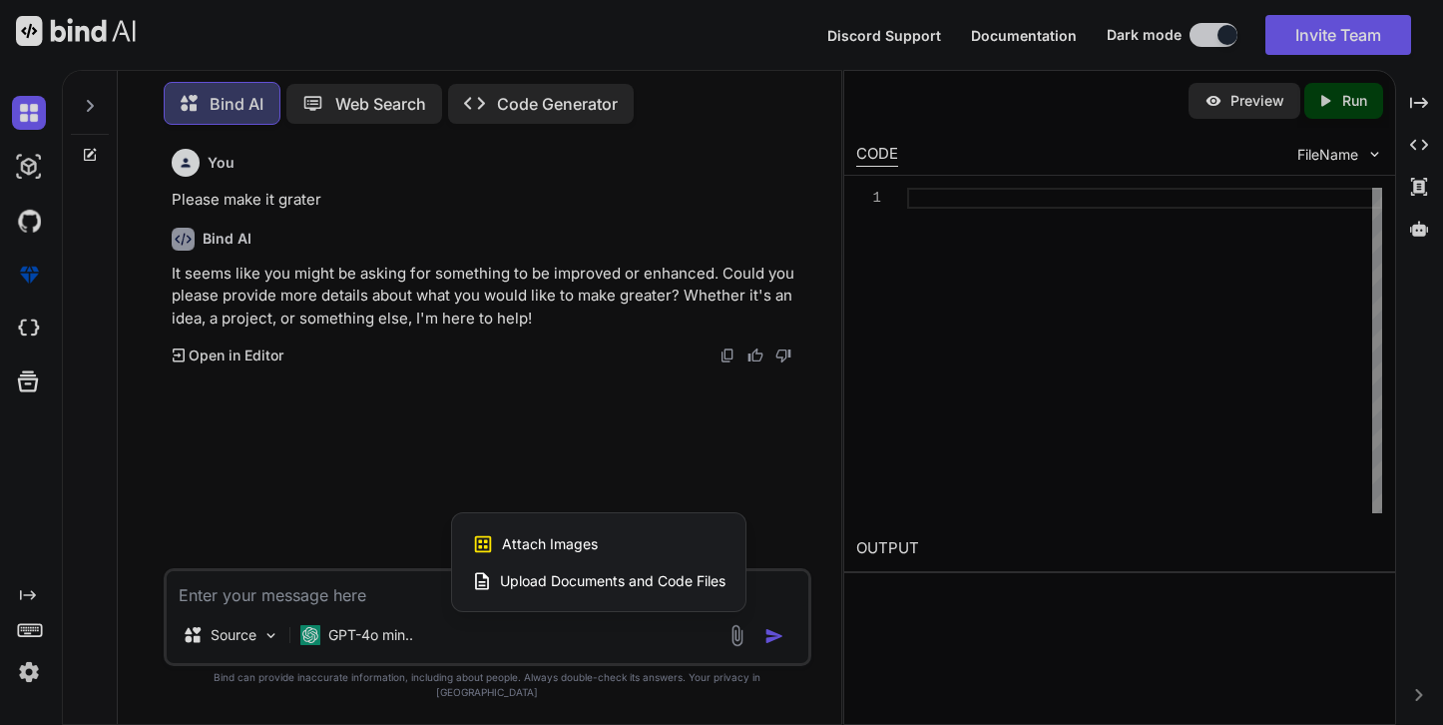
click at [609, 591] on span "Upload Documents and Code Files" at bounding box center [613, 581] width 226 height 20
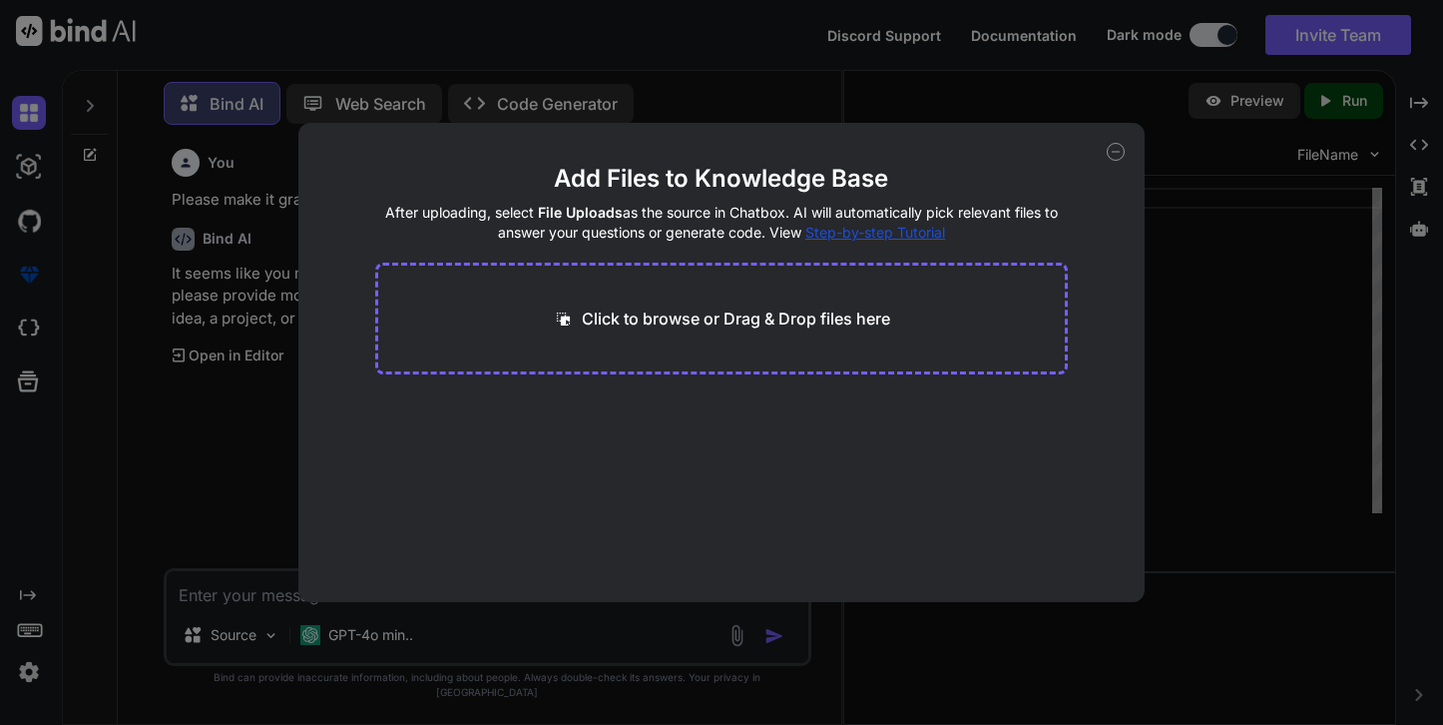
click at [231, 437] on div "Add Files to Knowledge Base After uploading, select File Uploads as the source …" at bounding box center [721, 362] width 1443 height 725
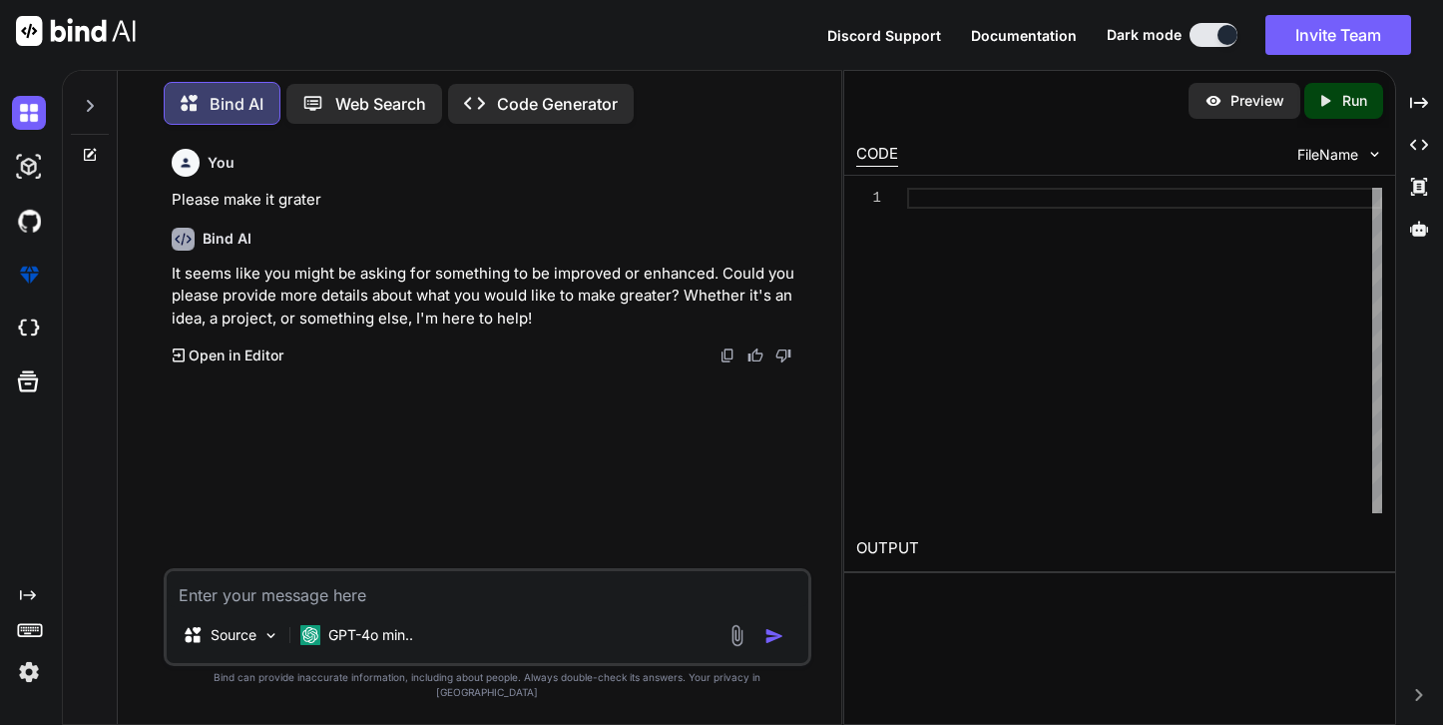
click at [570, 106] on p "Code Generator" at bounding box center [557, 104] width 121 height 24
type textarea "x"
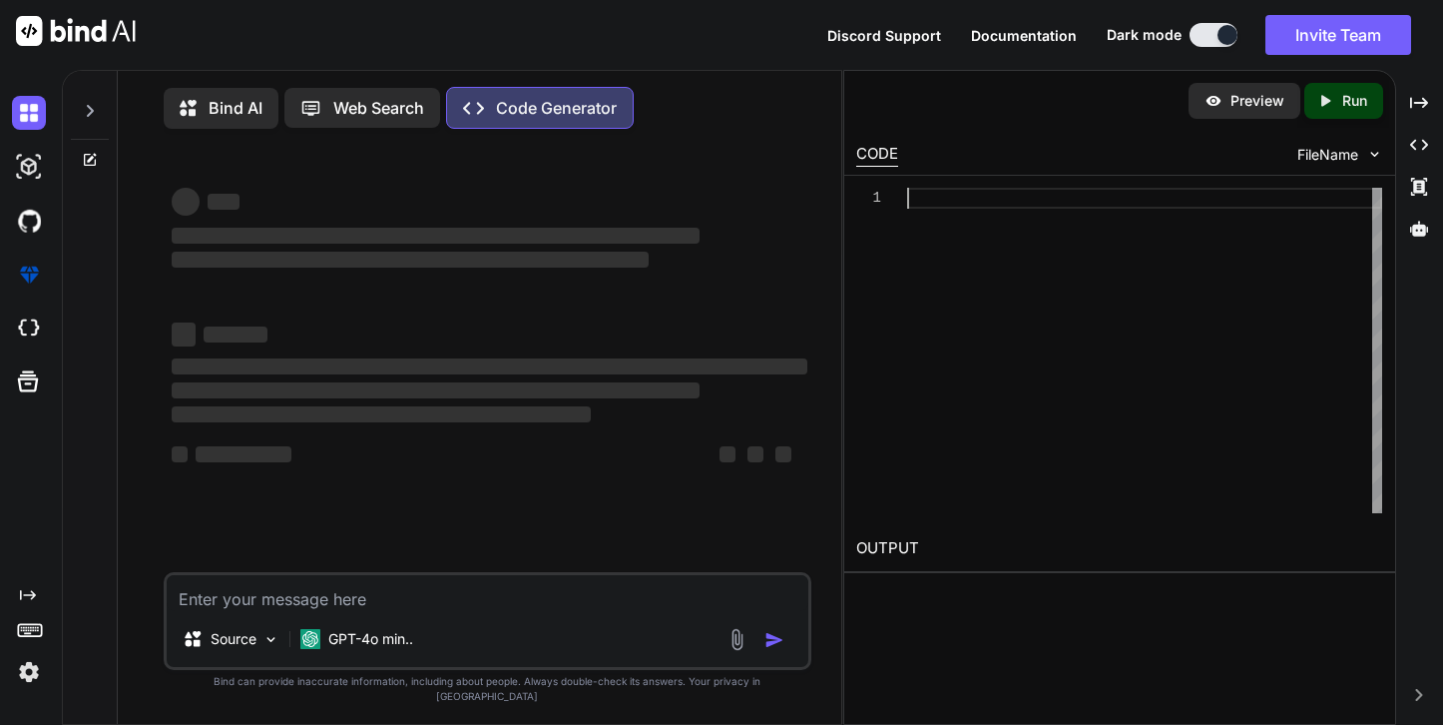
click at [1162, 195] on div at bounding box center [1144, 350] width 475 height 325
type textarea "sf"
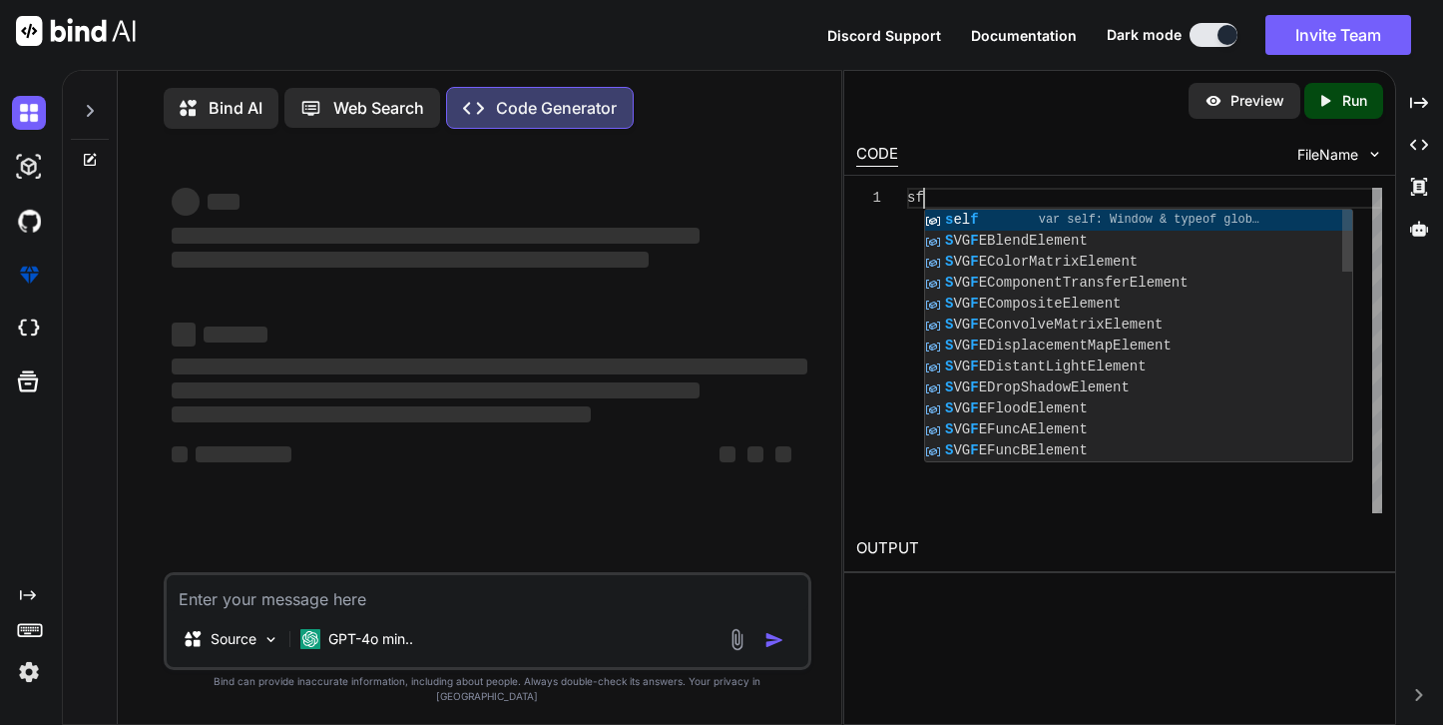
type textarea "x"
type textarea "sfas"
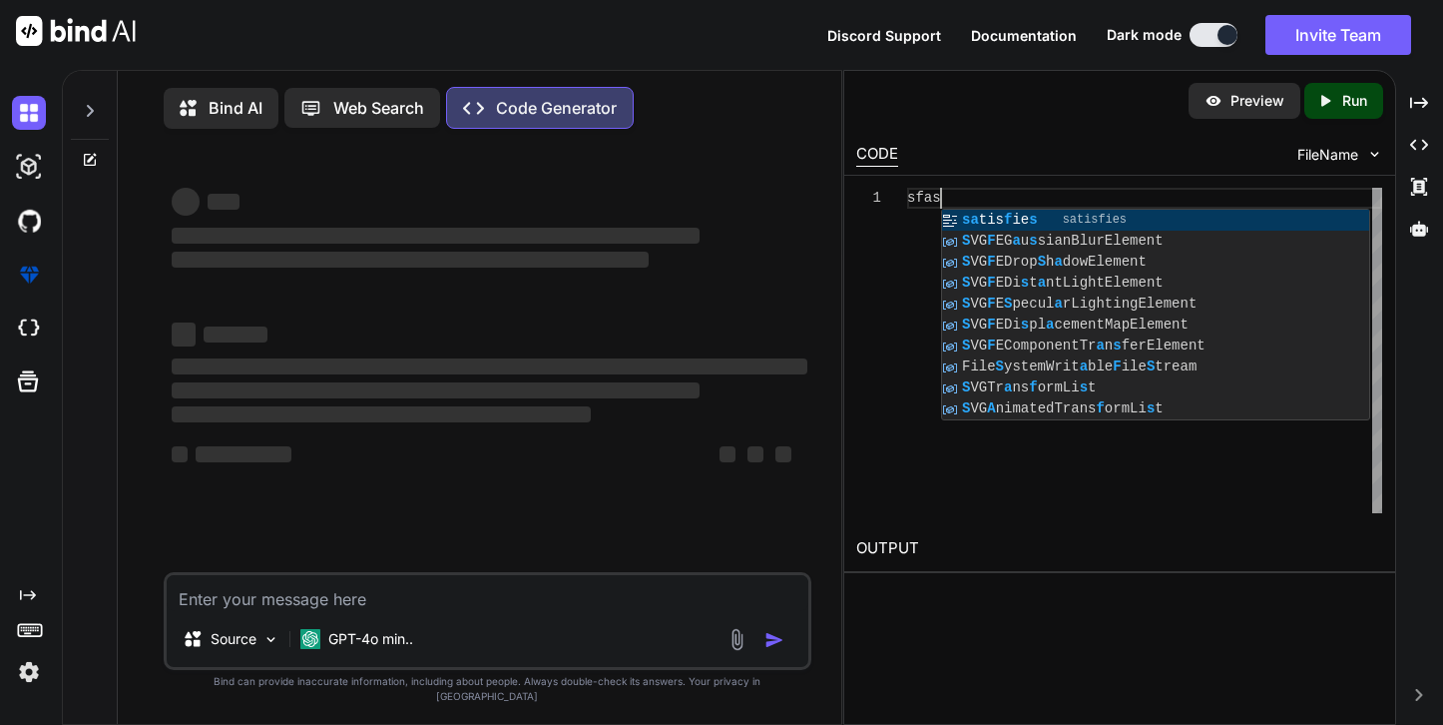
type textarea "x"
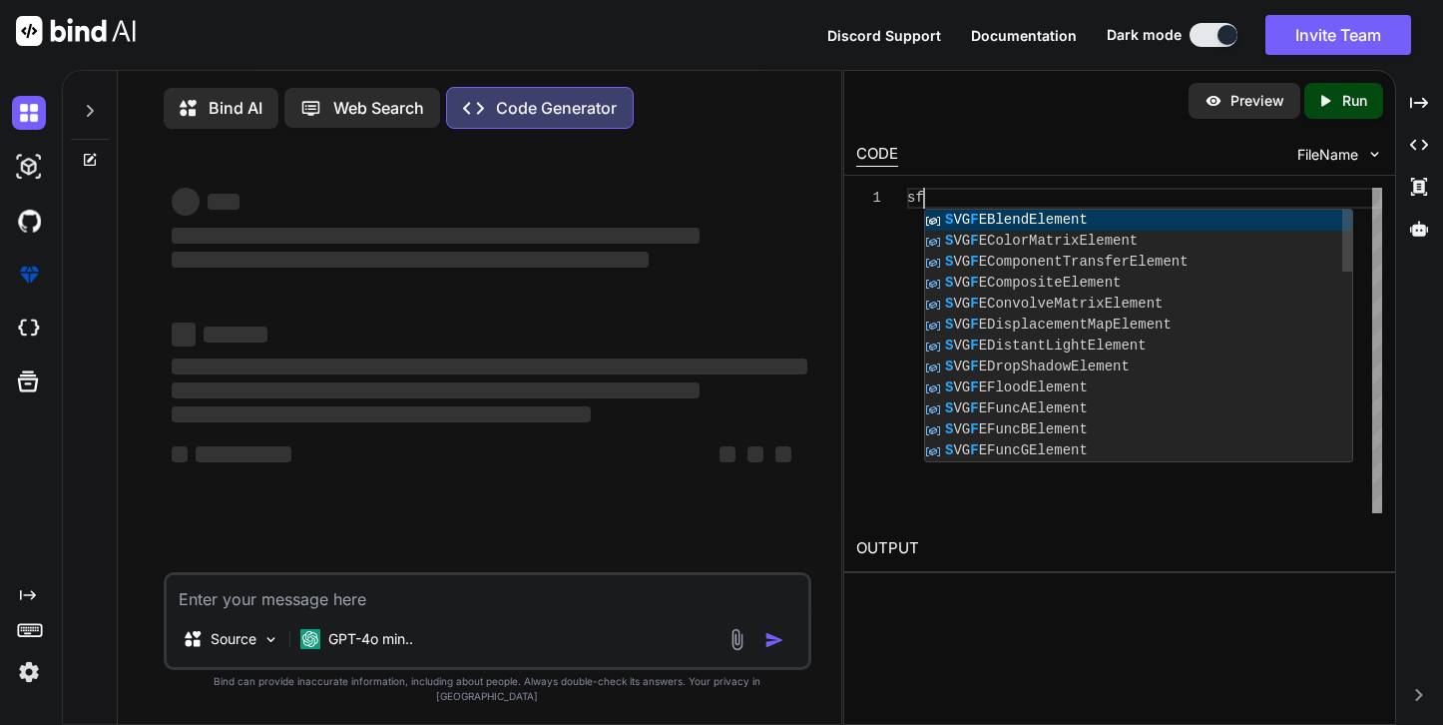
type textarea "s"
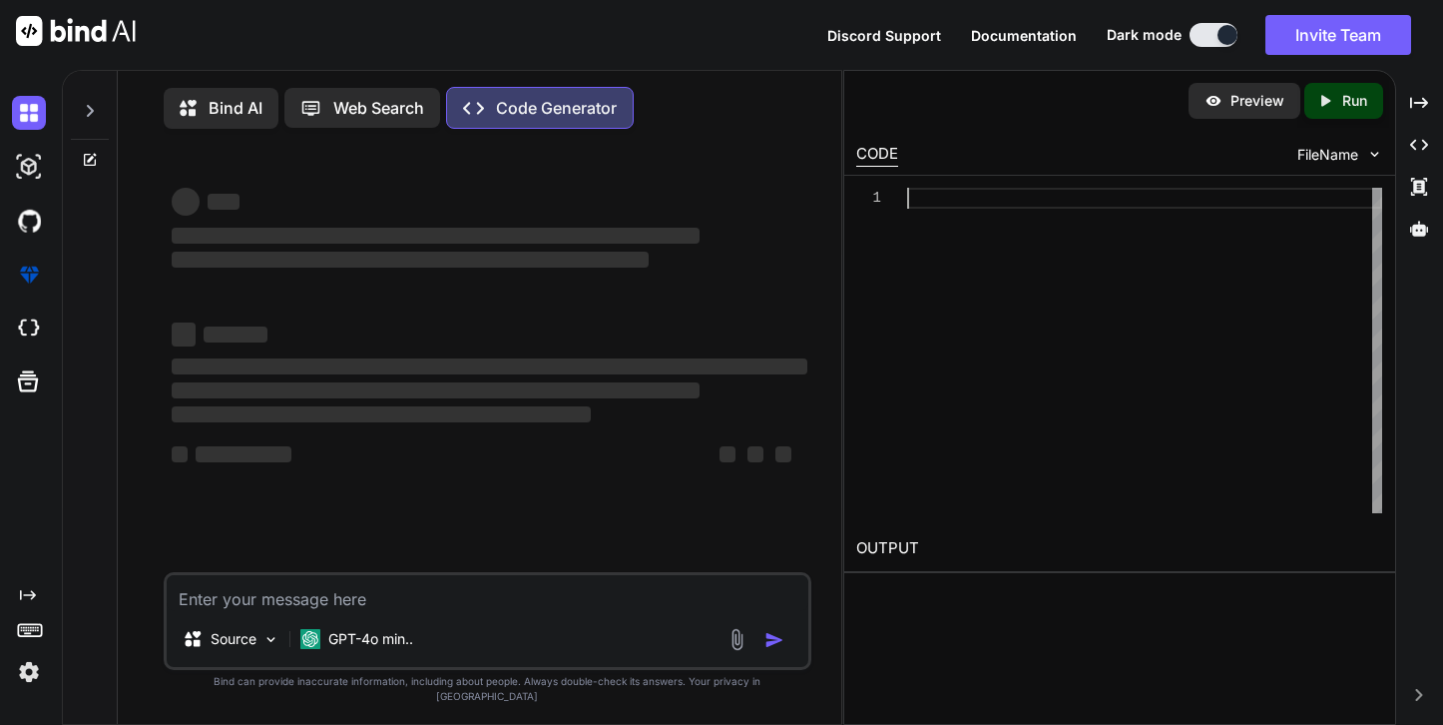
type textarea "x"
type textarea "if(stepper){ stepper.querySelectorAll('.pill').forEach((el, i)=>{ el.addEventLi…"
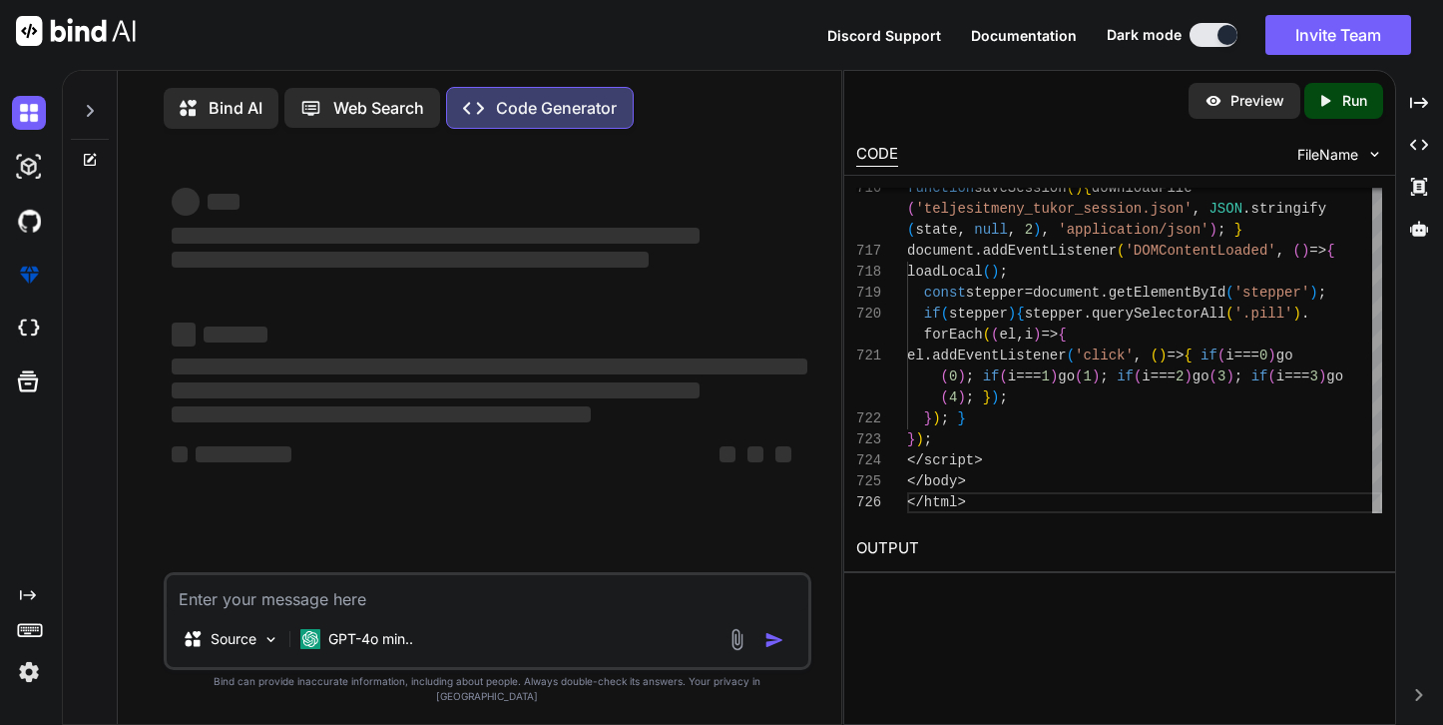
click at [945, 619] on div "Preview Created with Pixso. Run CODE FileName 716 717 718 719 720 721 722 723 7…" at bounding box center [1119, 397] width 553 height 655
click at [1297, 100] on icon "Created with Pixso." at bounding box center [1329, 101] width 26 height 18
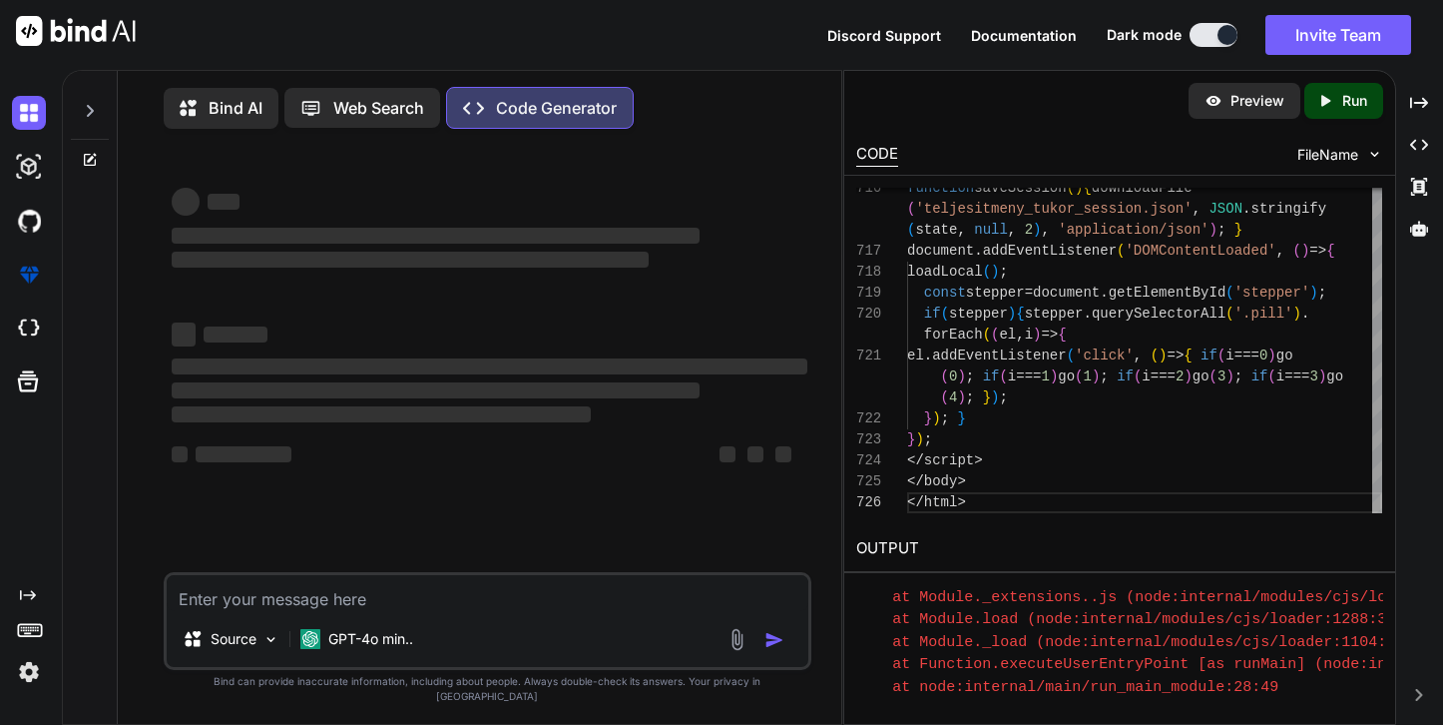
scroll to position [451, 0]
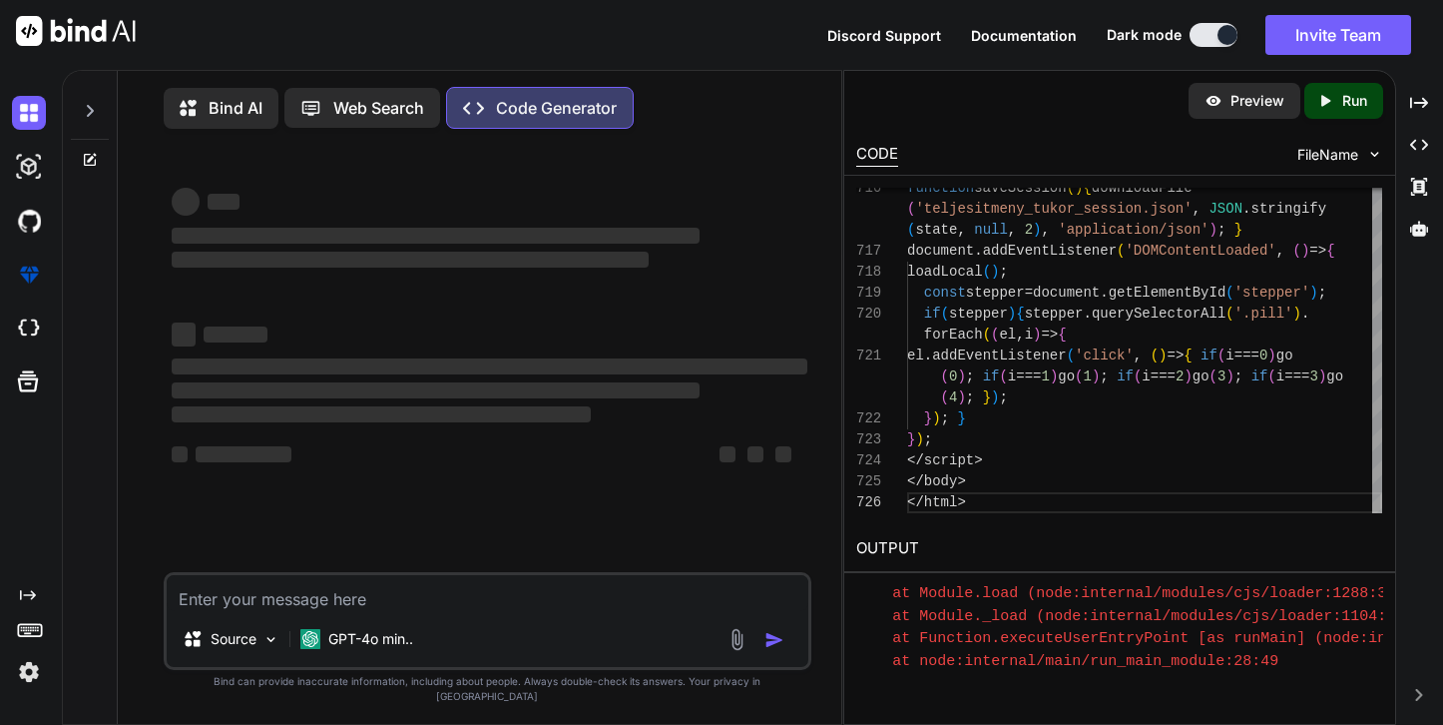
click at [1241, 98] on p "Preview" at bounding box center [1258, 101] width 54 height 20
click at [1226, 97] on div "Preview" at bounding box center [1245, 101] width 112 height 36
click at [1243, 102] on p "Preview" at bounding box center [1258, 101] width 54 height 20
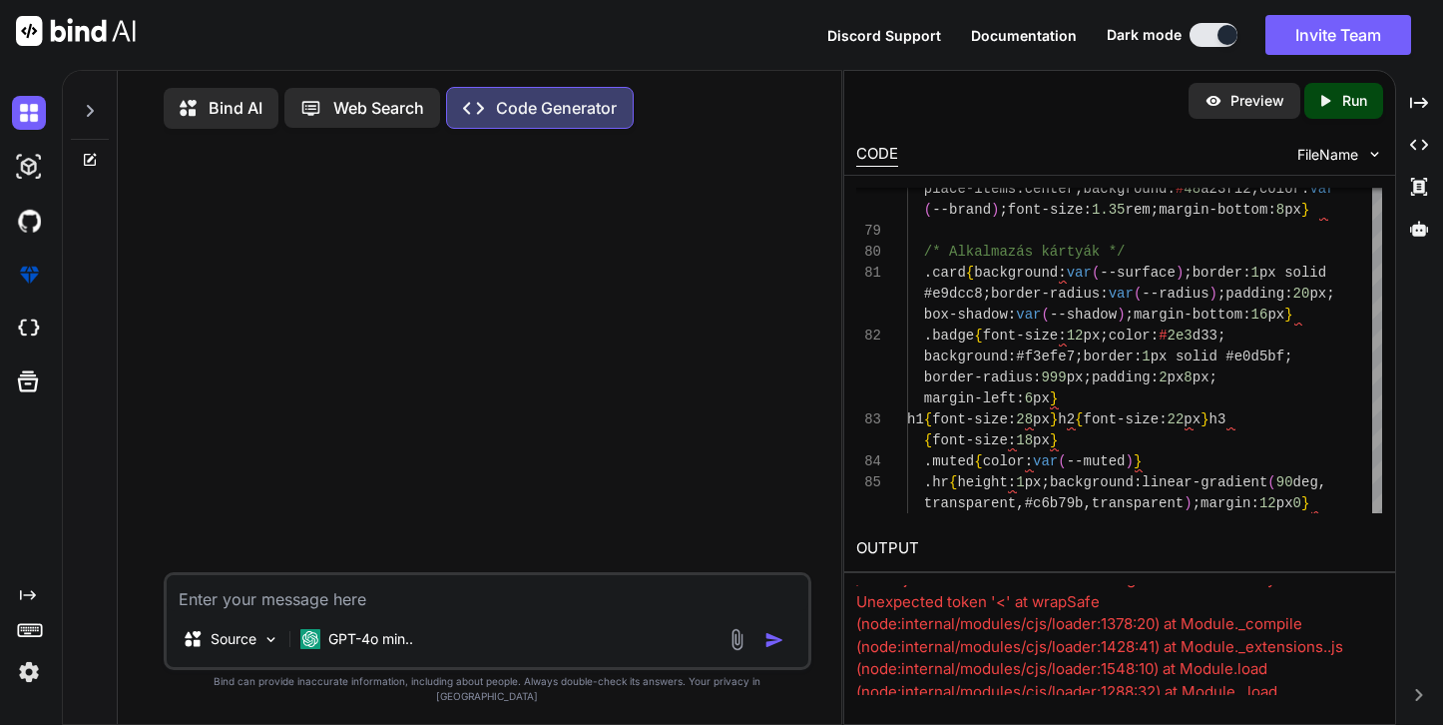
scroll to position [0, 0]
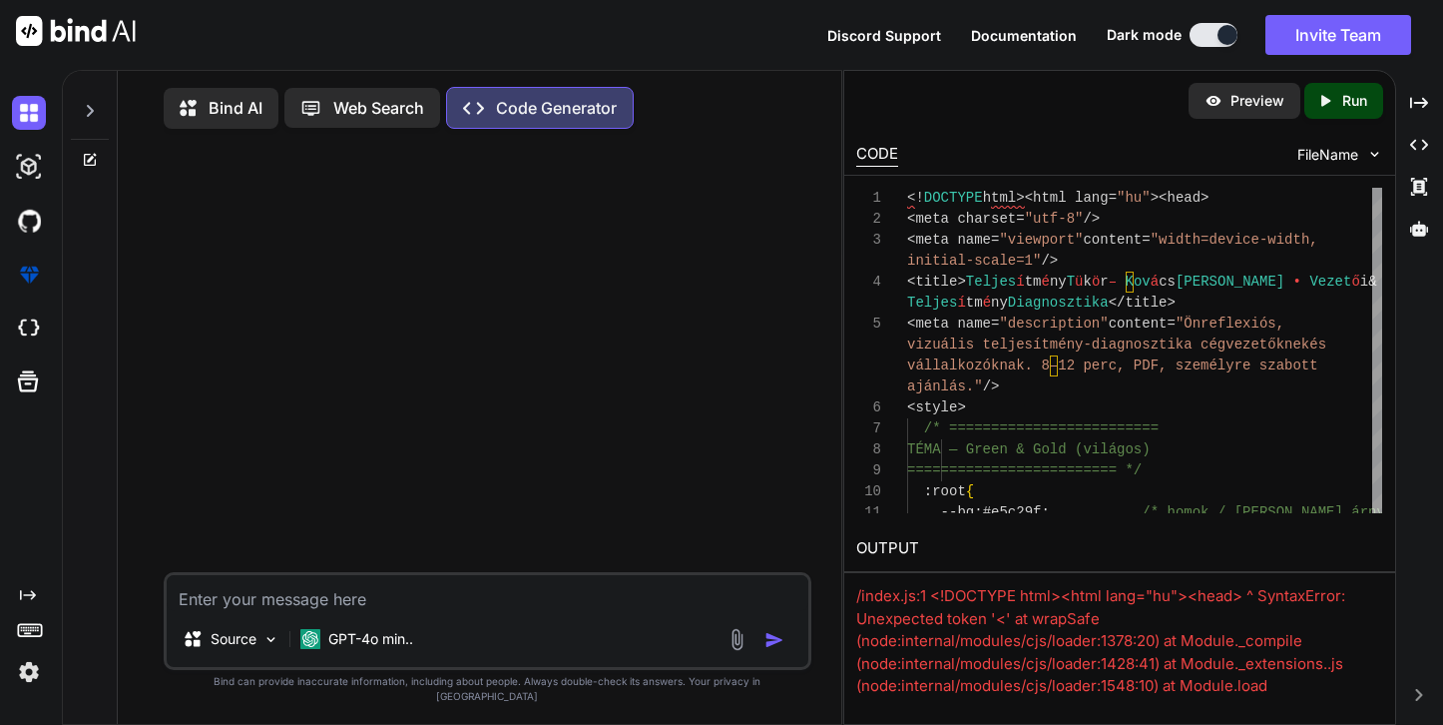
click at [292, 611] on textarea at bounding box center [488, 593] width 643 height 36
type textarea "x"
type textarea "p"
type textarea "x"
type textarea "pl"
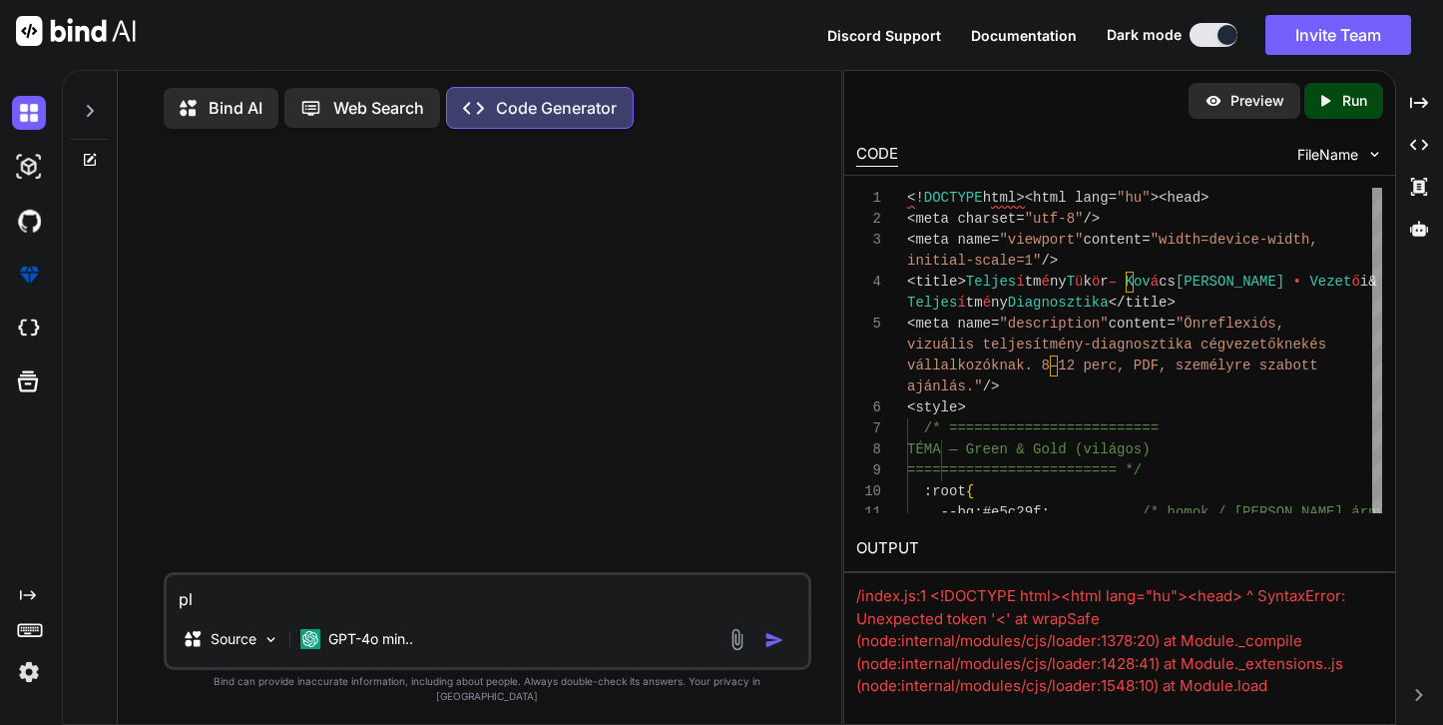
type textarea "x"
type textarea "ple"
type textarea "x"
type textarea "plea"
type textarea "x"
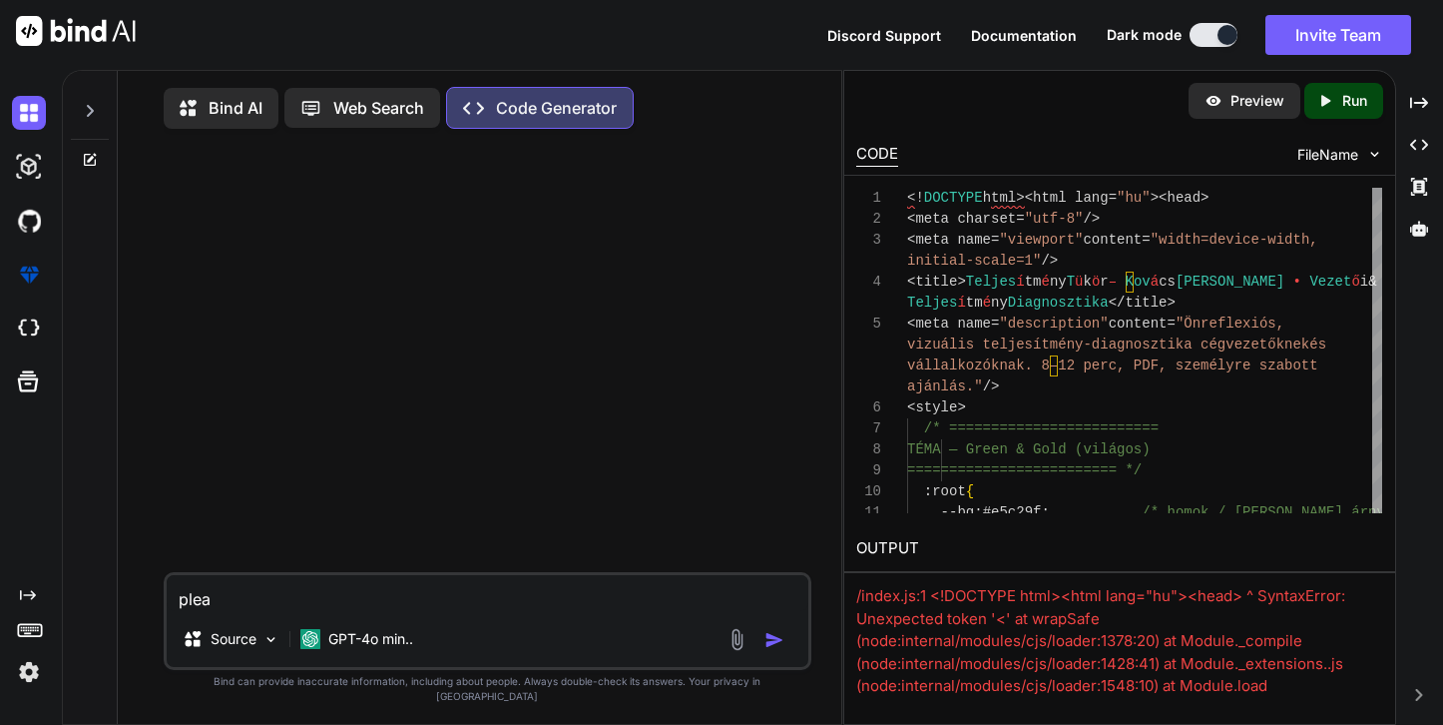
type textarea "pleas"
type textarea "x"
type textarea "please"
type textarea "x"
type textarea "please"
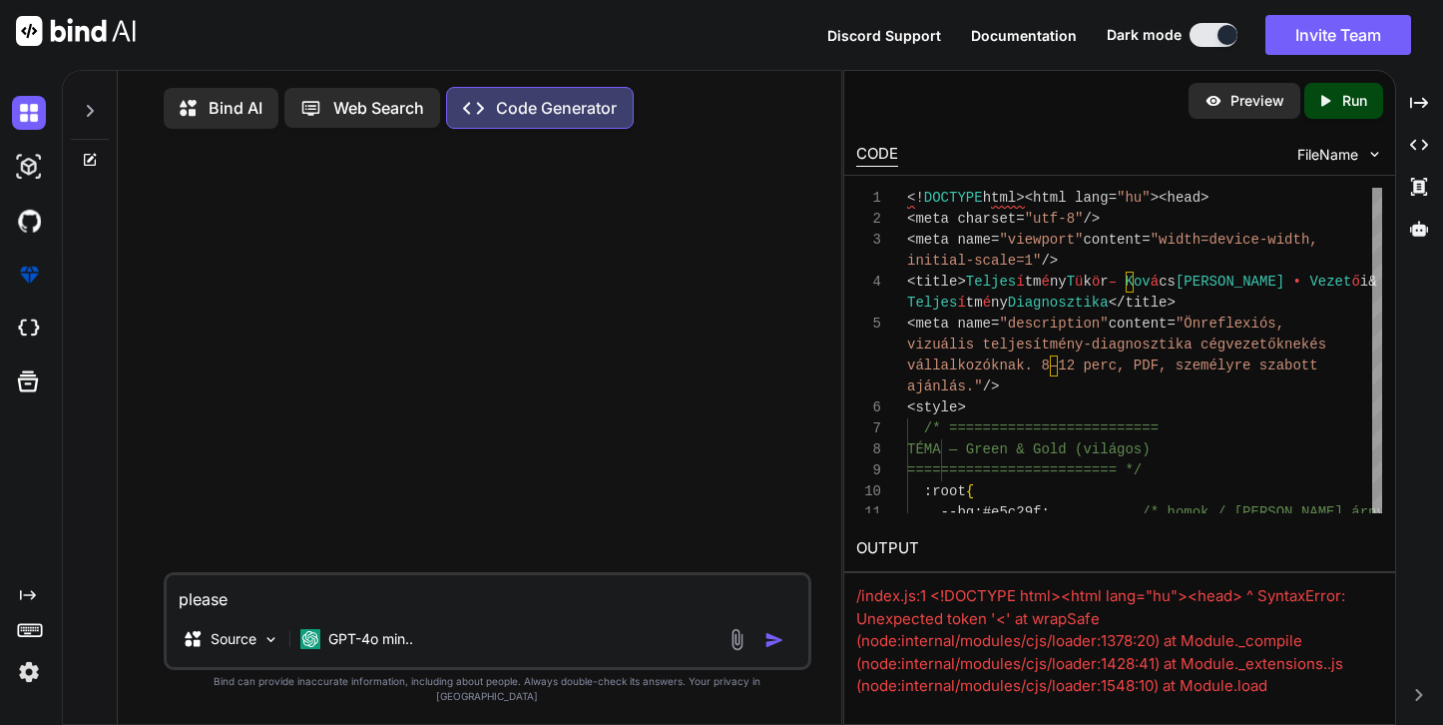
type textarea "x"
type textarea "please m"
type textarea "x"
type textarea "please ma"
type textarea "x"
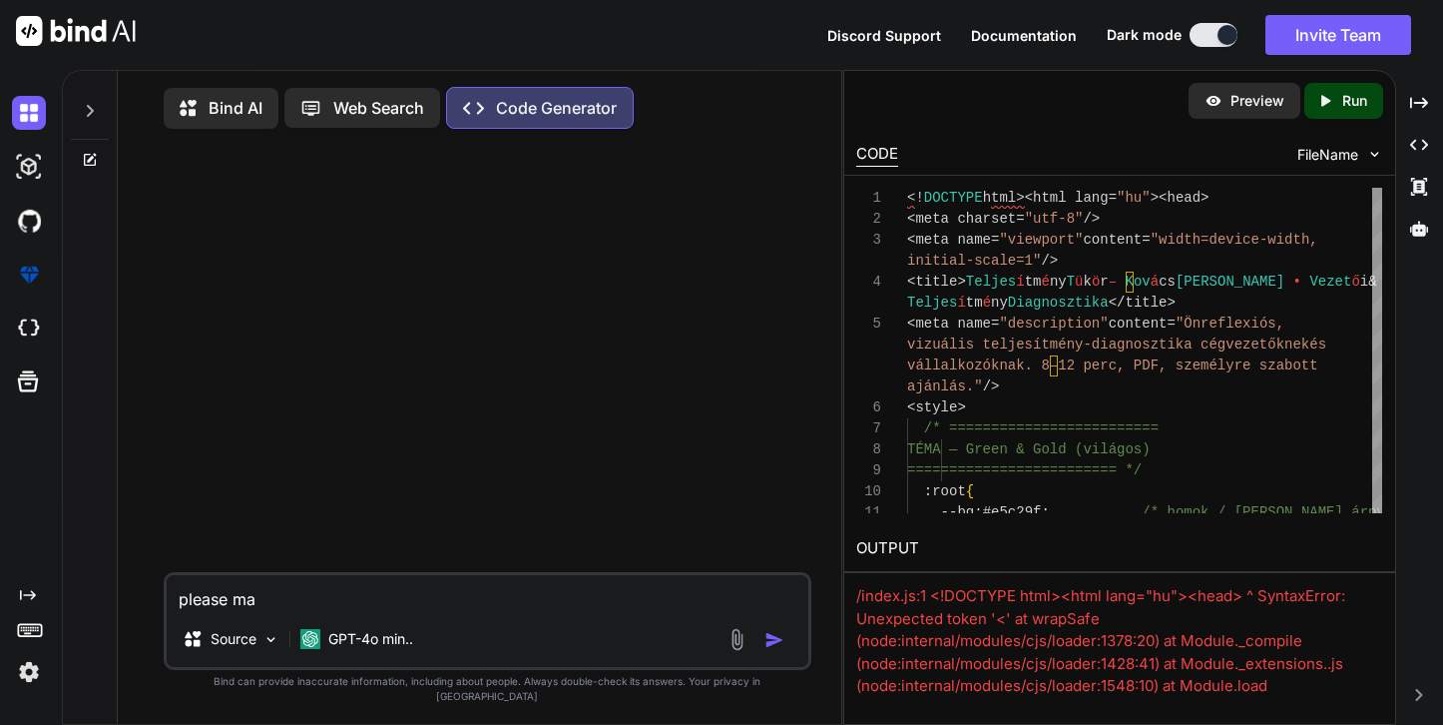
type textarea "please mak"
type textarea "x"
type textarea "please make"
type textarea "x"
type textarea "please make"
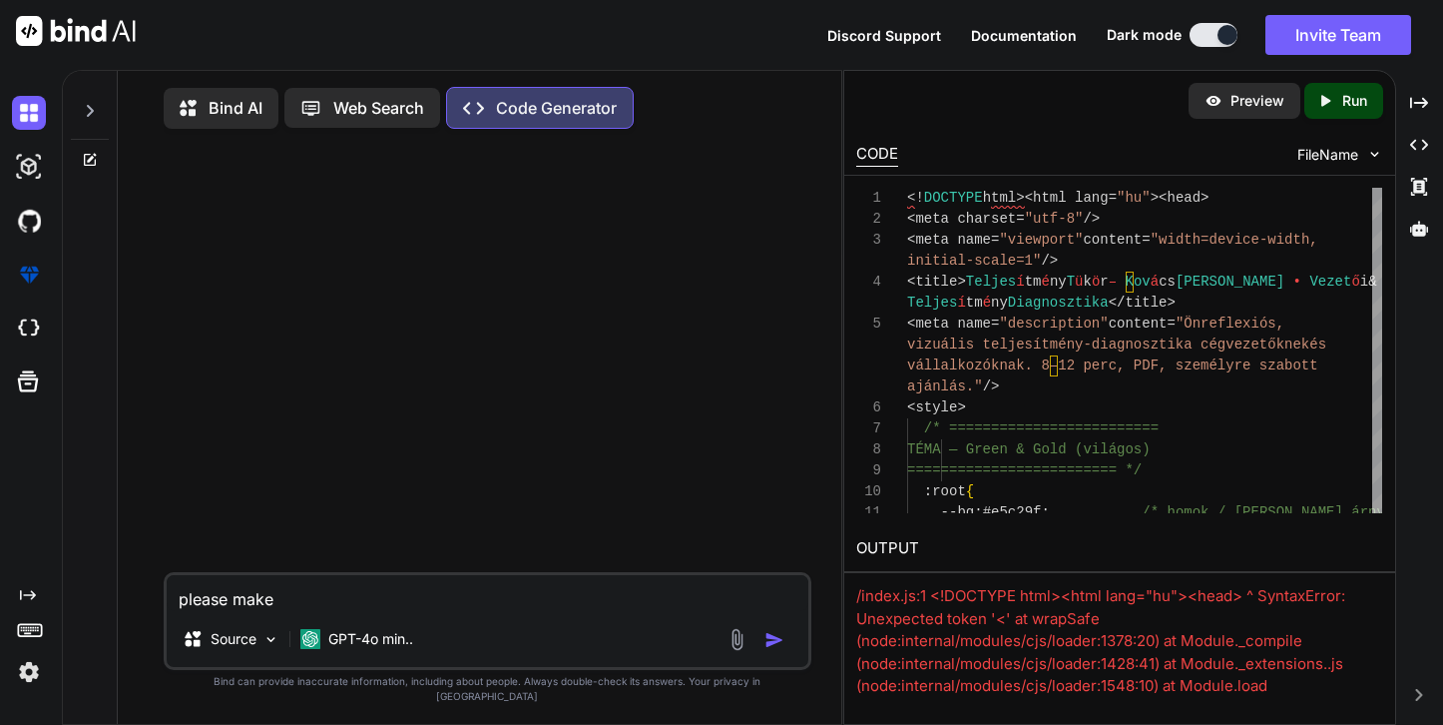
type textarea "x"
type textarea "please make t"
type textarea "x"
type textarea "please make th"
type textarea "x"
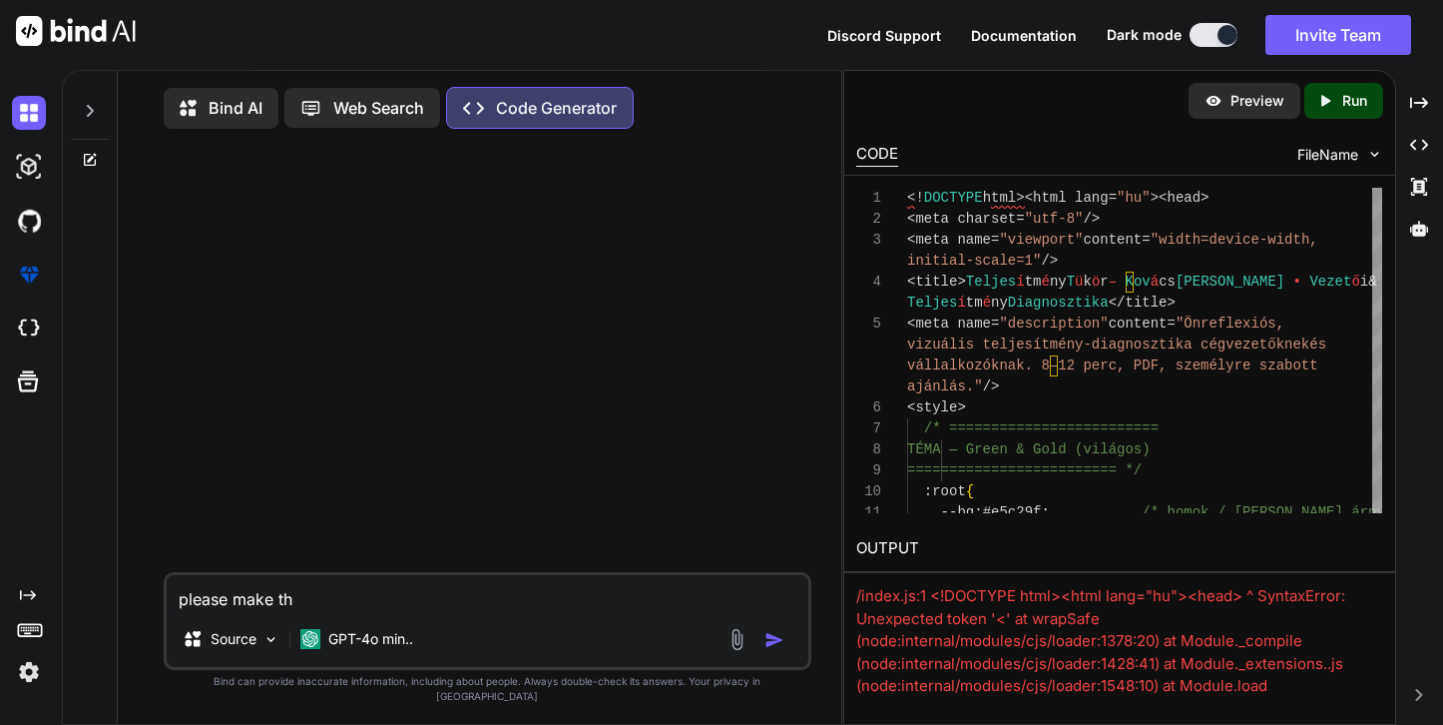
type textarea "please make thi"
type textarea "x"
type textarea "please make this"
type textarea "x"
type textarea "please make this"
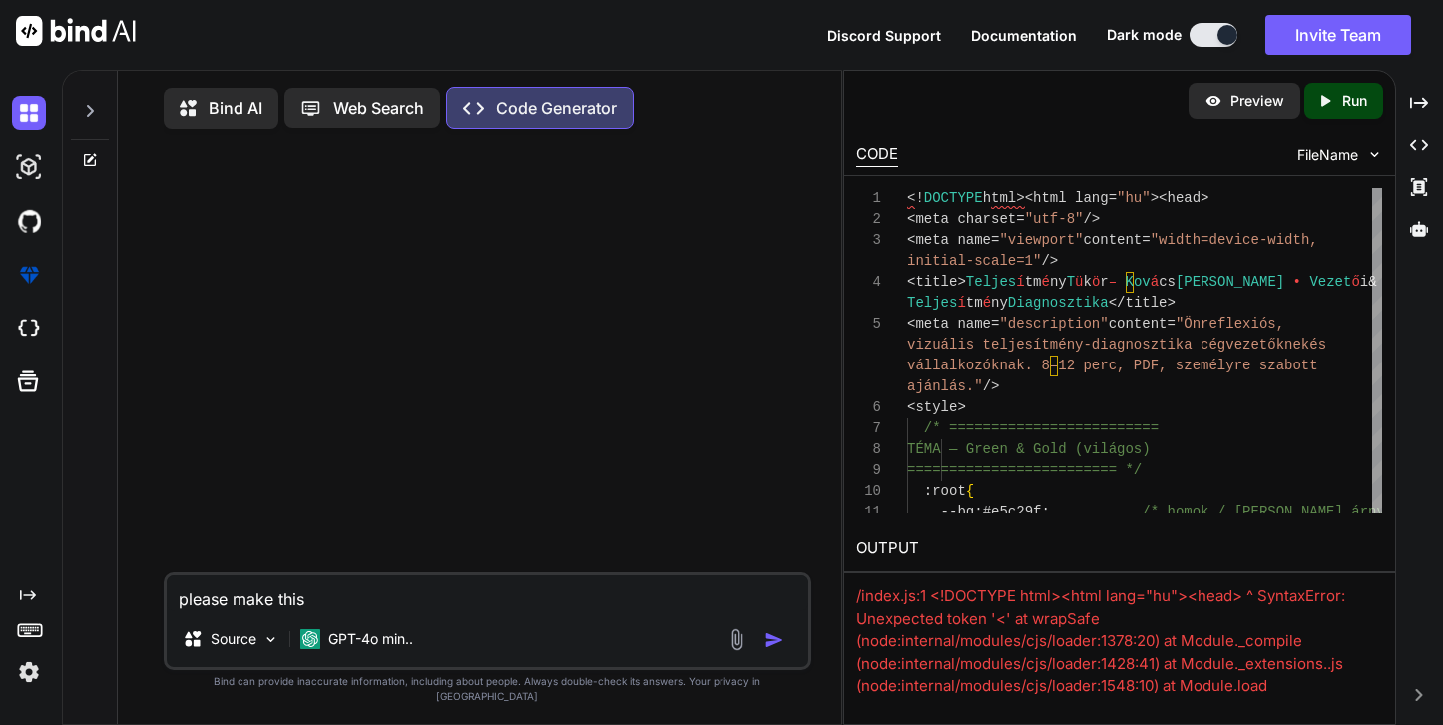
type textarea "x"
type textarea "please make this c"
type textarea "x"
type textarea "please make this co"
type textarea "x"
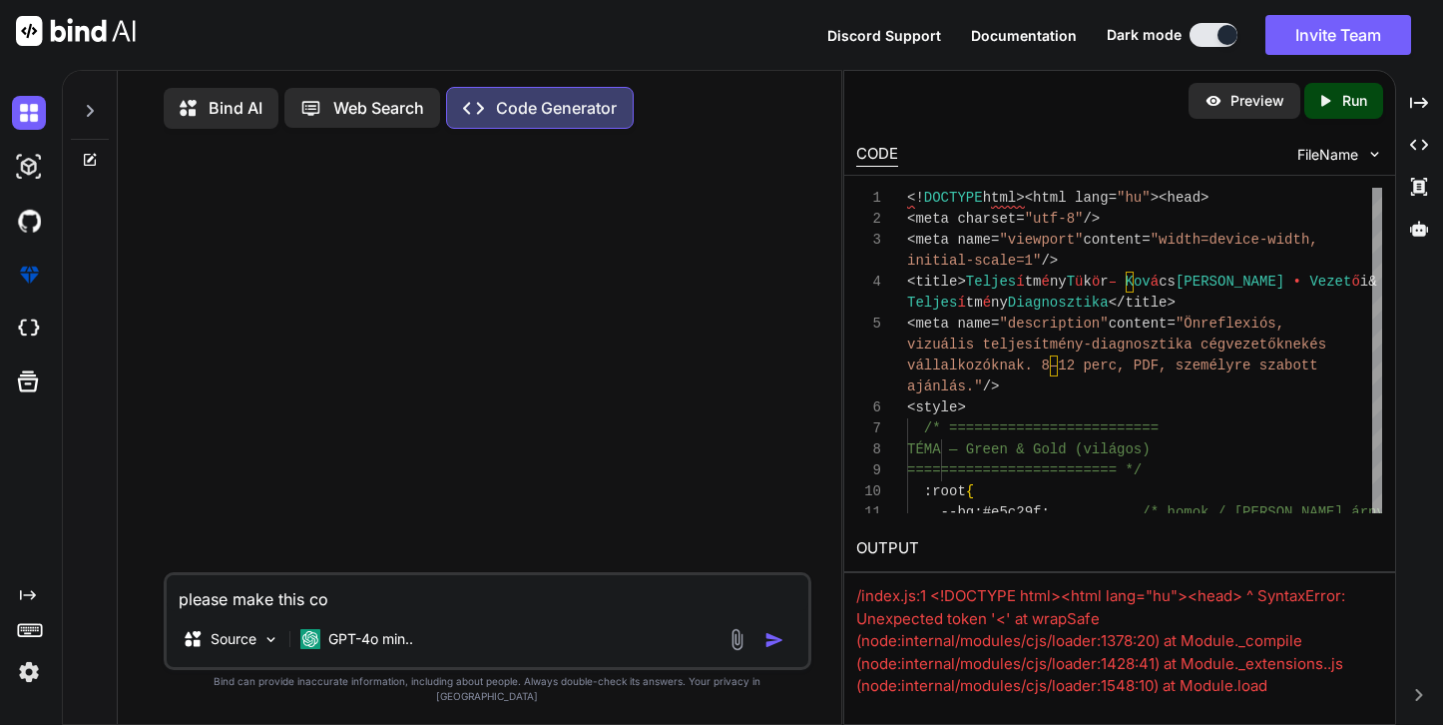
type textarea "please make this c"
type textarea "x"
type textarea "please make this"
type textarea "x"
type textarea "please make this s"
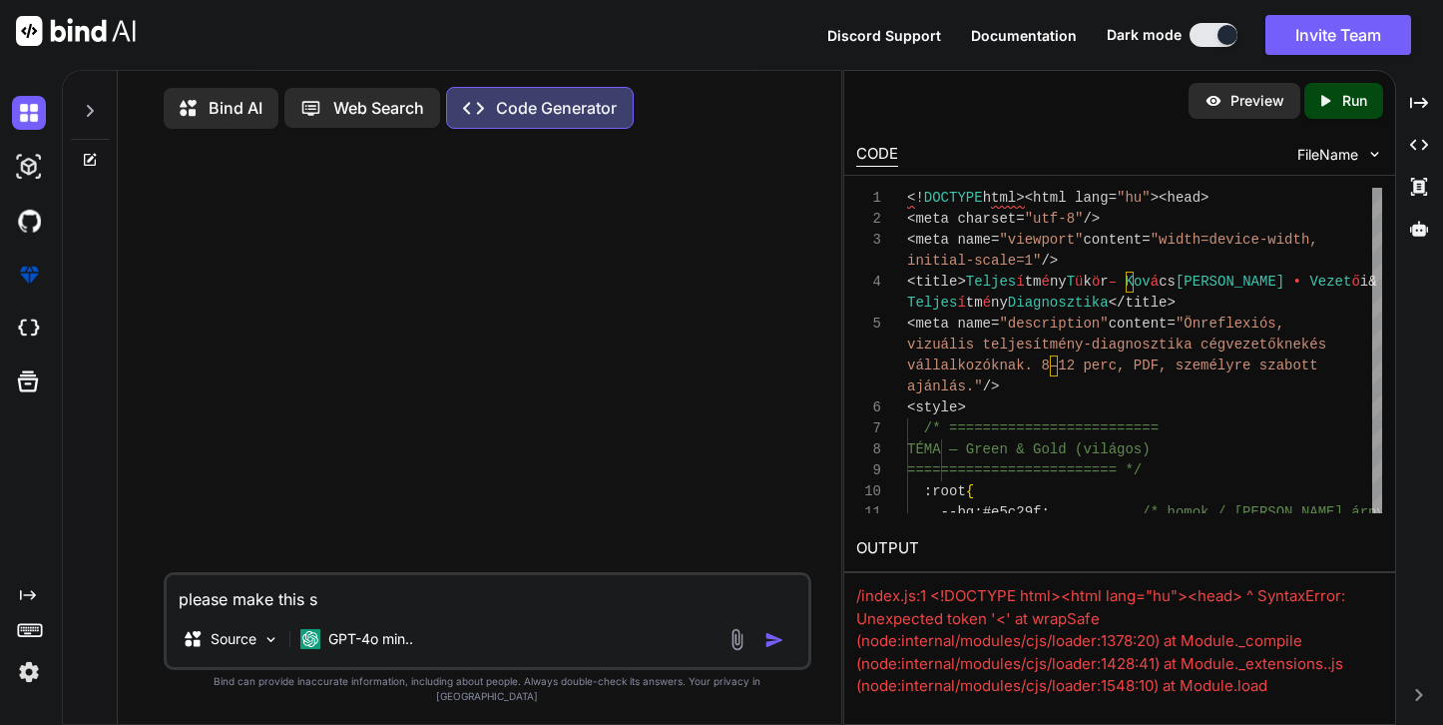
type textarea "x"
type textarea "please make this so"
type textarea "x"
type textarea "please make this sof"
type textarea "x"
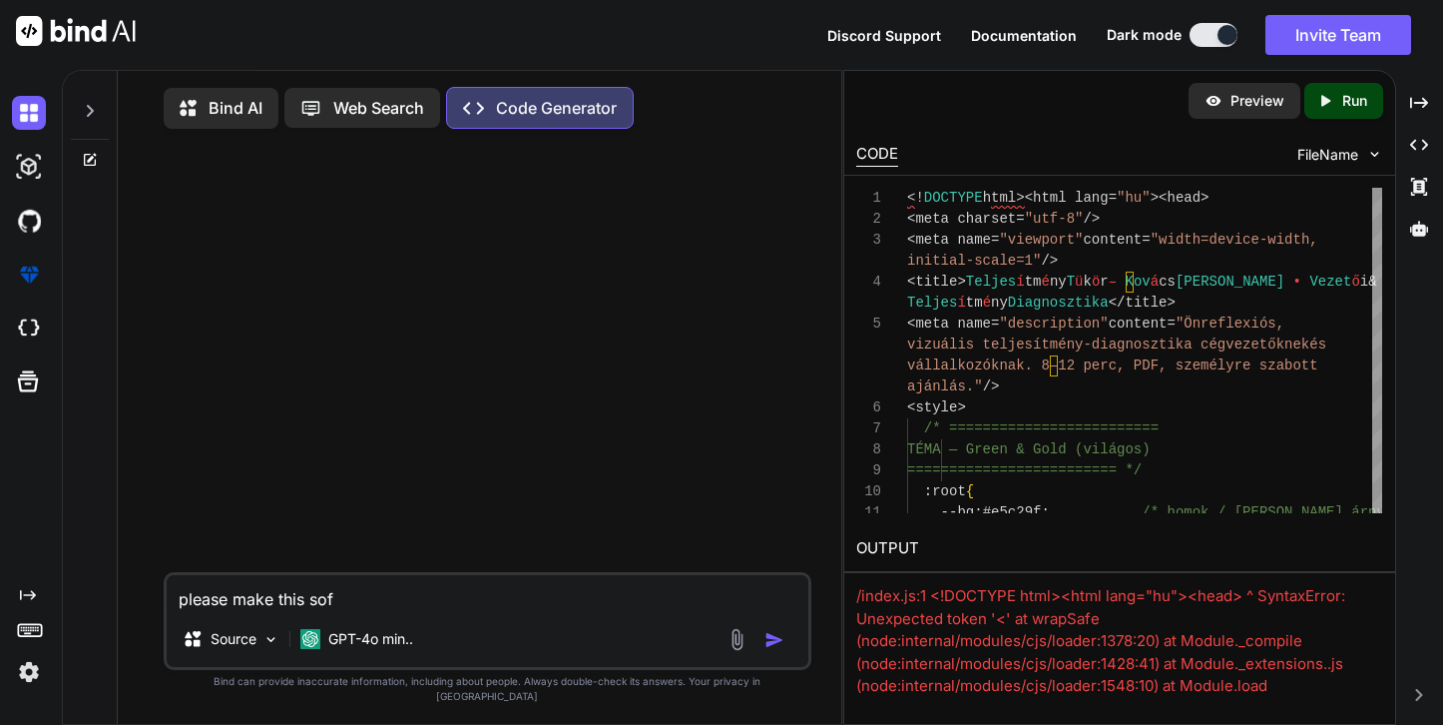
type textarea "please make this soft"
type textarea "x"
type textarea "please make this softw"
type textarea "x"
type textarea "please make this softwa"
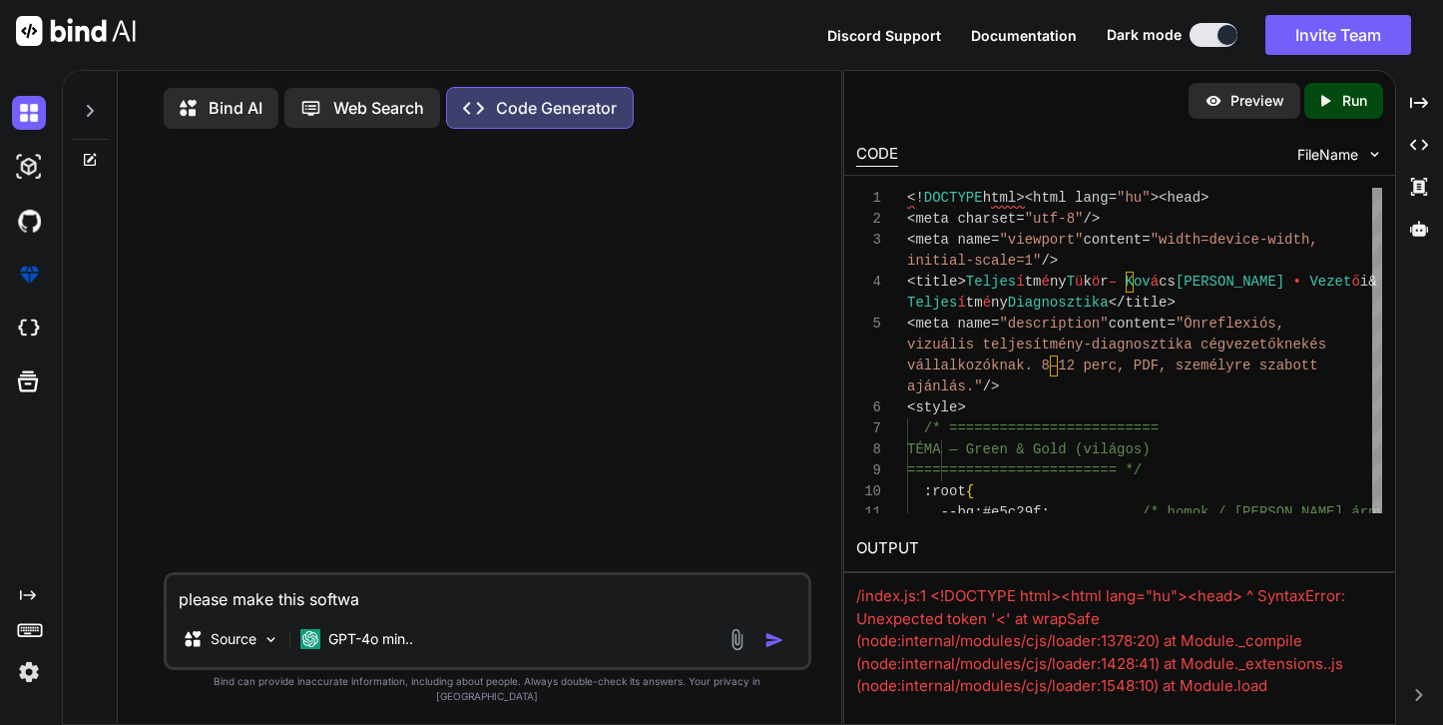
type textarea "x"
type textarea "please make this softwar"
type textarea "x"
type textarea "please make this software"
type textarea "x"
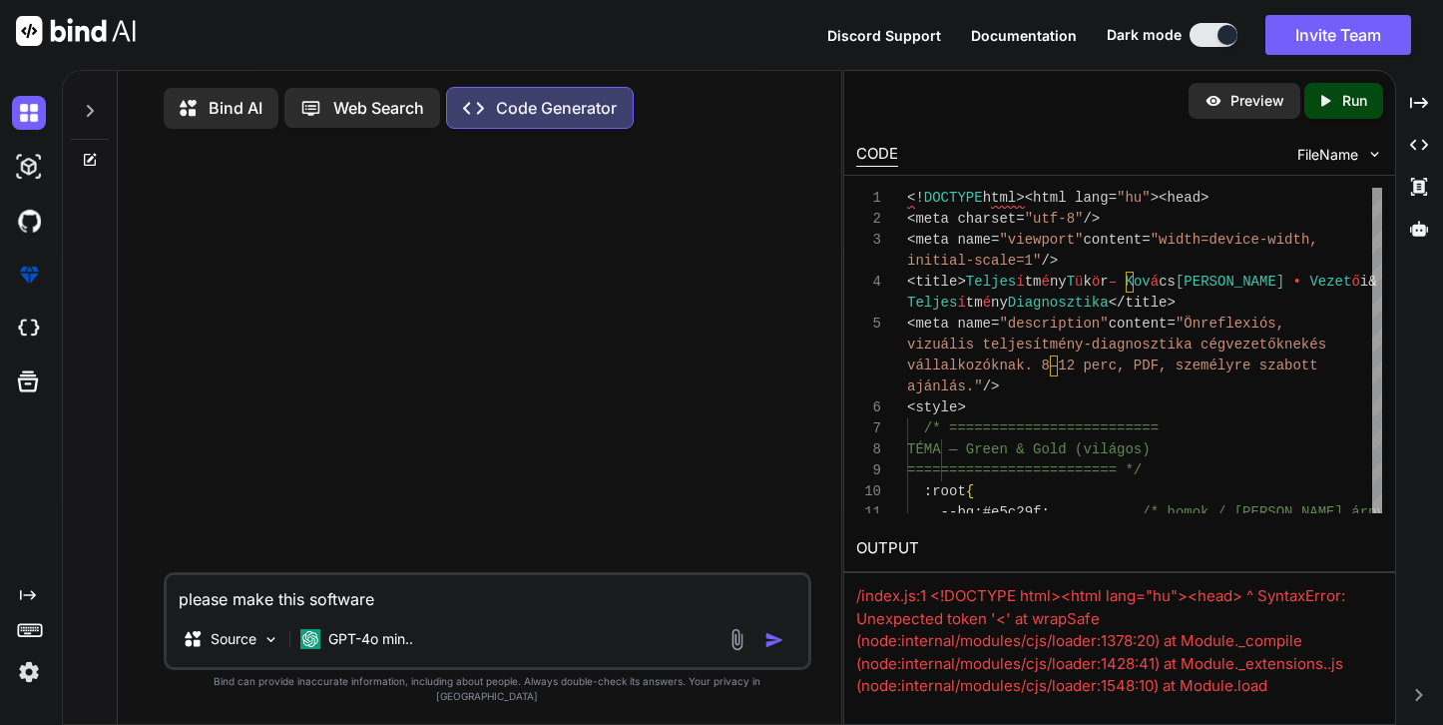
type textarea "please make this software"
type textarea "x"
type textarea "please make this software g"
type textarea "x"
type textarea "please make this software gr"
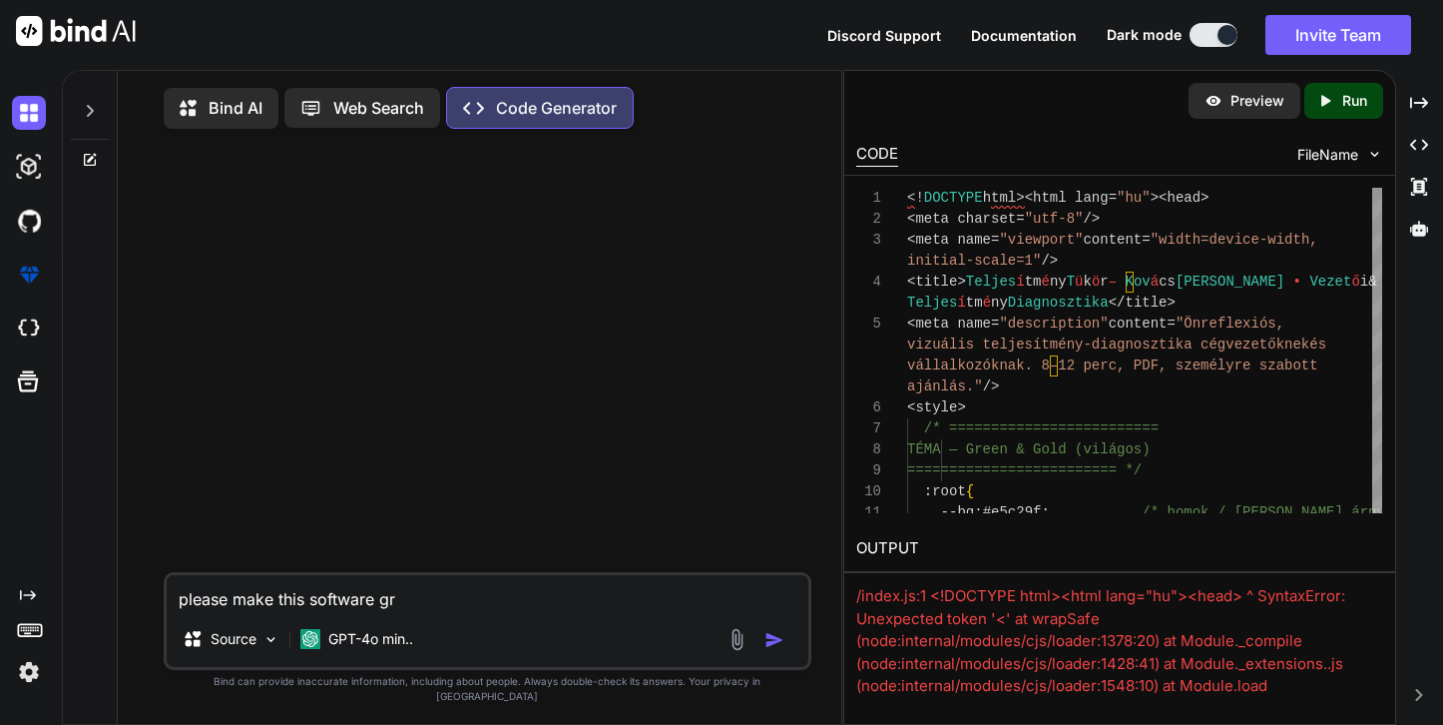
type textarea "x"
type textarea "please make this software gra"
type textarea "x"
type textarea "please make this software grat"
type textarea "x"
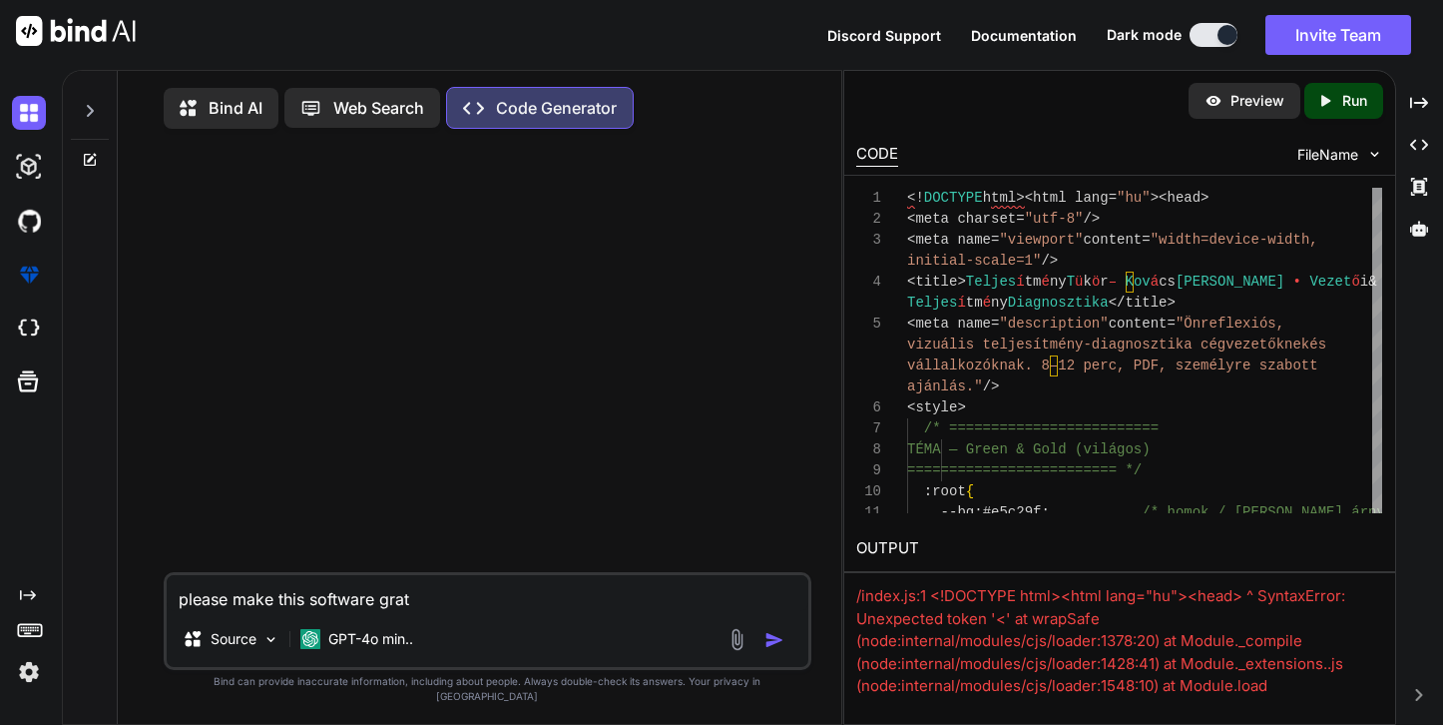
type textarea "please make this software grate"
type textarea "x"
type textarea "please make this software grater"
click at [764, 650] on div at bounding box center [759, 639] width 67 height 23
click at [772, 650] on img "button" at bounding box center [774, 640] width 20 height 20
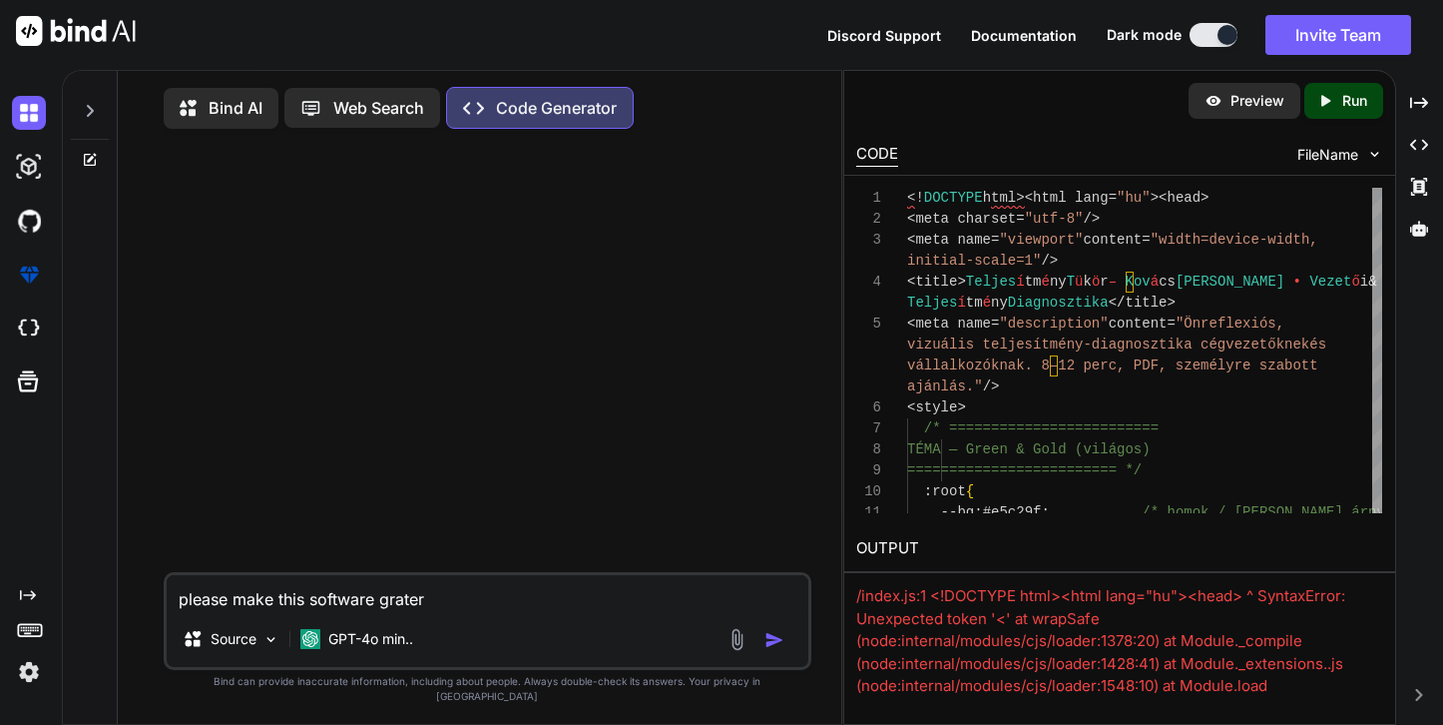
type textarea "x"
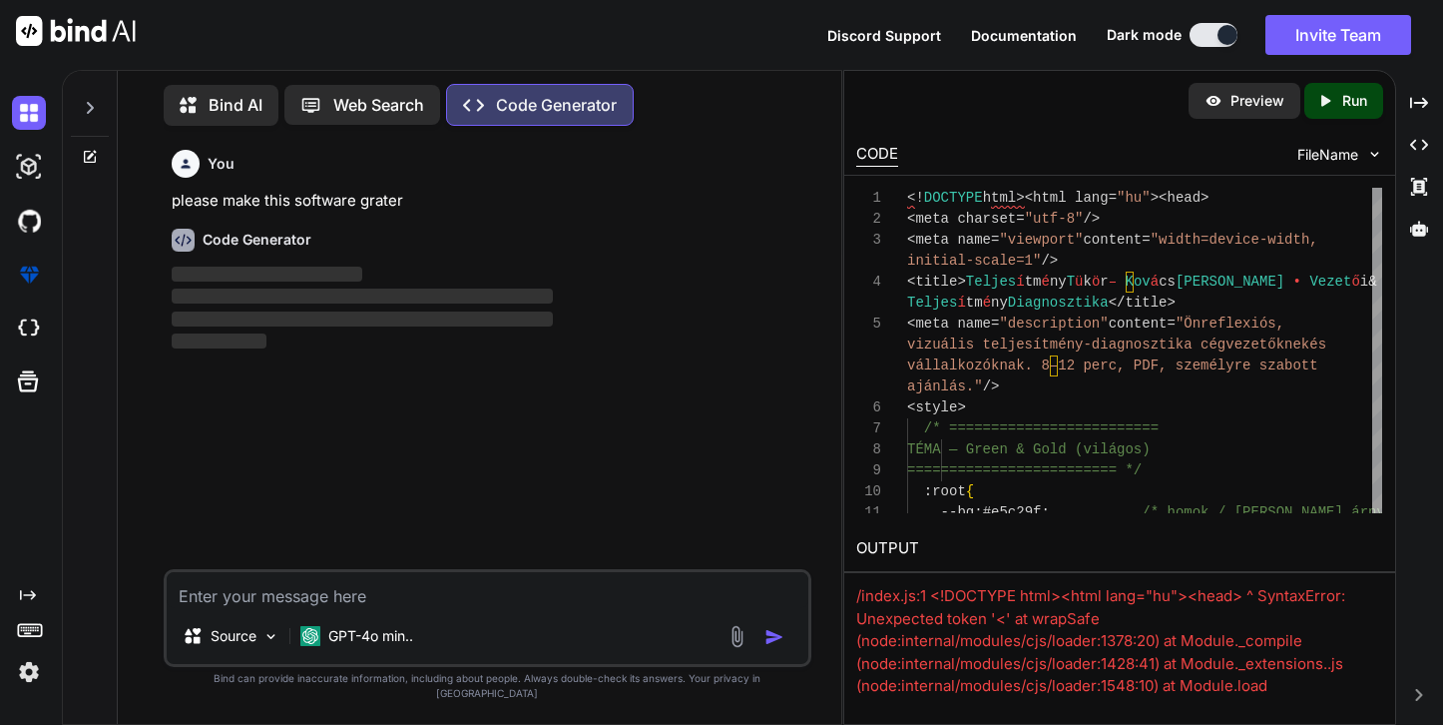
scroll to position [4, 0]
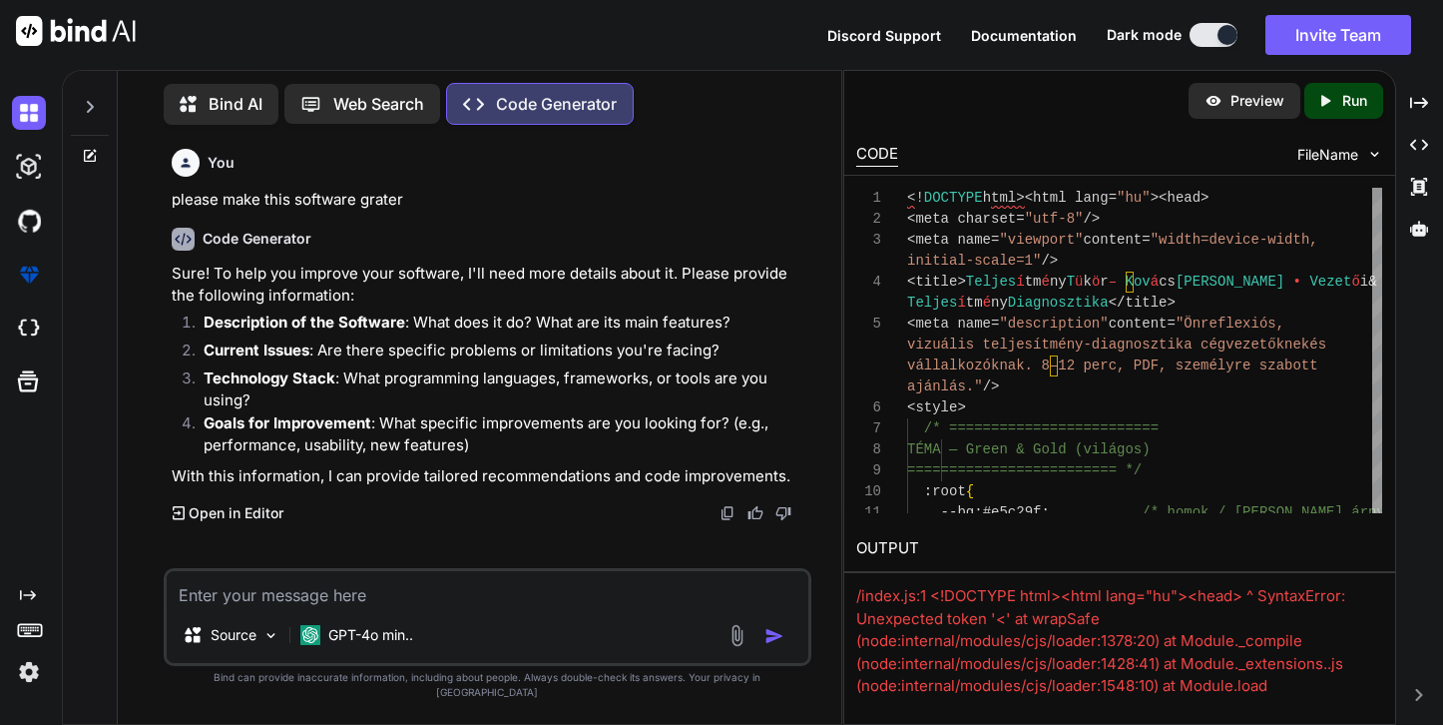
click at [892, 160] on div "CODE" at bounding box center [877, 155] width 42 height 24
click at [901, 547] on h2 "OUTPUT" at bounding box center [1119, 548] width 551 height 47
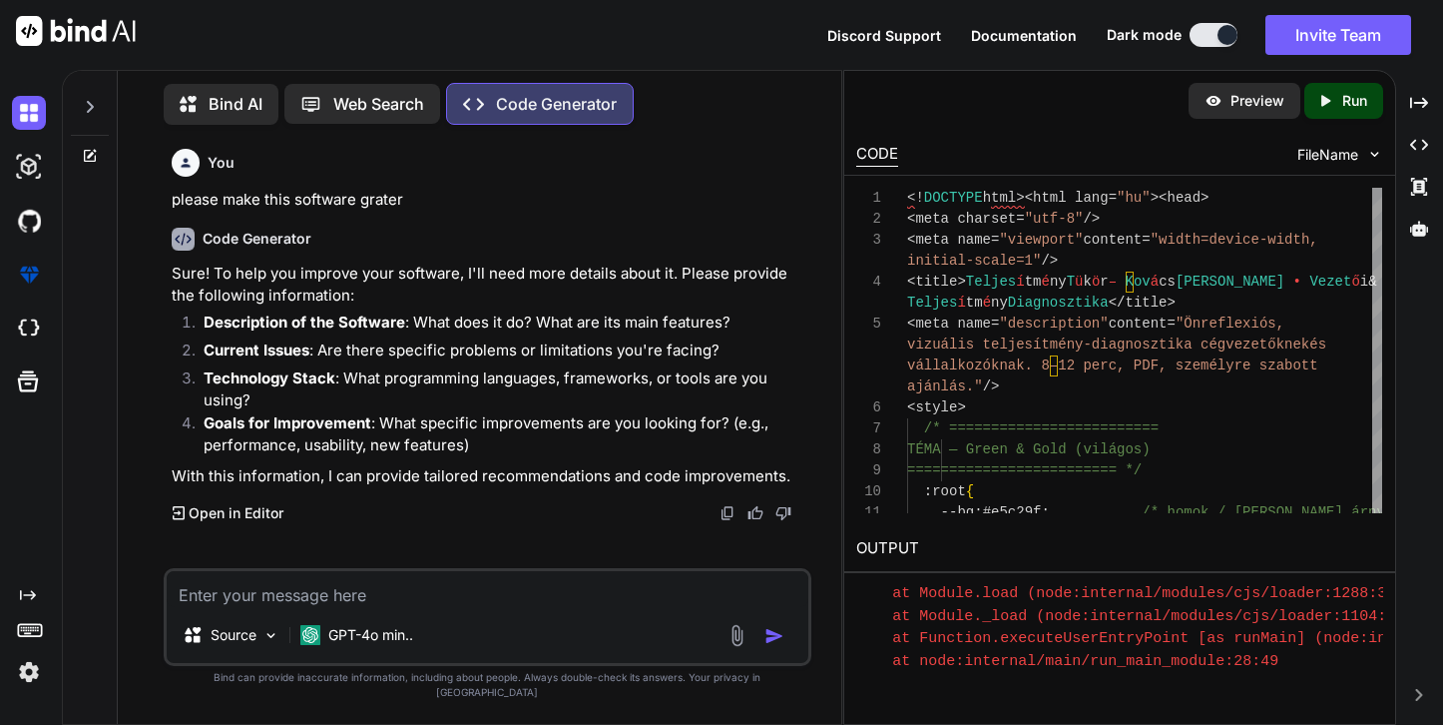
scroll to position [0, 0]
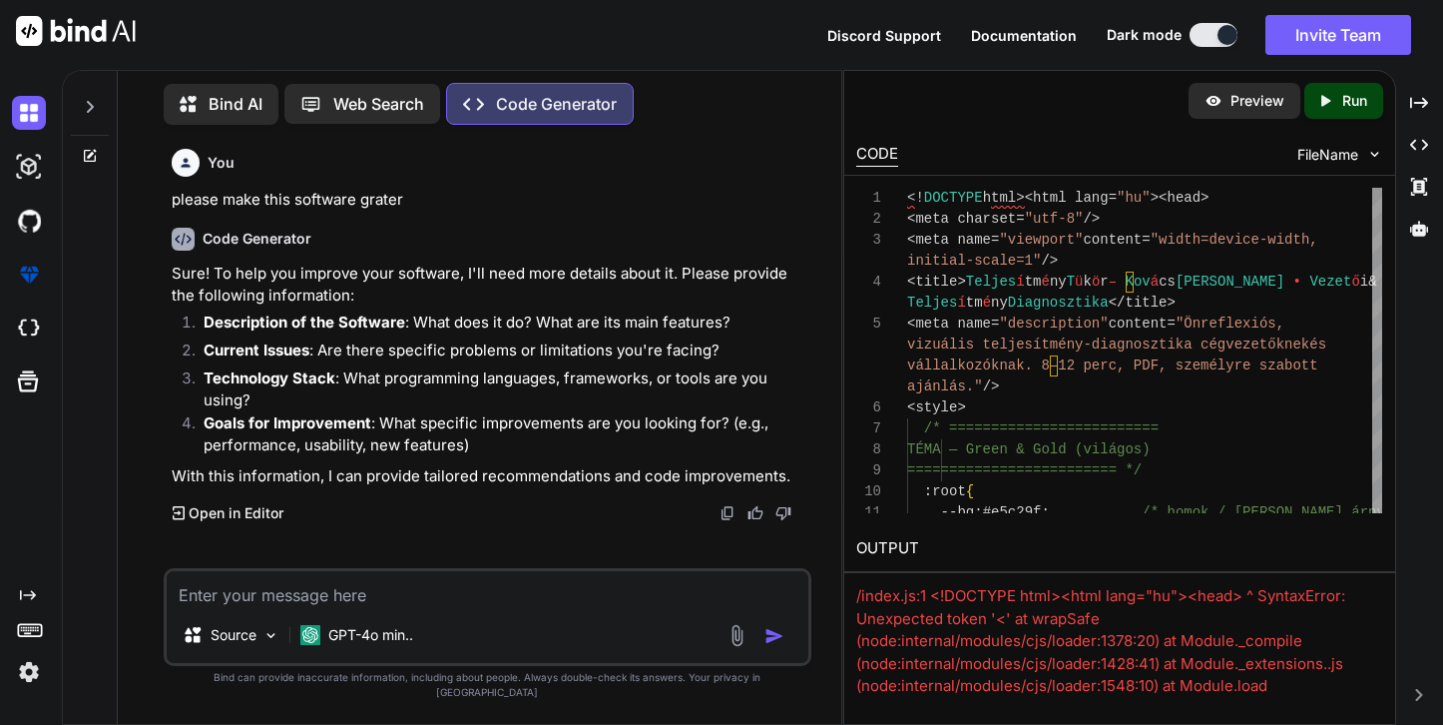
click at [263, 517] on p "Open in Editor" at bounding box center [236, 513] width 95 height 20
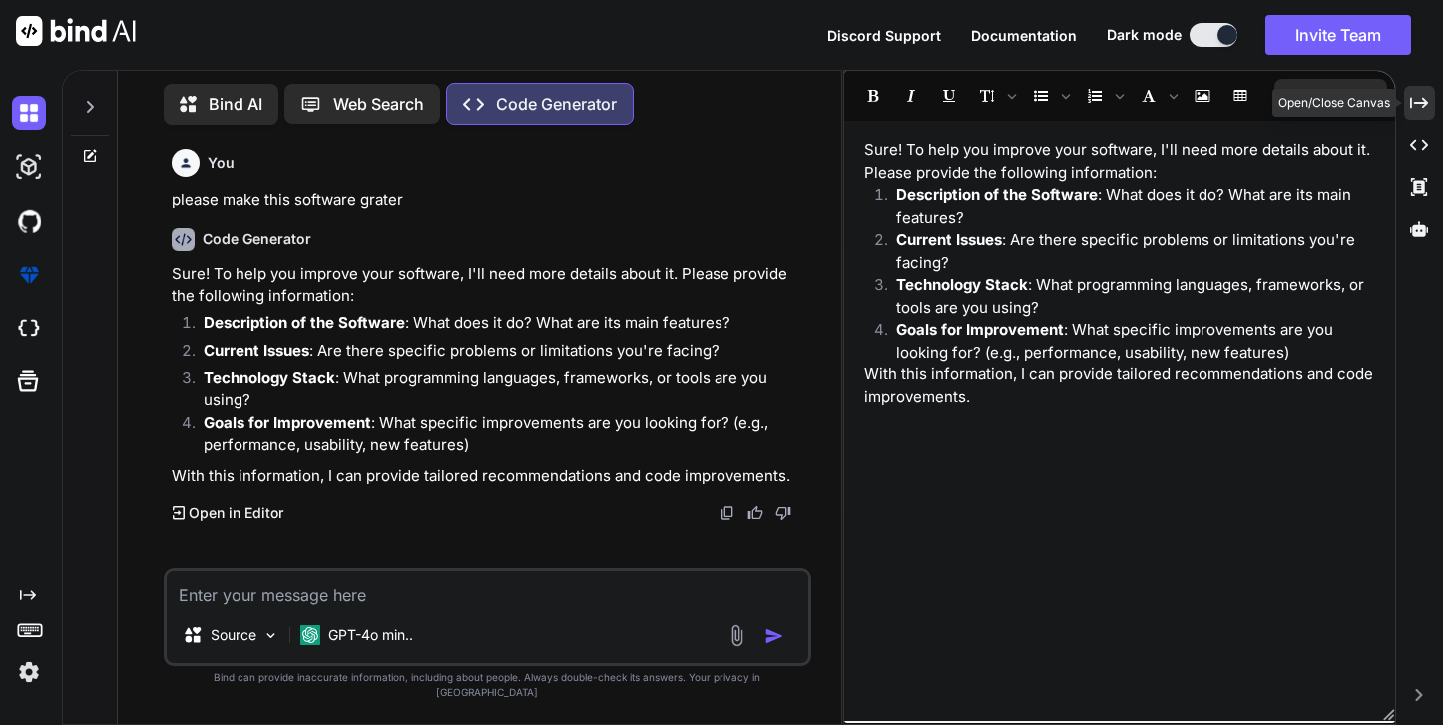
click at [1297, 111] on icon "Created with Pixso." at bounding box center [1419, 103] width 18 height 18
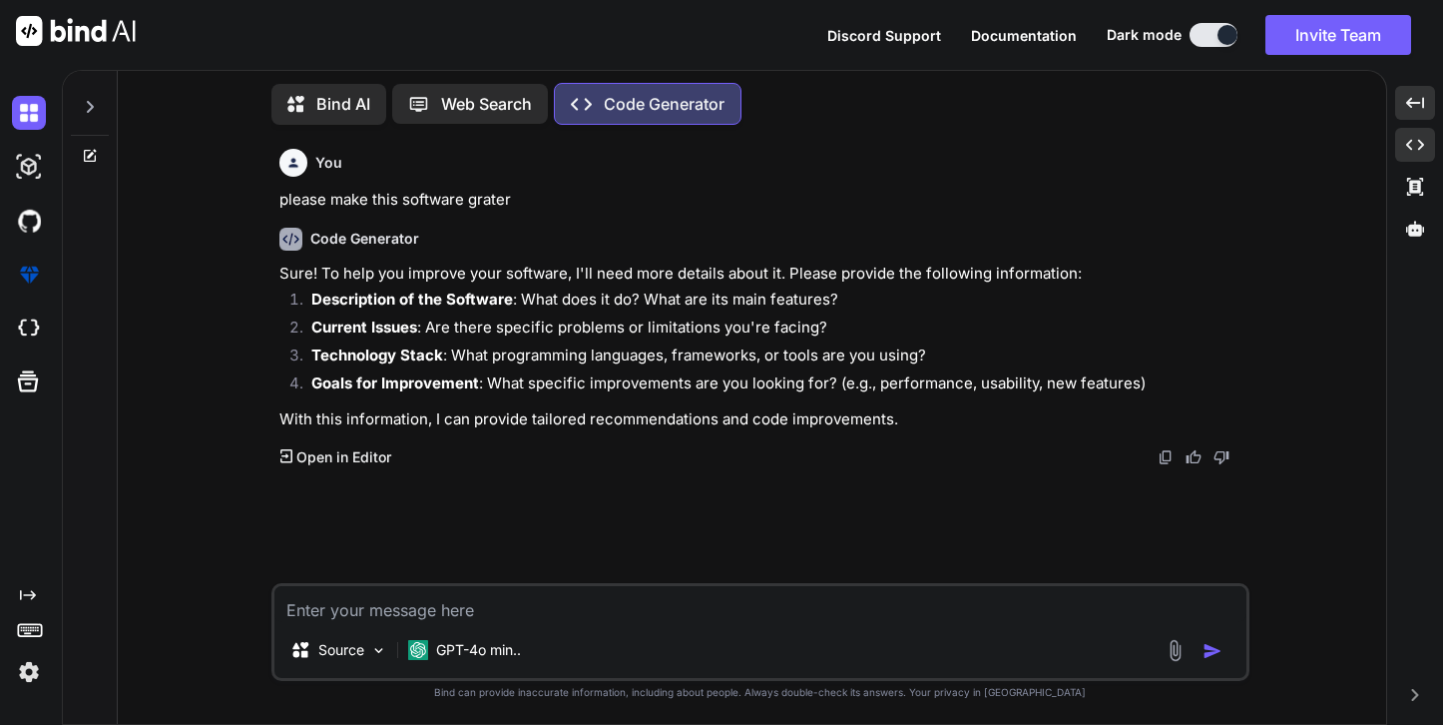
click at [1297, 142] on icon "Created with Pixso." at bounding box center [1415, 145] width 18 height 18
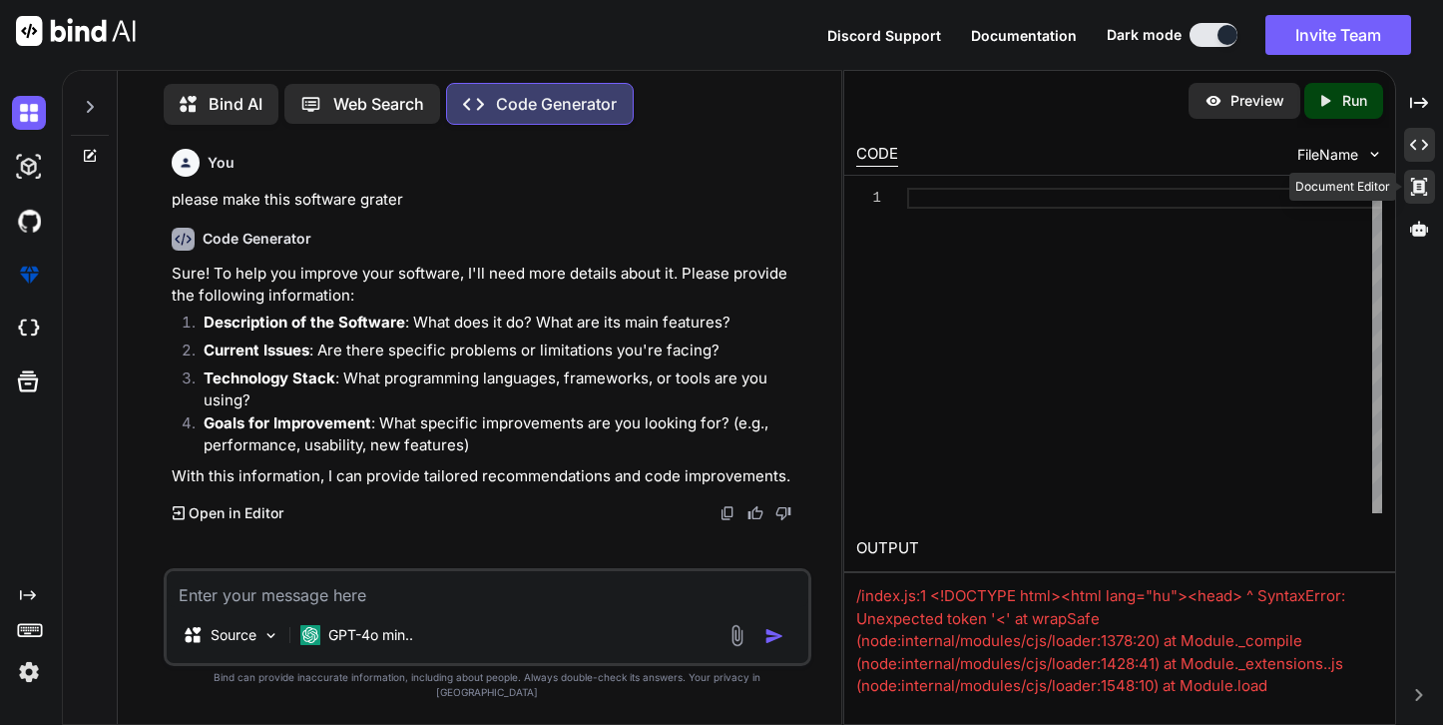
click at [1297, 186] on icon at bounding box center [1419, 187] width 16 height 18
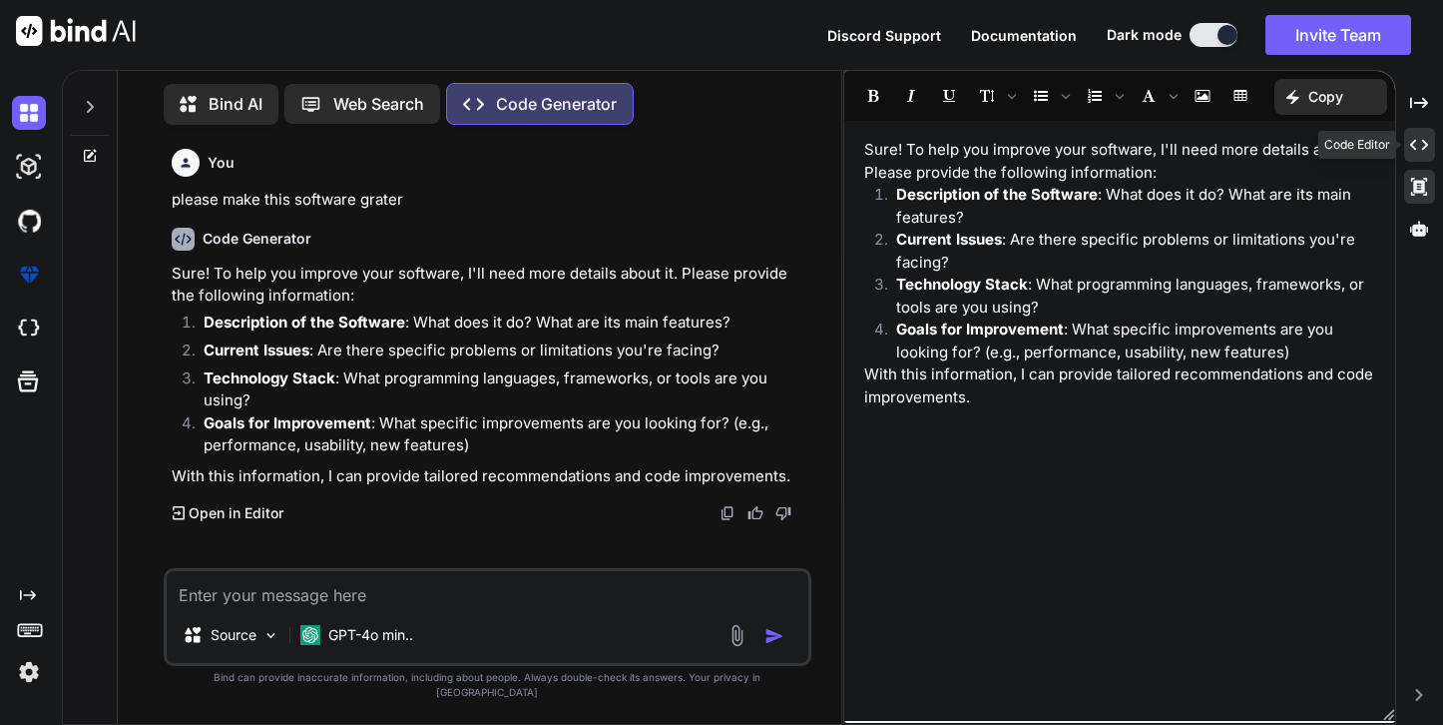
click at [1297, 148] on icon "Created with Pixso." at bounding box center [1419, 145] width 18 height 18
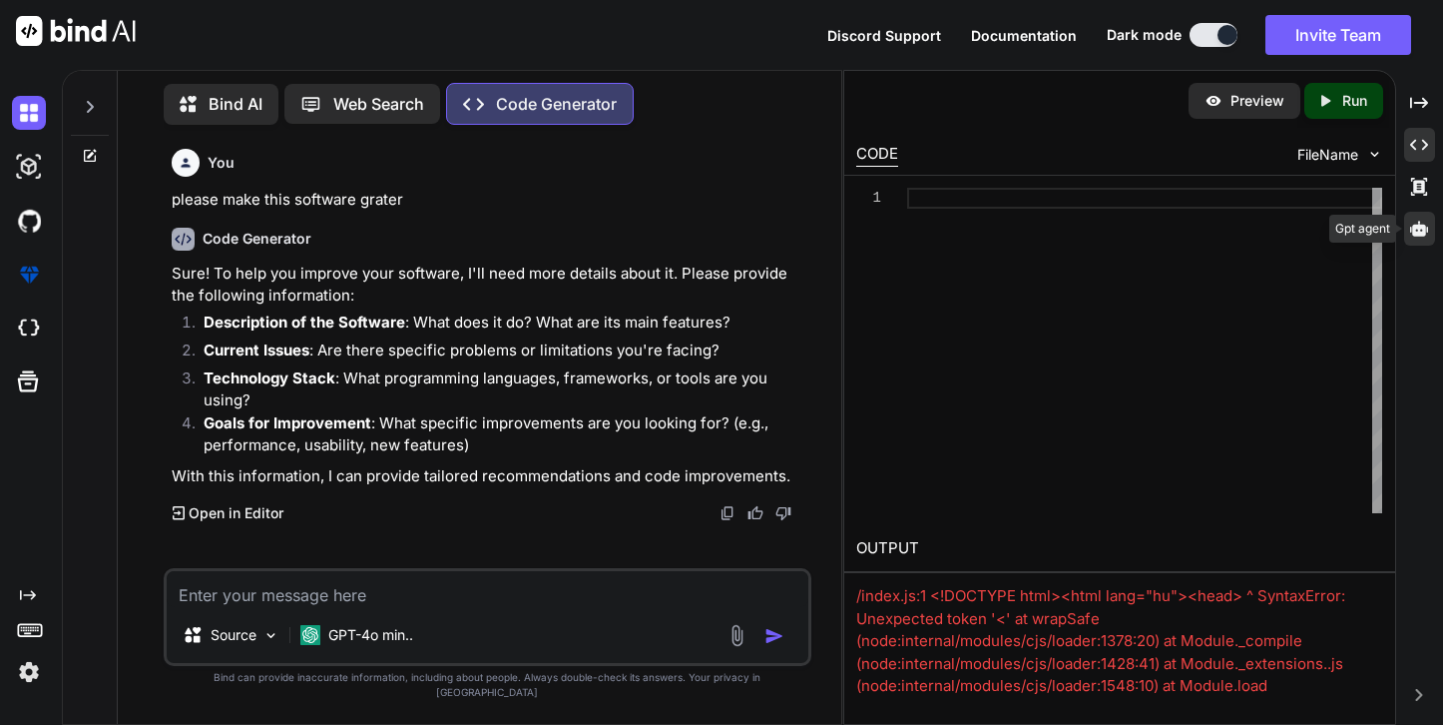
click at [1297, 232] on icon at bounding box center [1419, 228] width 18 height 15
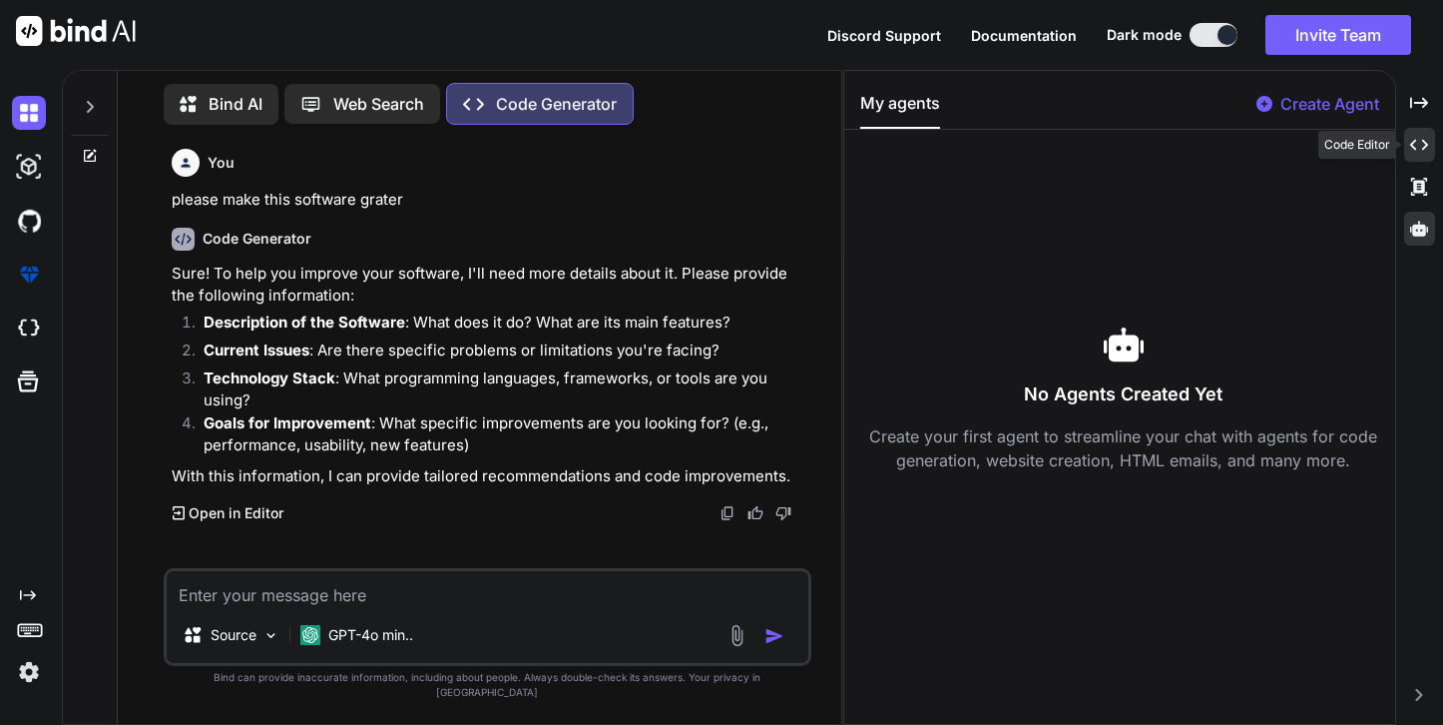
click at [1297, 150] on icon "Created with Pixso." at bounding box center [1419, 145] width 18 height 18
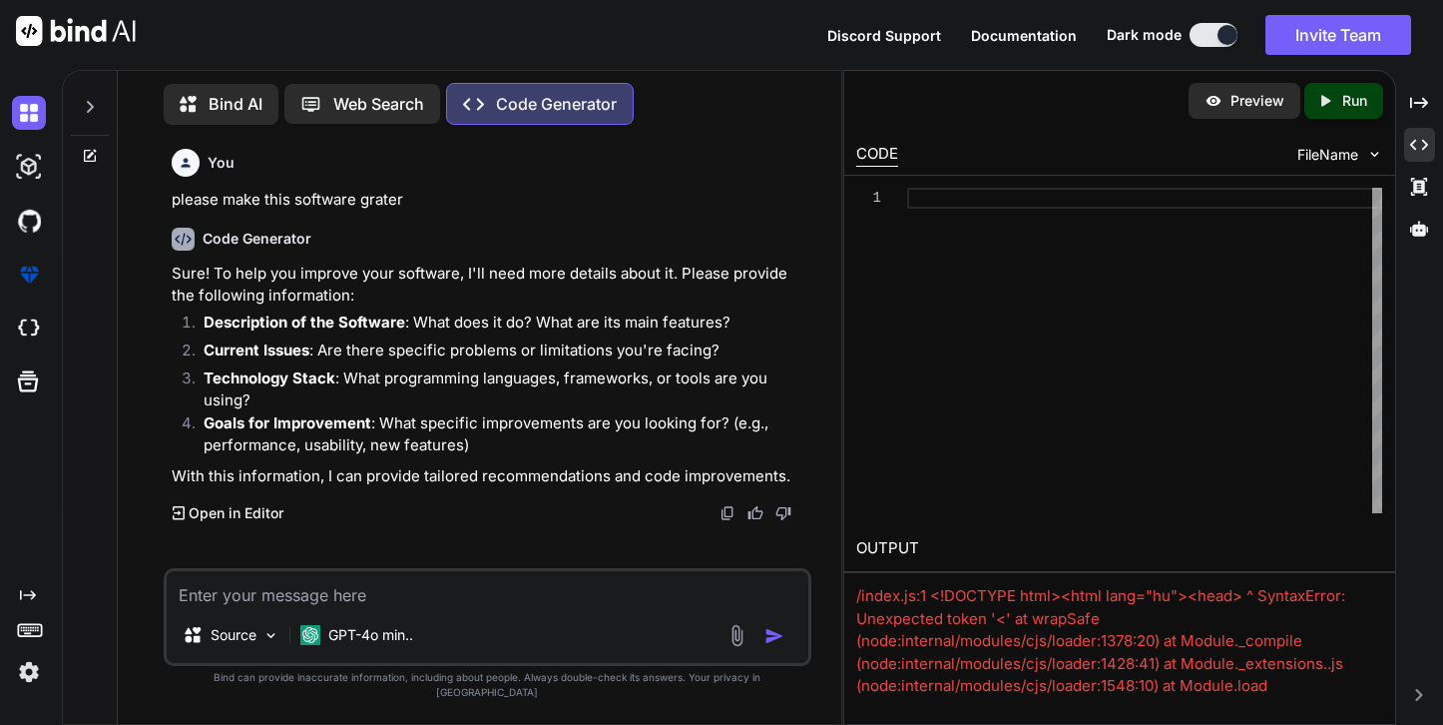
click at [1005, 199] on div at bounding box center [1144, 350] width 475 height 325
click at [270, 607] on textarea at bounding box center [488, 589] width 643 height 36
paste textarea "<!LOREMIP dolo><sita cons="ad"><elit> <sedd eiusmod="tem-6" /> <inci utla="etdo…"
type textarea "x"
type textarea "<!LOREMIP dolo><sita cons="ad"><elit> <sedd eiusmod="tem-6" /> <inci utla="etdo…"
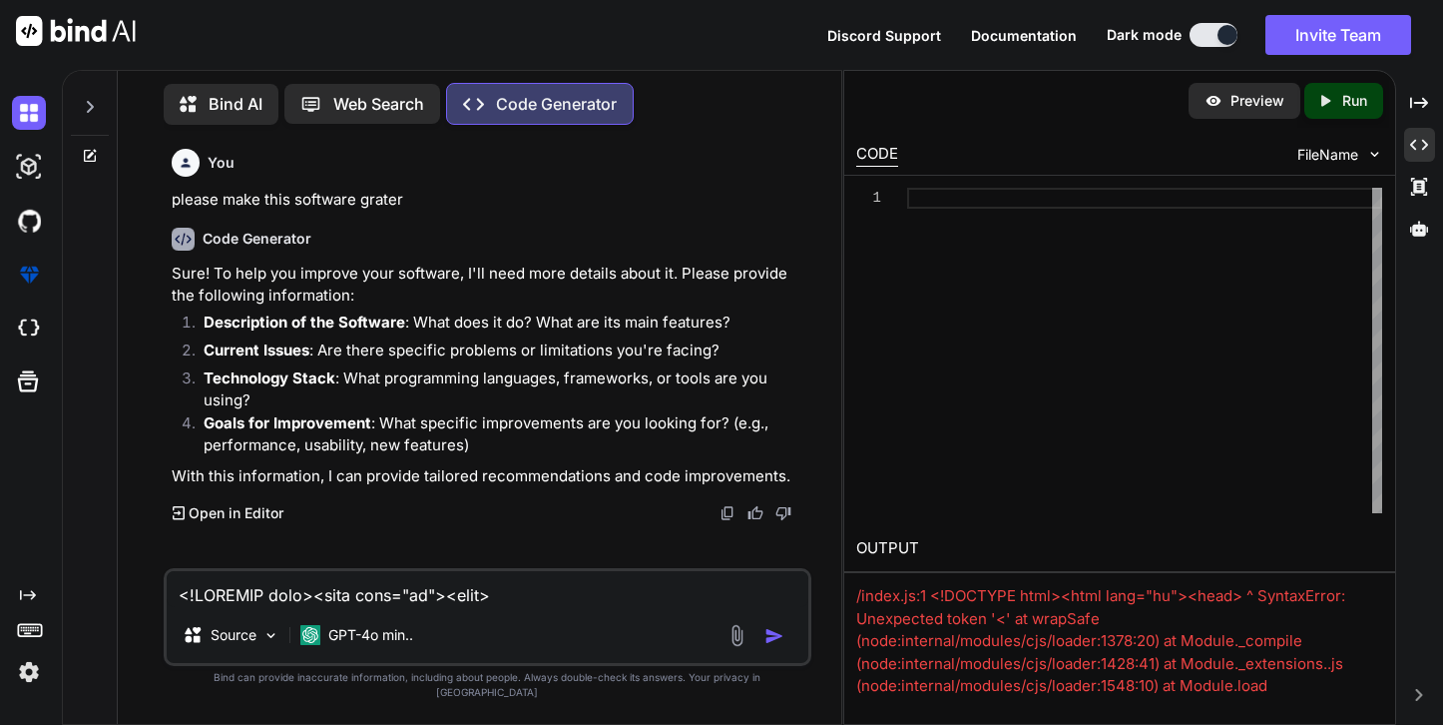
scroll to position [24817, 0]
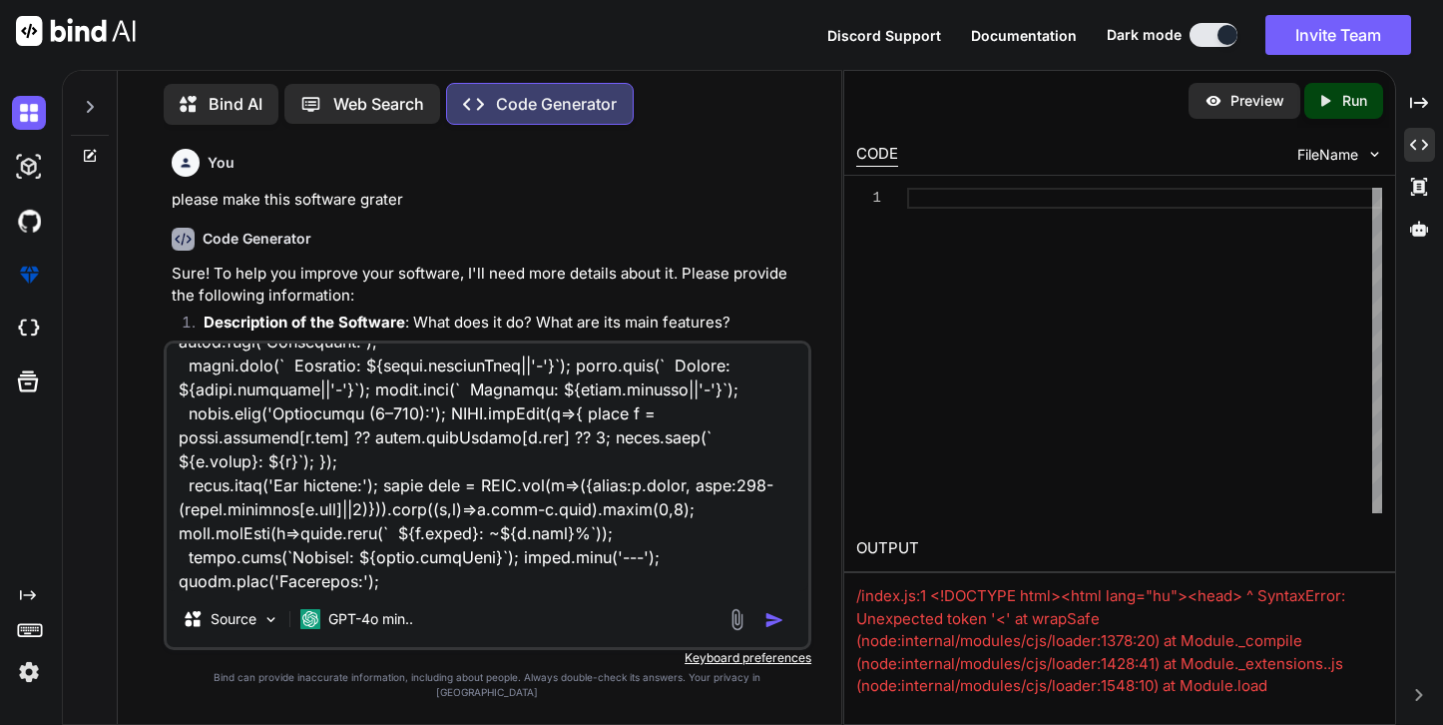
type textarea "x"
type textarea "<!LOREMIP dolo><sita cons="ad"><elit> <sedd eiusmod="tem-6" /> <inci utla="etdo…"
click at [769, 630] on img "button" at bounding box center [774, 620] width 20 height 20
type textarea "x"
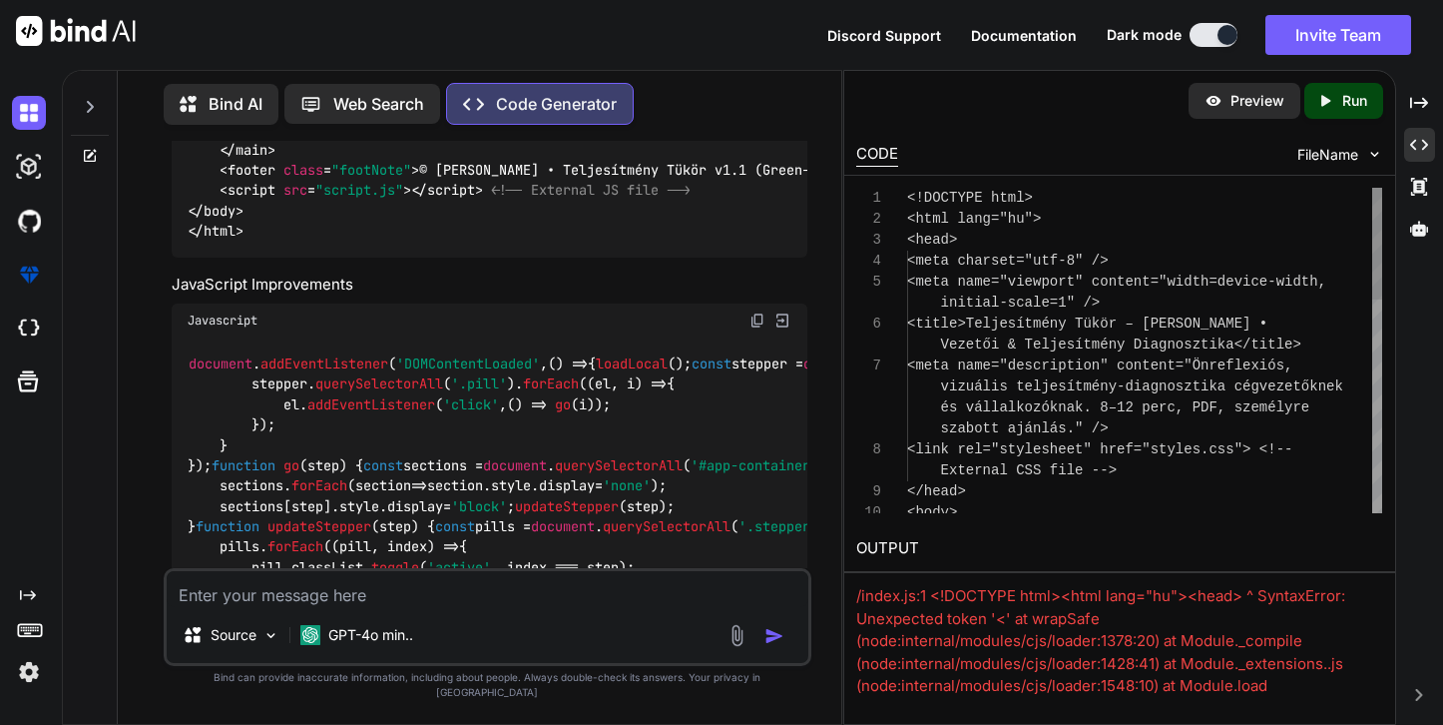
scroll to position [15237, 0]
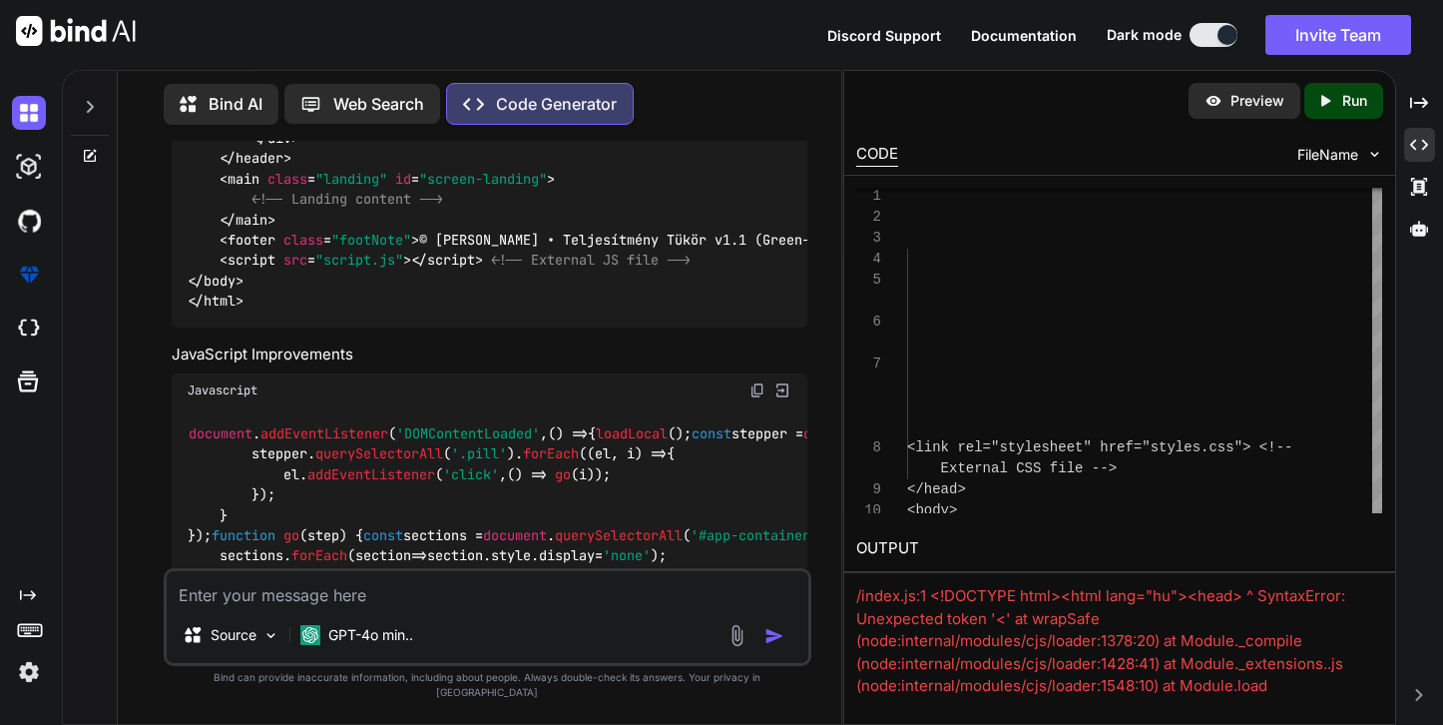
drag, startPoint x: 754, startPoint y: 540, endPoint x: 174, endPoint y: 460, distance: 585.3
click at [22, 724] on div at bounding box center [11, 736] width 22 height 22
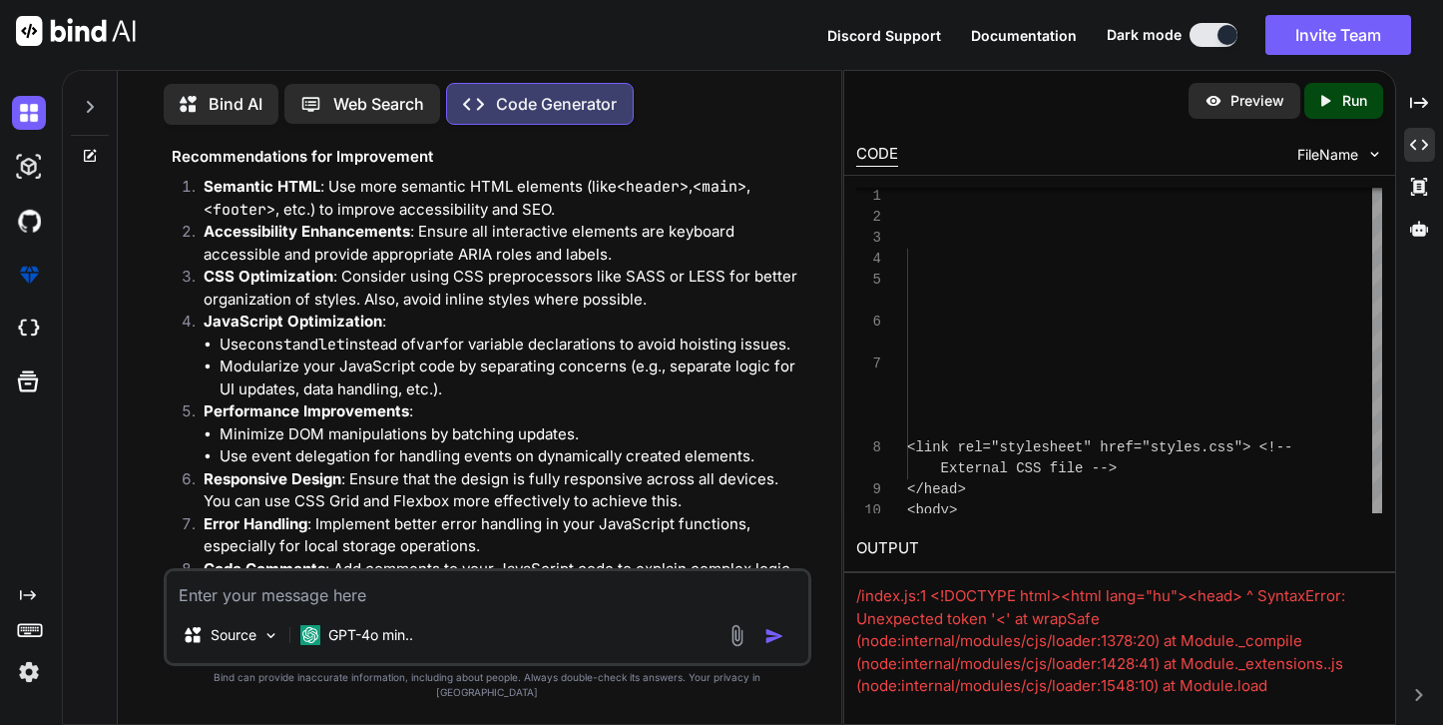
scroll to position [14166, 0]
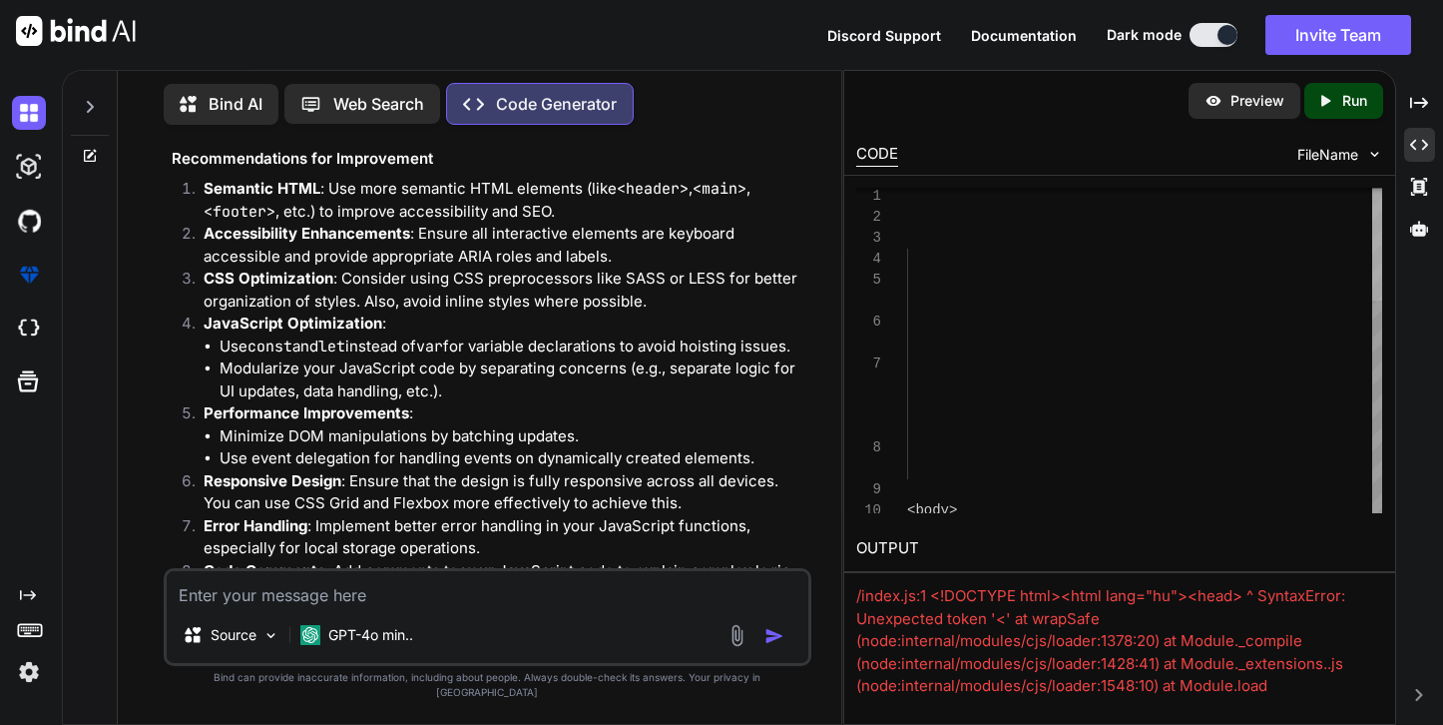
click at [1297, 496] on div "<body>" at bounding box center [1144, 350] width 475 height 325
click at [1297, 485] on div at bounding box center [1377, 350] width 10 height 325
click at [1297, 159] on img at bounding box center [1374, 154] width 17 height 17
click at [1297, 154] on img at bounding box center [1374, 154] width 17 height 17
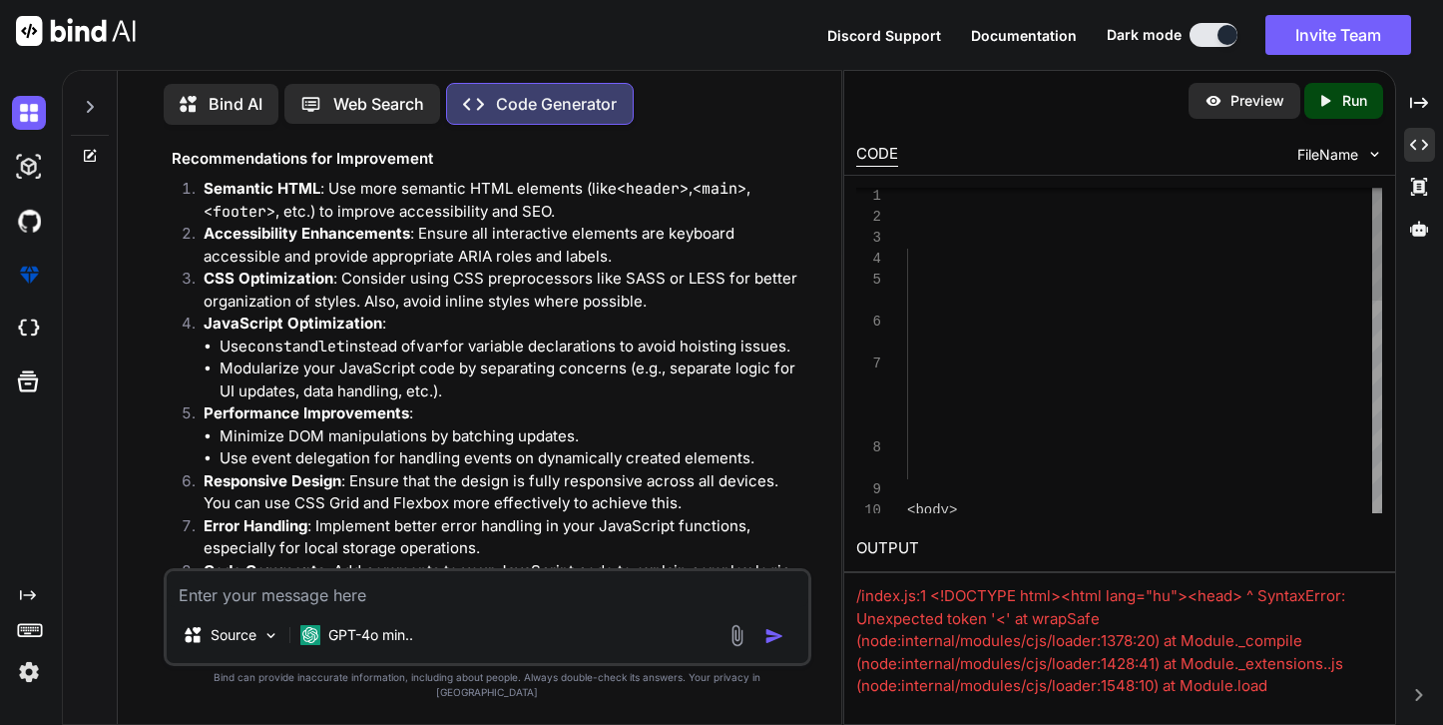
click at [1099, 276] on div "<body>" at bounding box center [1144, 657] width 475 height 943
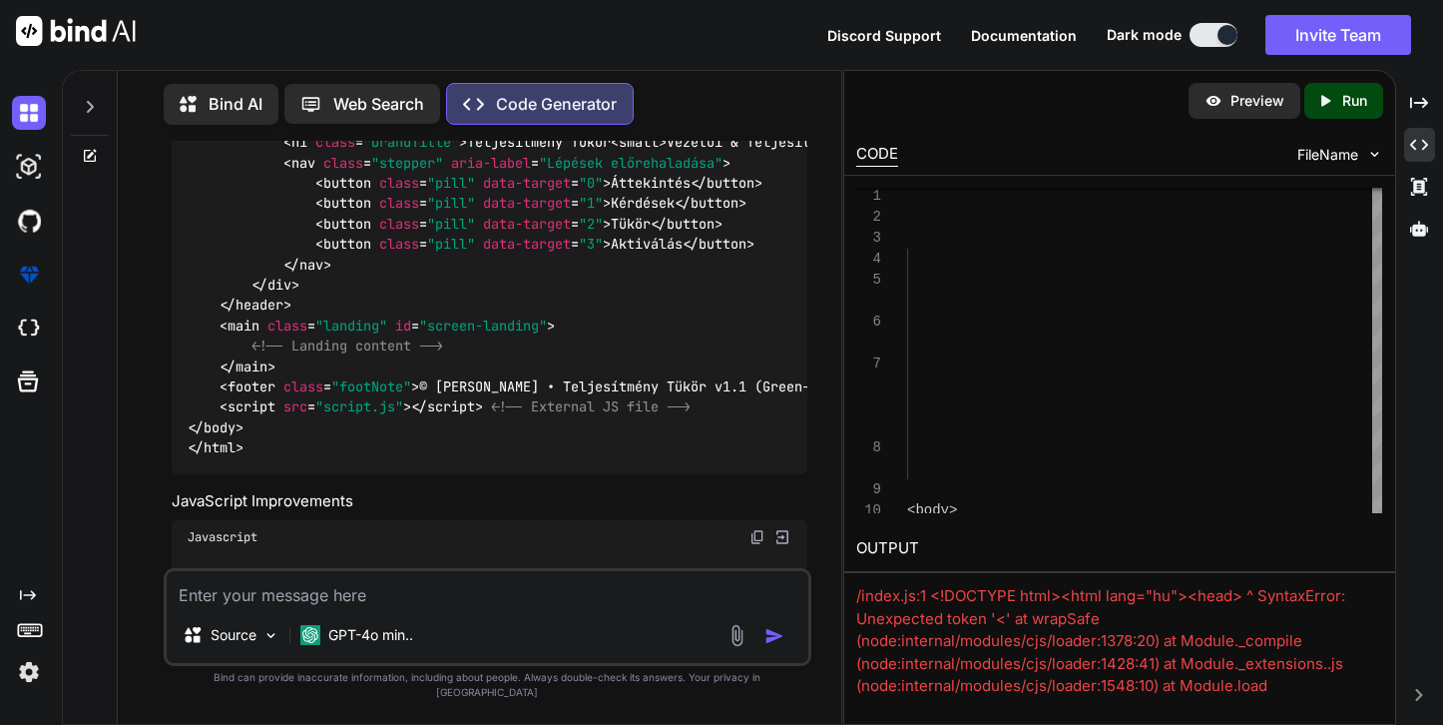
scroll to position [15237, 0]
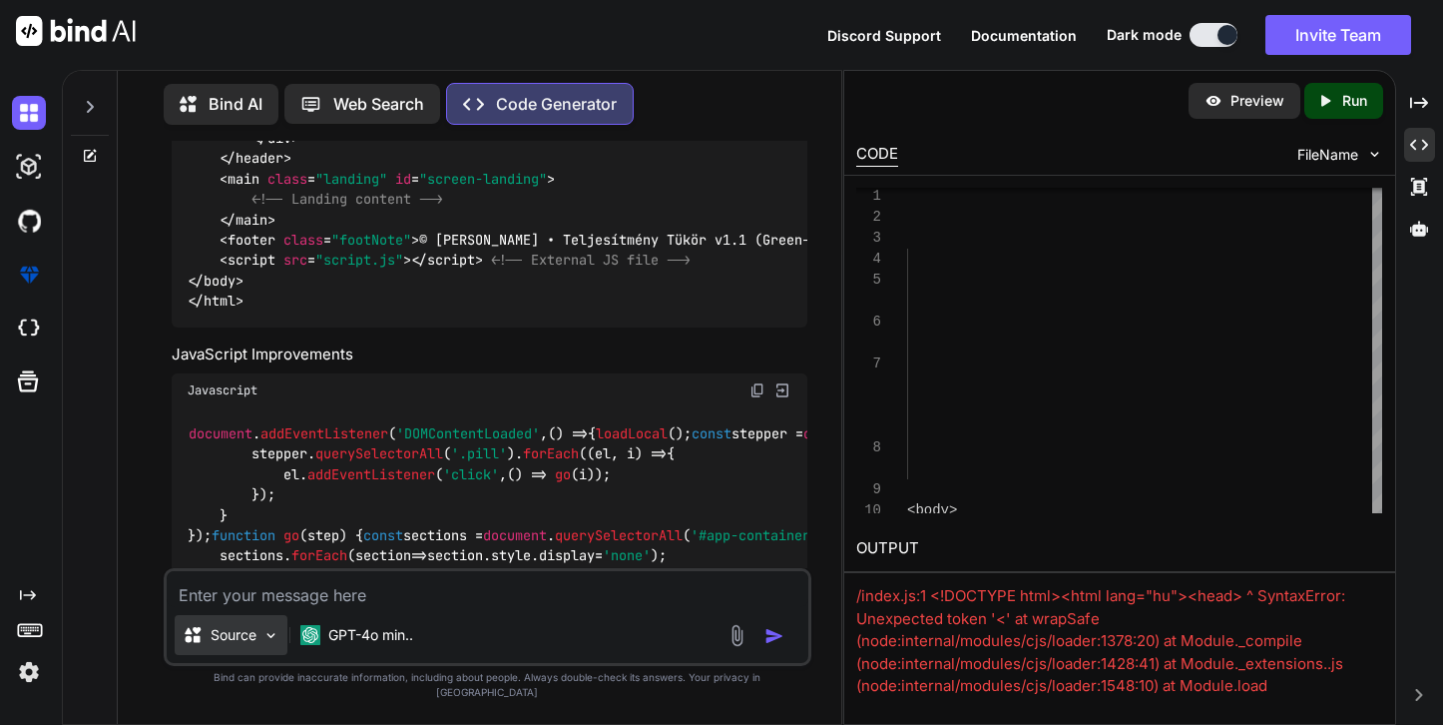
click at [255, 645] on p "Source" at bounding box center [234, 635] width 46 height 20
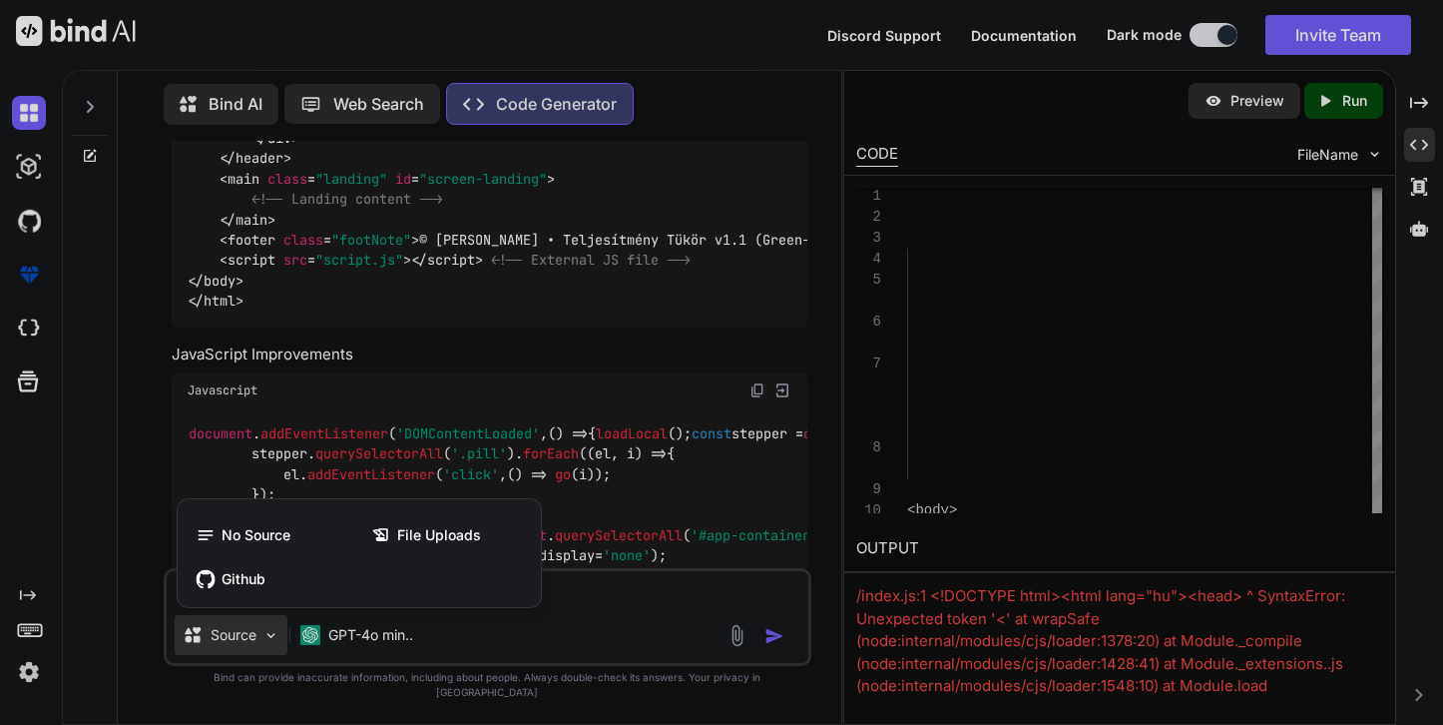
click at [255, 648] on div at bounding box center [721, 362] width 1443 height 725
type textarea "x"
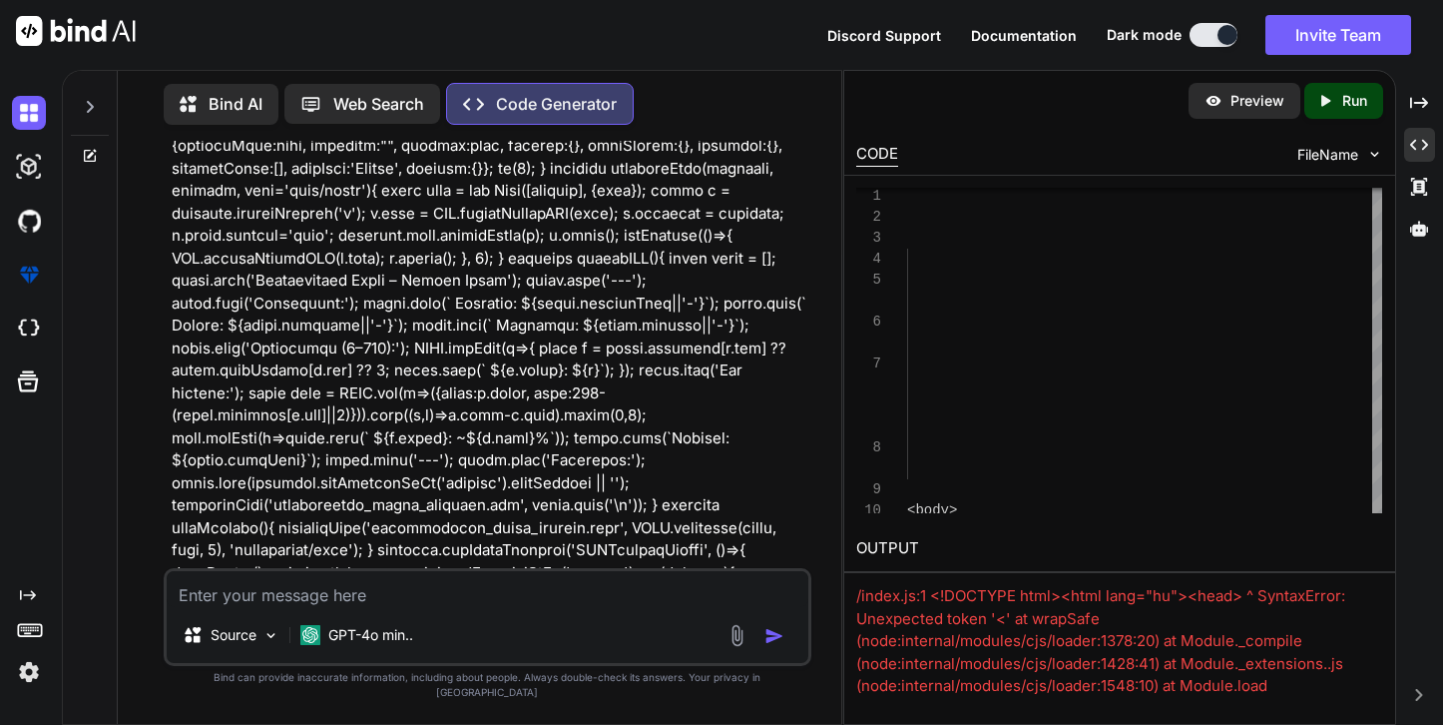
scroll to position [13503, 0]
click at [378, 105] on p "Web Search" at bounding box center [378, 104] width 91 height 24
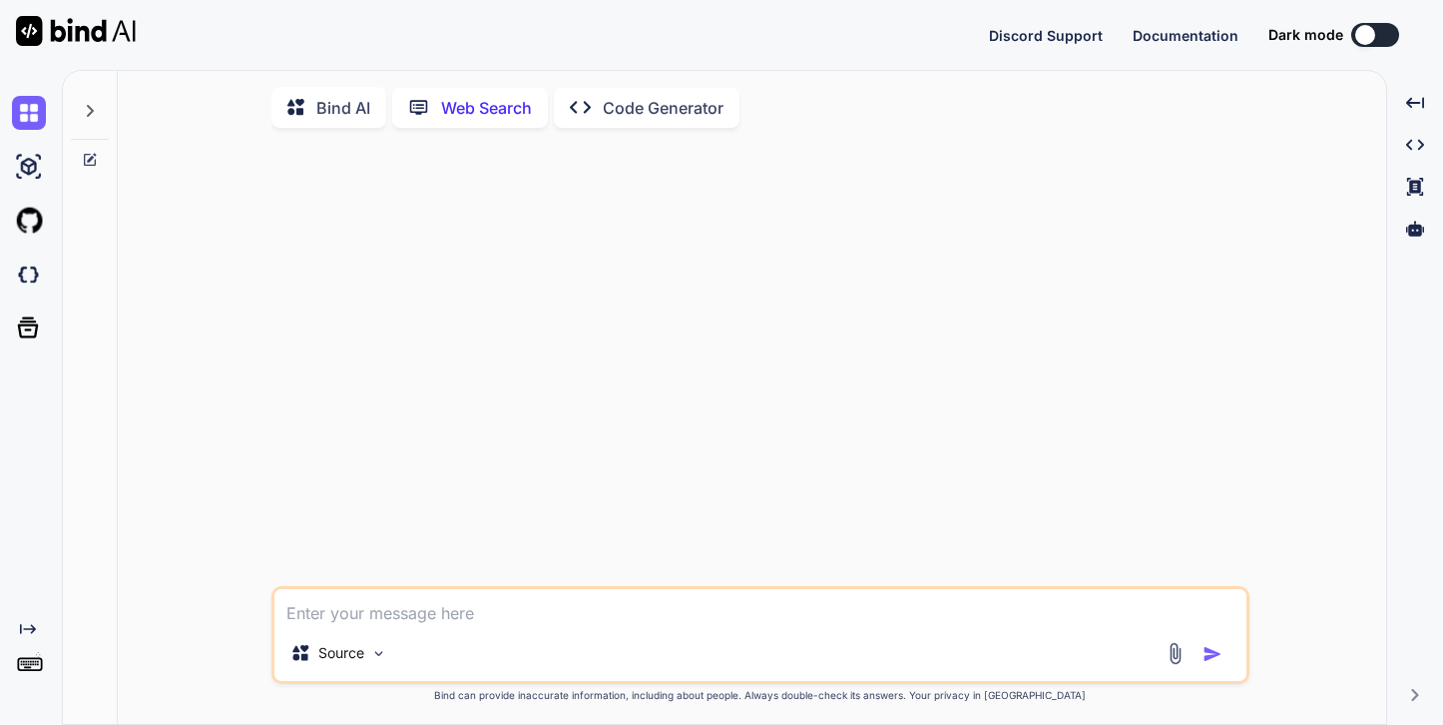
scroll to position [3, 0]
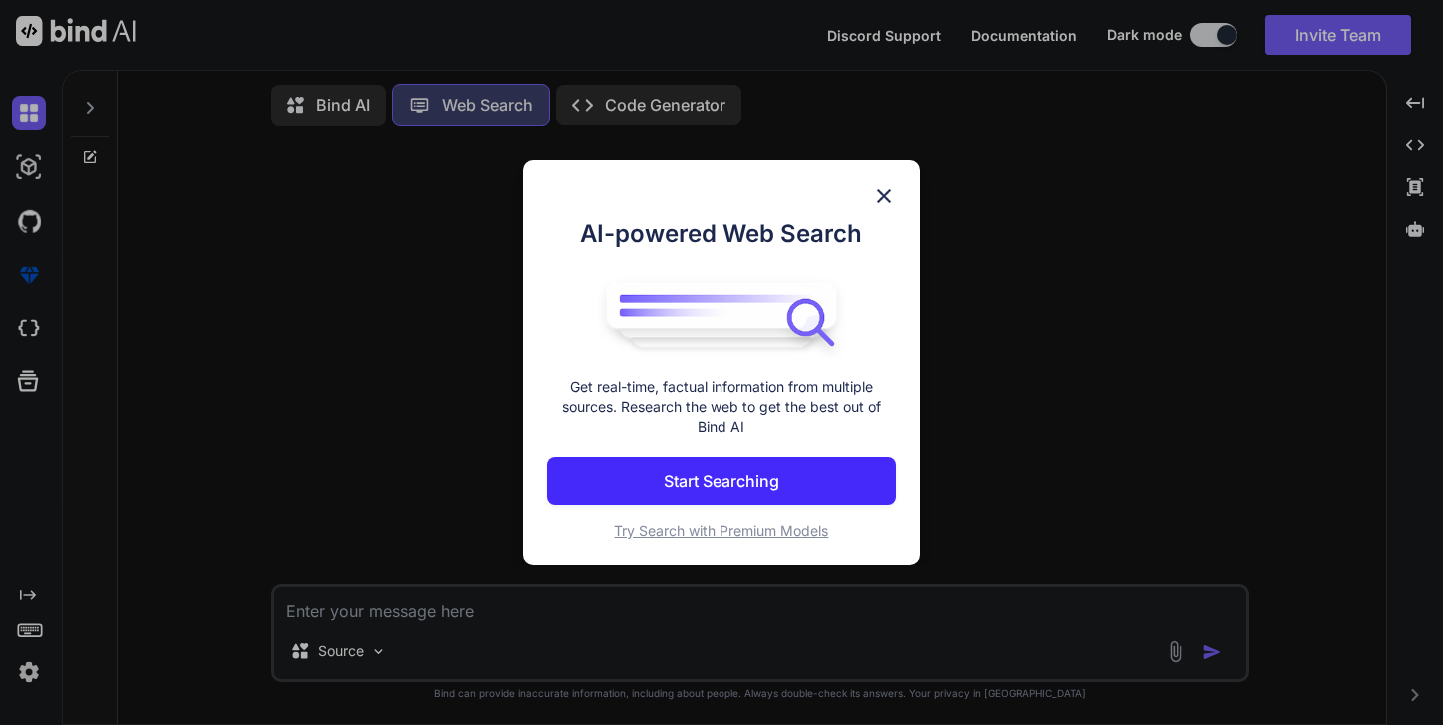
click at [888, 205] on img at bounding box center [884, 196] width 24 height 24
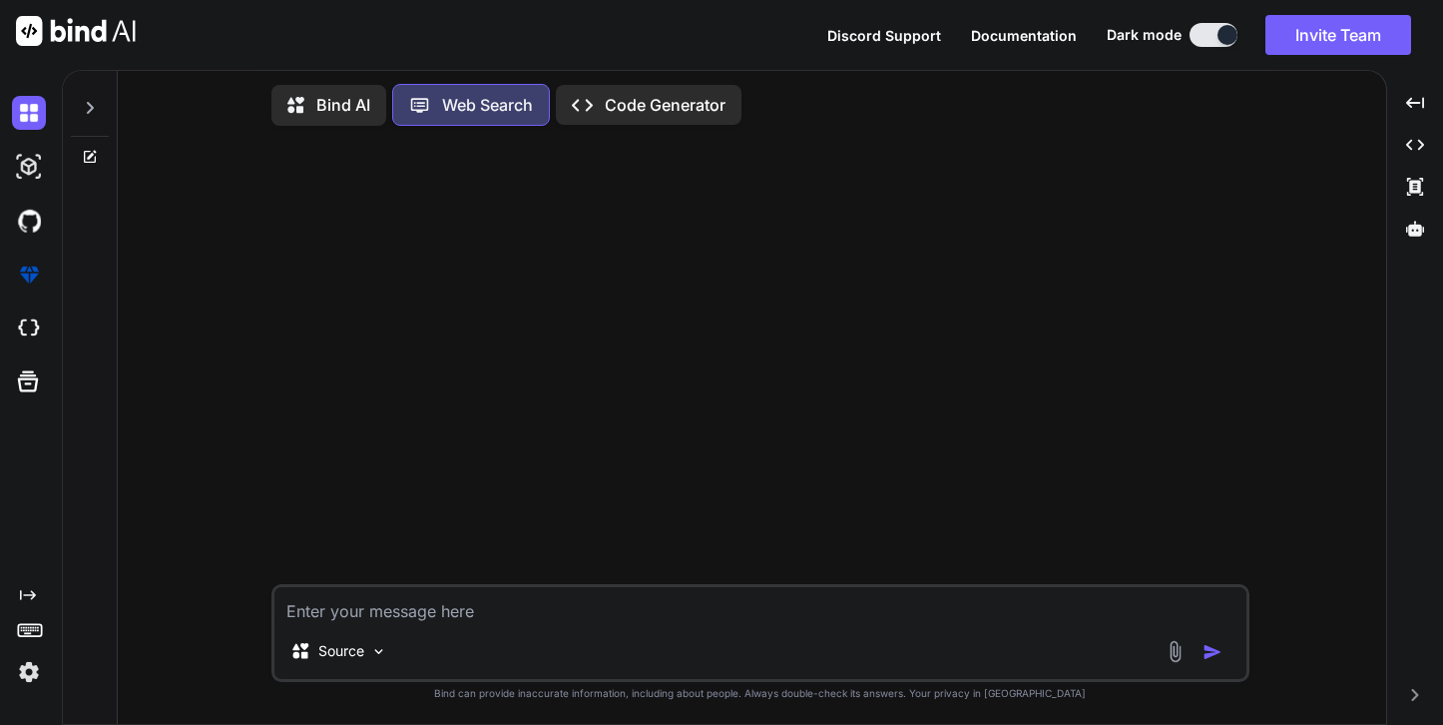
type textarea "x"
click at [408, 600] on textarea at bounding box center [760, 605] width 972 height 36
click at [31, 635] on rect at bounding box center [29, 630] width 23 height 12
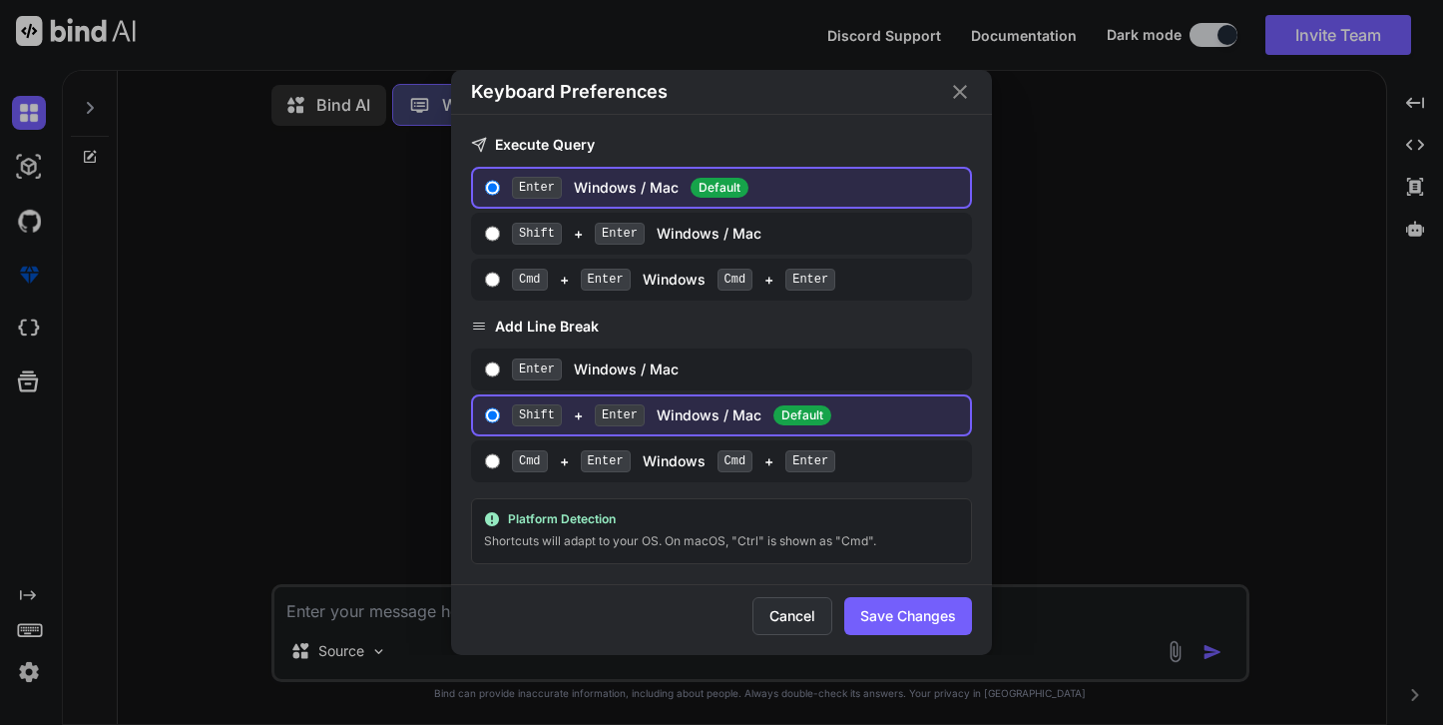
click at [791, 619] on button "Cancel" at bounding box center [793, 616] width 80 height 38
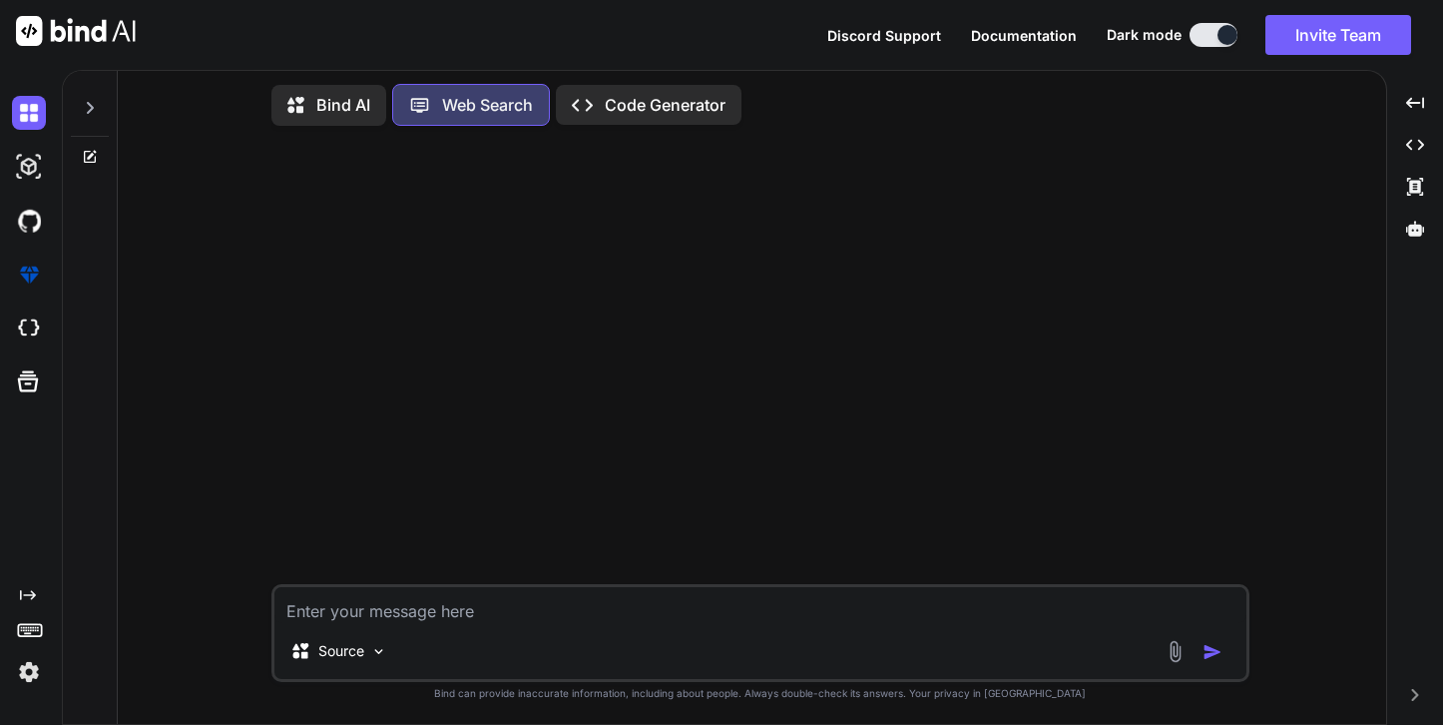
click at [438, 606] on textarea at bounding box center [760, 605] width 972 height 36
